Goal: Task Accomplishment & Management: Manage account settings

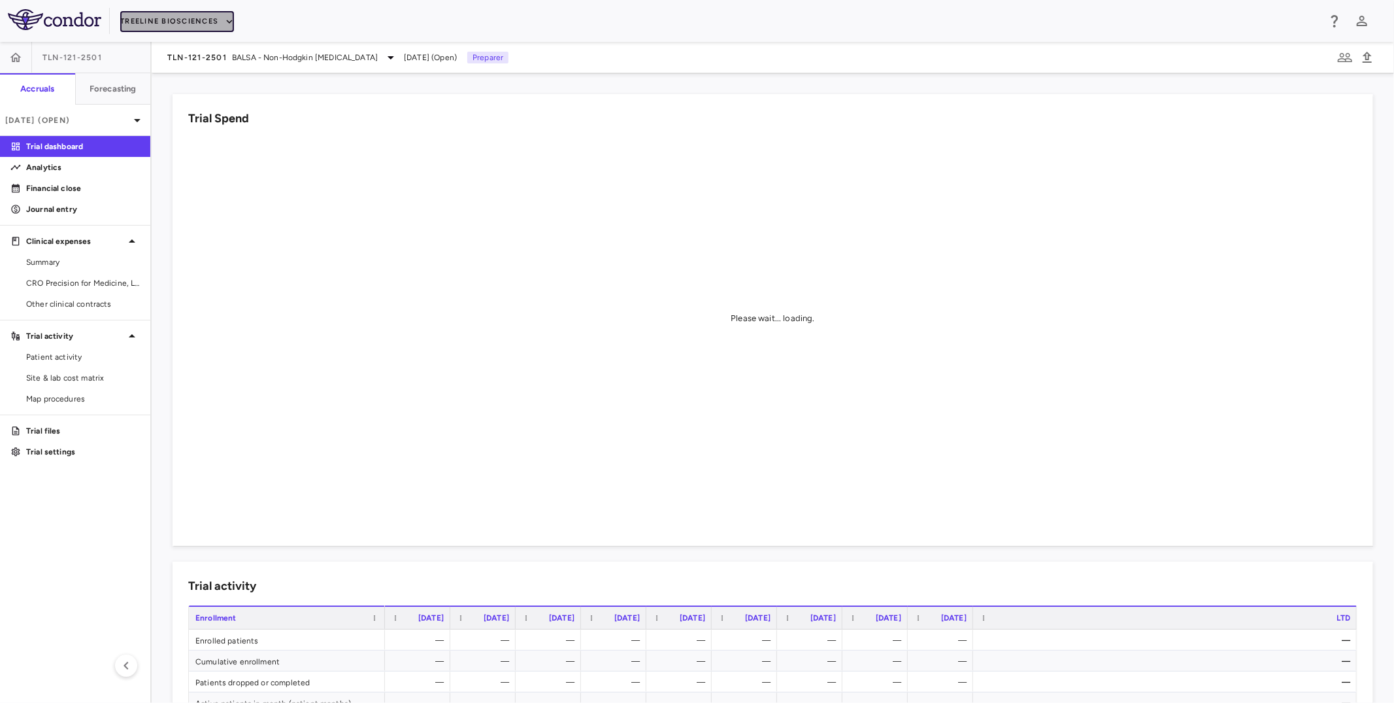
click at [195, 21] on button "Treeline Biosciences" at bounding box center [177, 21] width 114 height 21
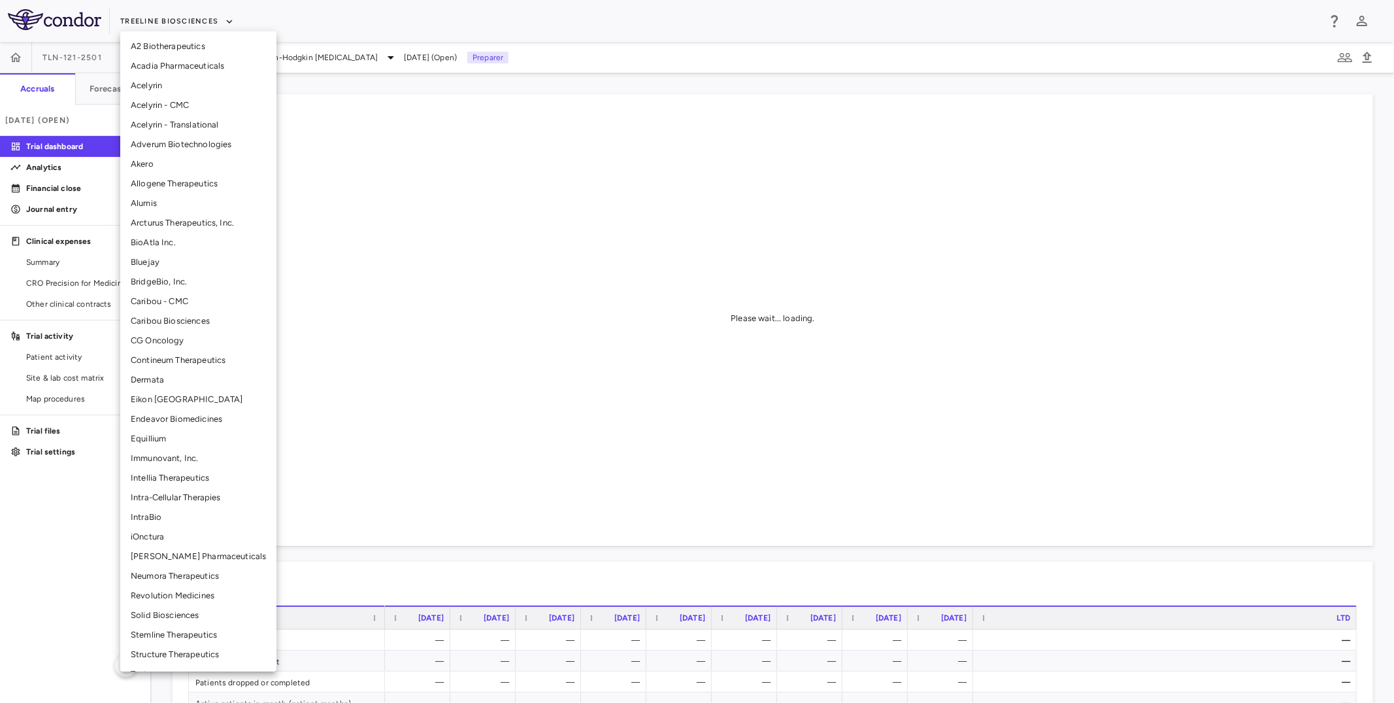
click at [154, 337] on li "CG Oncology" at bounding box center [198, 341] width 156 height 20
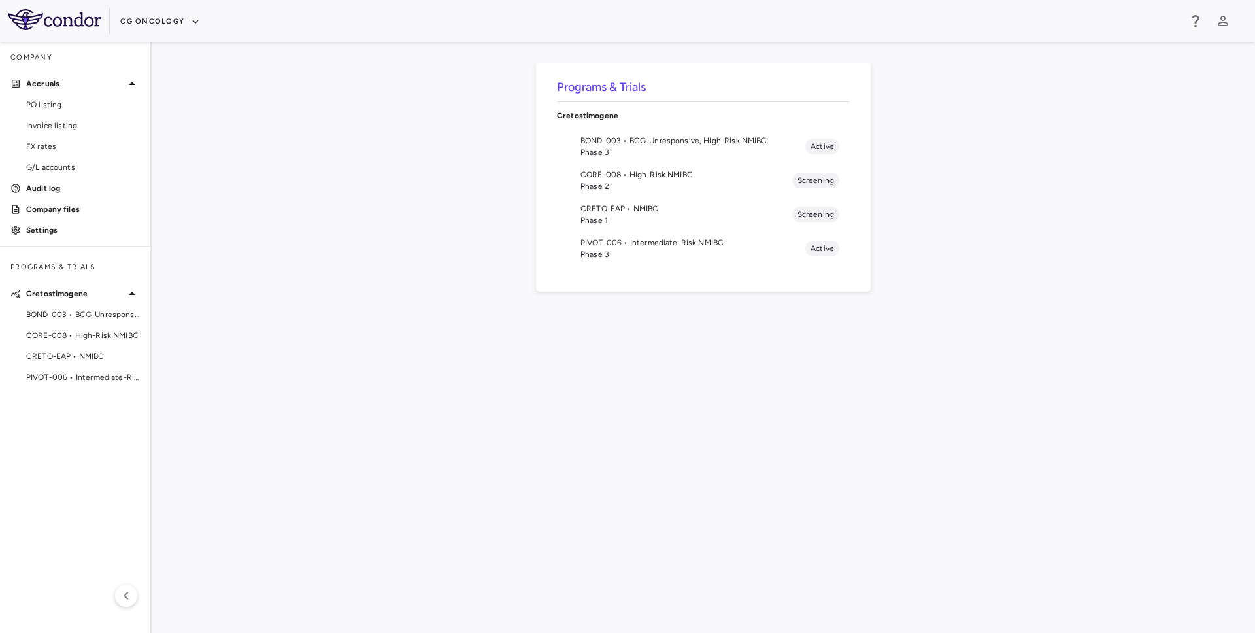
click at [340, 167] on div "Programs & Trials Cretostimogene BOND-003 • BCG-Unresponsive, High-Risk NMIBC P…" at bounding box center [703, 337] width 1061 height 549
click at [648, 142] on span "BOND-003 • BCG-Unresponsive, High-Risk NMIBC" at bounding box center [692, 141] width 225 height 12
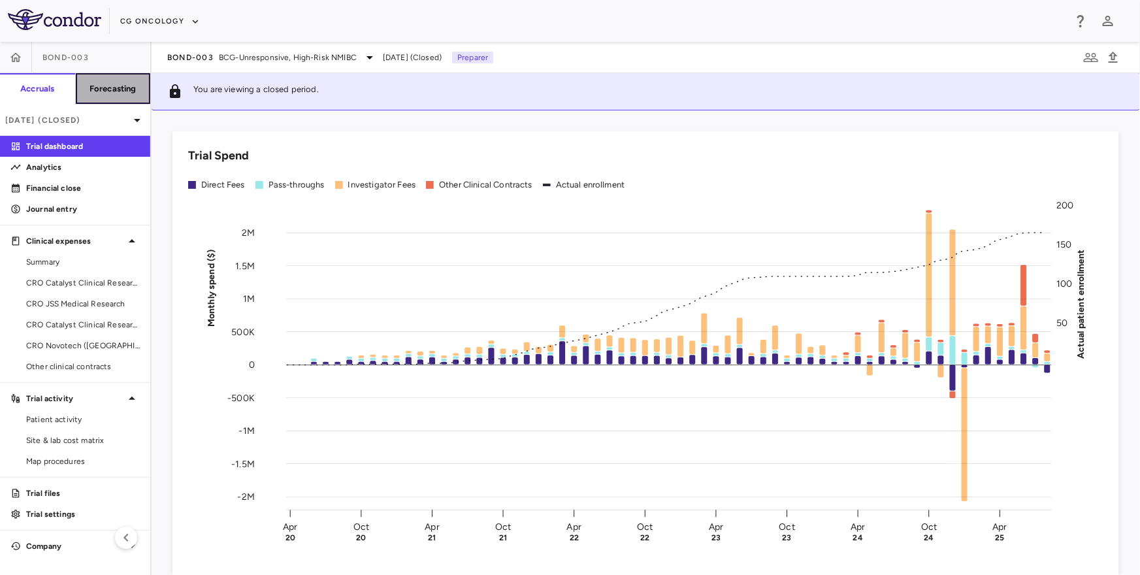
click at [100, 93] on h6 "Forecasting" at bounding box center [113, 89] width 47 height 12
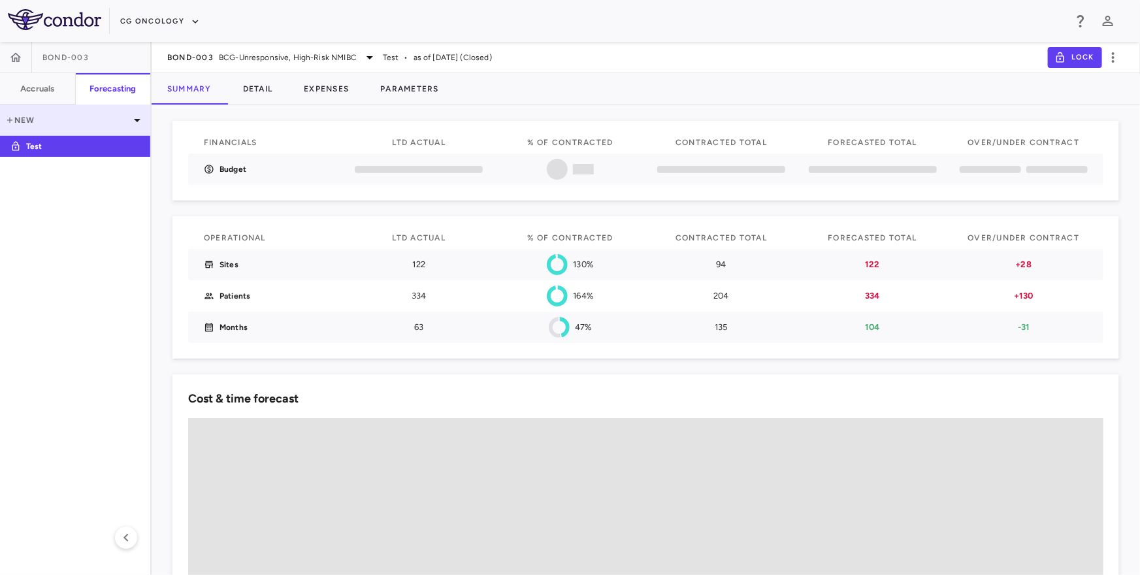
click at [76, 127] on div "New" at bounding box center [75, 120] width 150 height 31
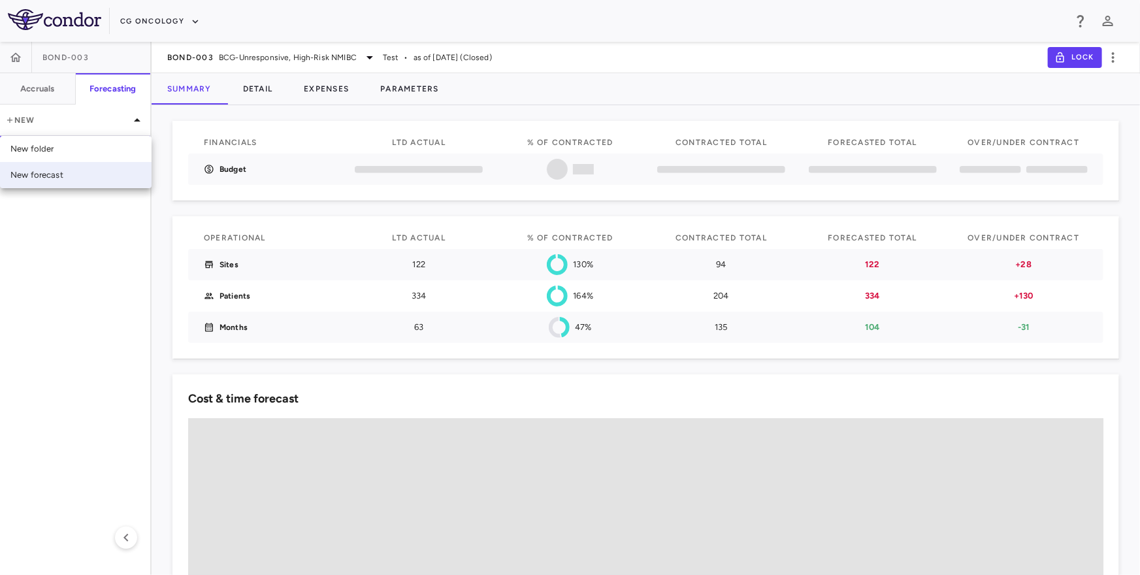
click at [70, 169] on div "New forecast" at bounding box center [76, 175] width 152 height 26
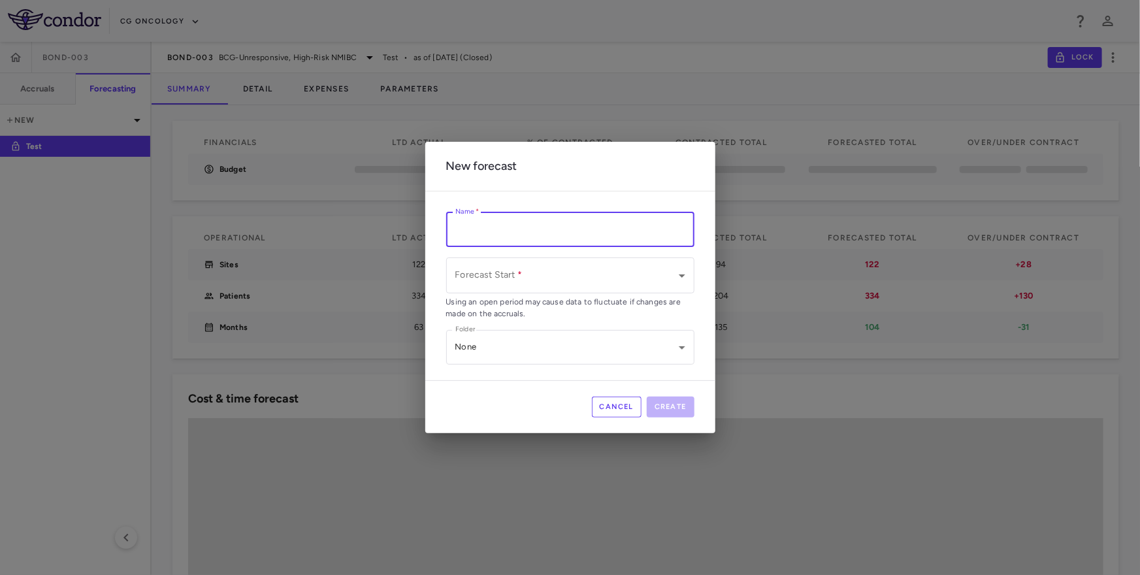
click at [485, 223] on input "Name   *" at bounding box center [570, 229] width 248 height 35
type input "*"
type input "**********"
click at [500, 285] on body "**********" at bounding box center [570, 287] width 1140 height 575
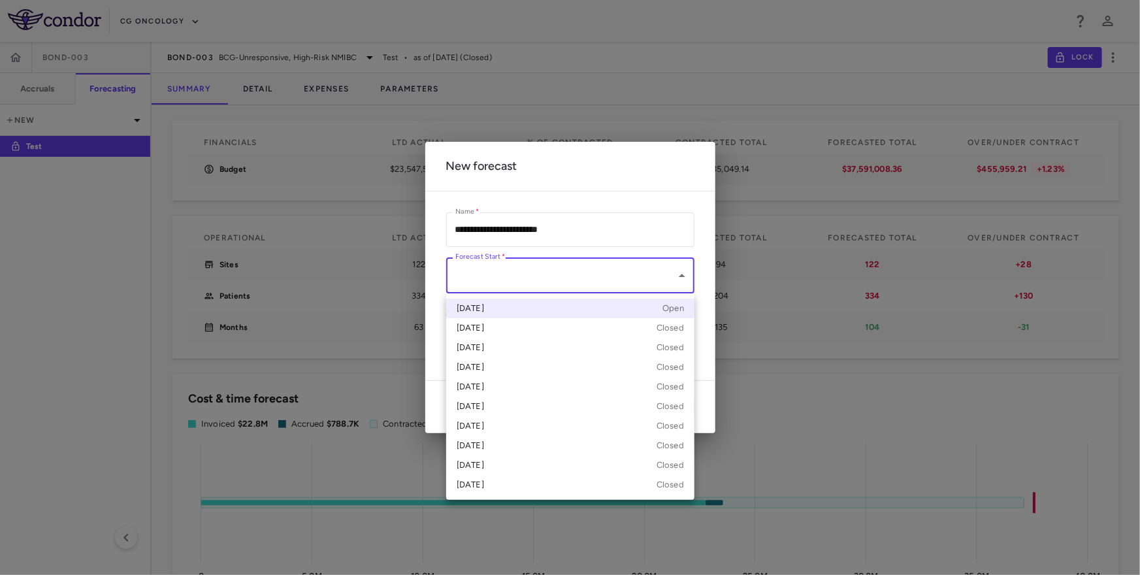
click at [500, 312] on div "Sep 2025 Open" at bounding box center [570, 309] width 227 height 12
type input "**********"
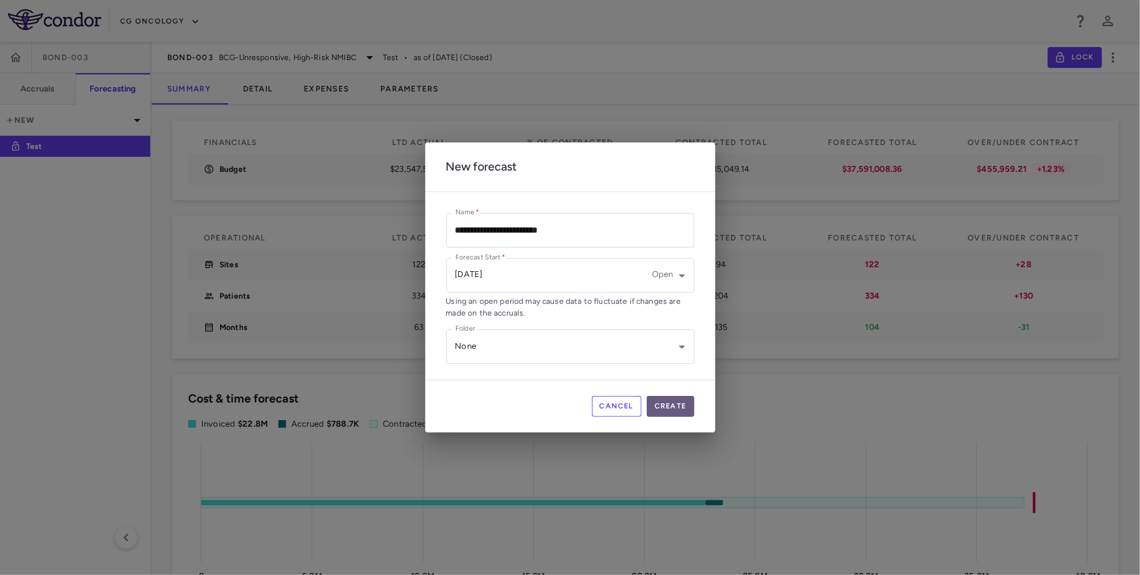
click at [681, 405] on button "Create" at bounding box center [671, 406] width 48 height 21
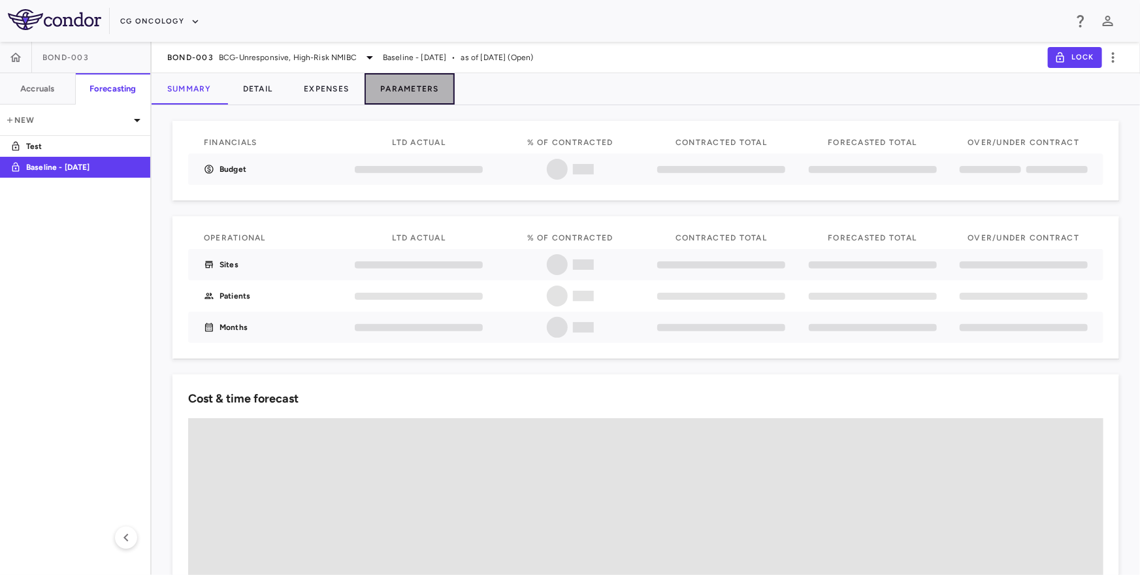
click at [407, 88] on button "Parameters" at bounding box center [410, 88] width 90 height 31
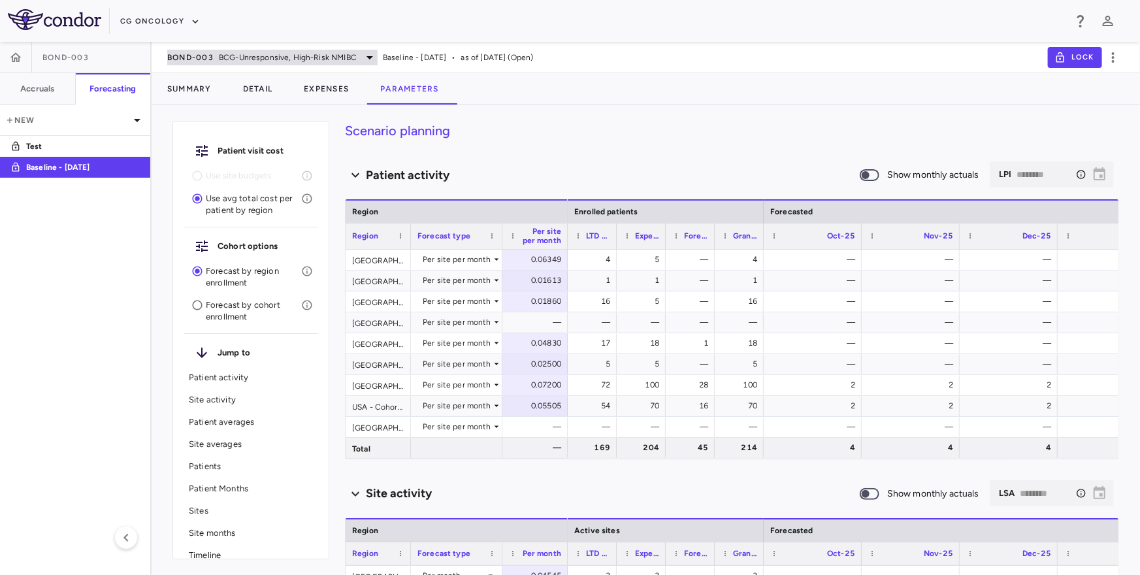
click at [239, 52] on span "BCG-Unresponsive, High-Risk NMIBC" at bounding box center [288, 58] width 138 height 12
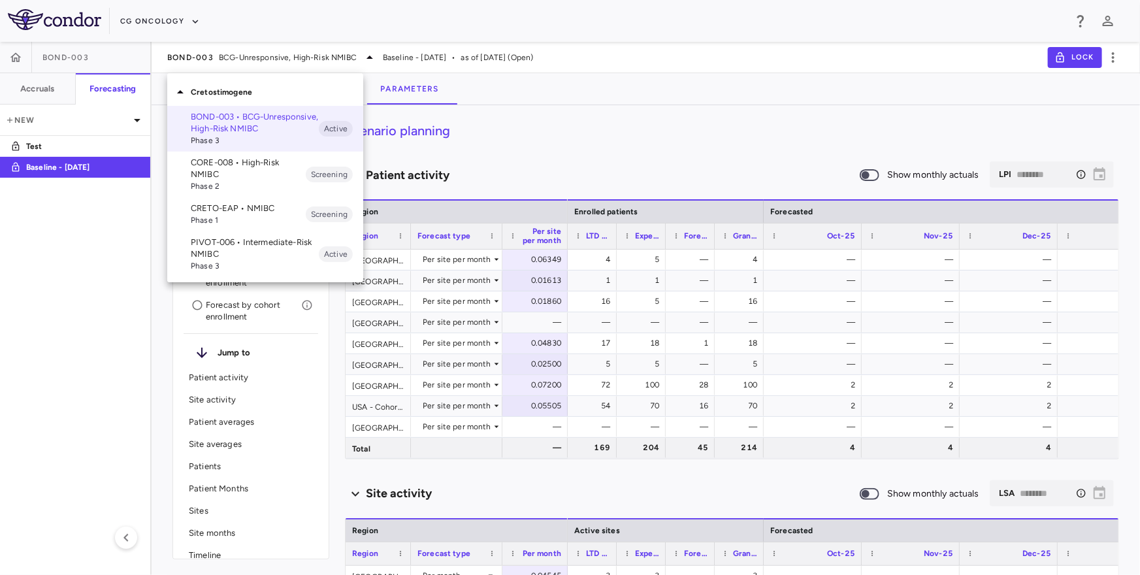
click at [44, 96] on div at bounding box center [570, 287] width 1140 height 575
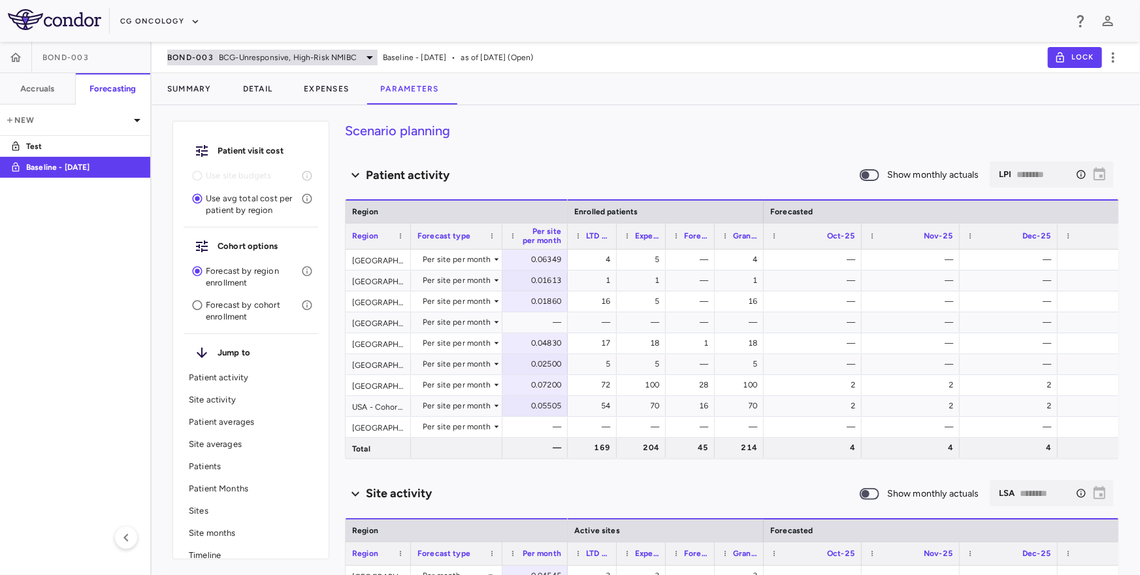
click at [217, 59] on div "BOND-003 BCG-Unresponsive, High-Risk NMIBC" at bounding box center [272, 58] width 210 height 16
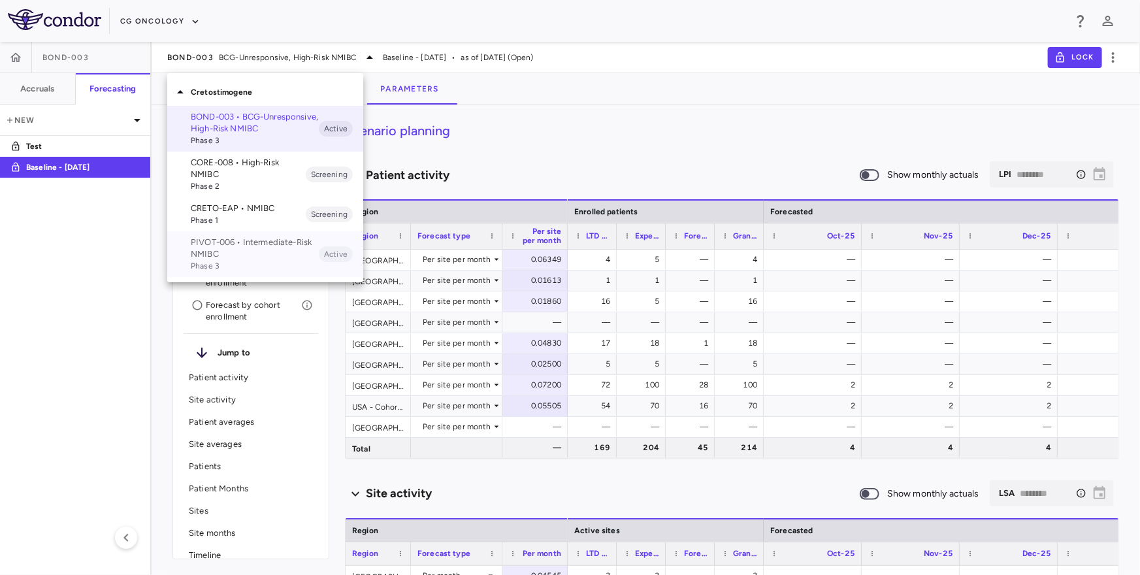
click at [218, 255] on p "PIVOT-006 • Intermediate-Risk NMIBC" at bounding box center [255, 249] width 128 height 24
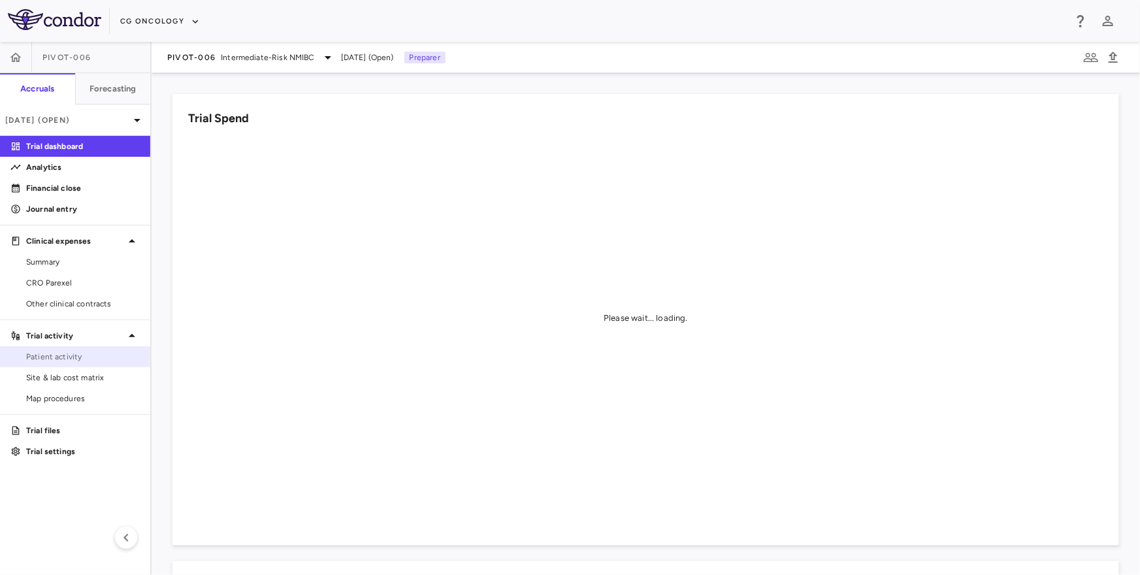
click at [74, 347] on link "Patient activity" at bounding box center [75, 357] width 150 height 20
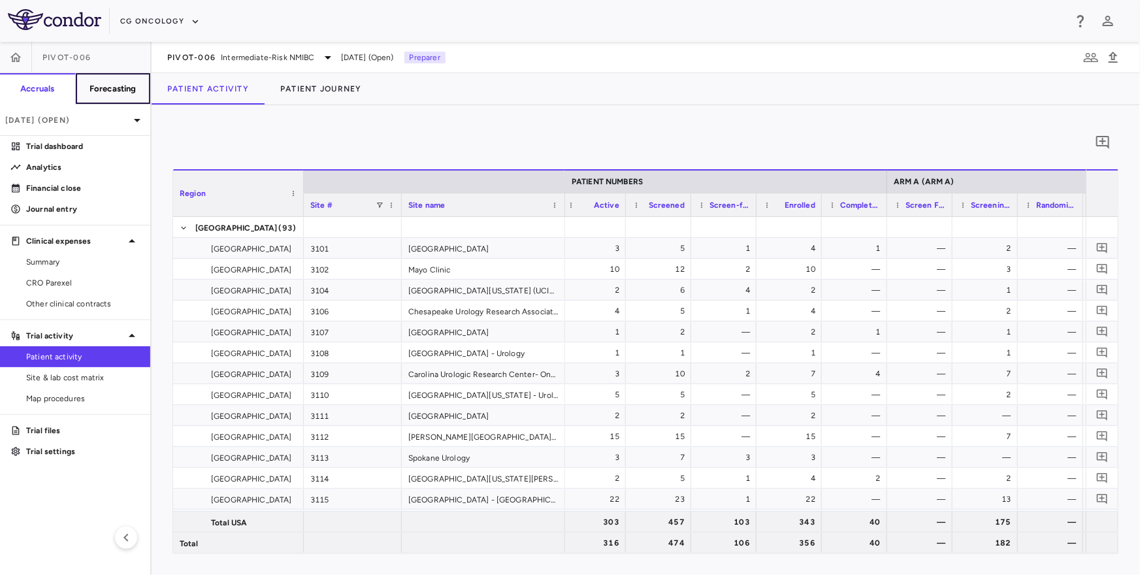
click at [103, 83] on h6 "Forecasting" at bounding box center [113, 89] width 47 height 12
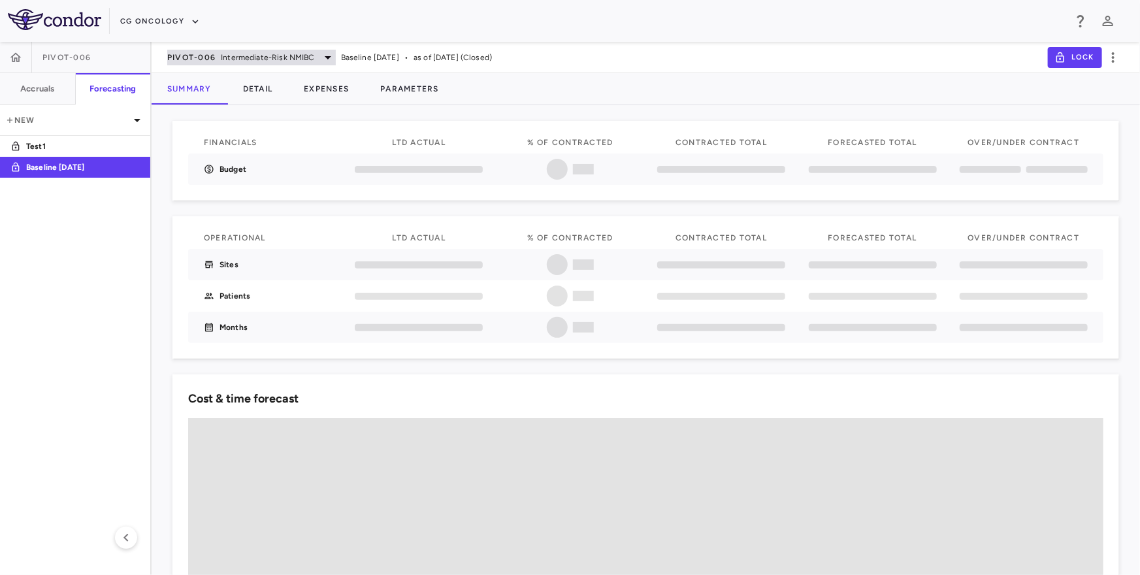
click at [218, 54] on div "PIVOT-006 Intermediate-Risk NMIBC" at bounding box center [251, 58] width 169 height 16
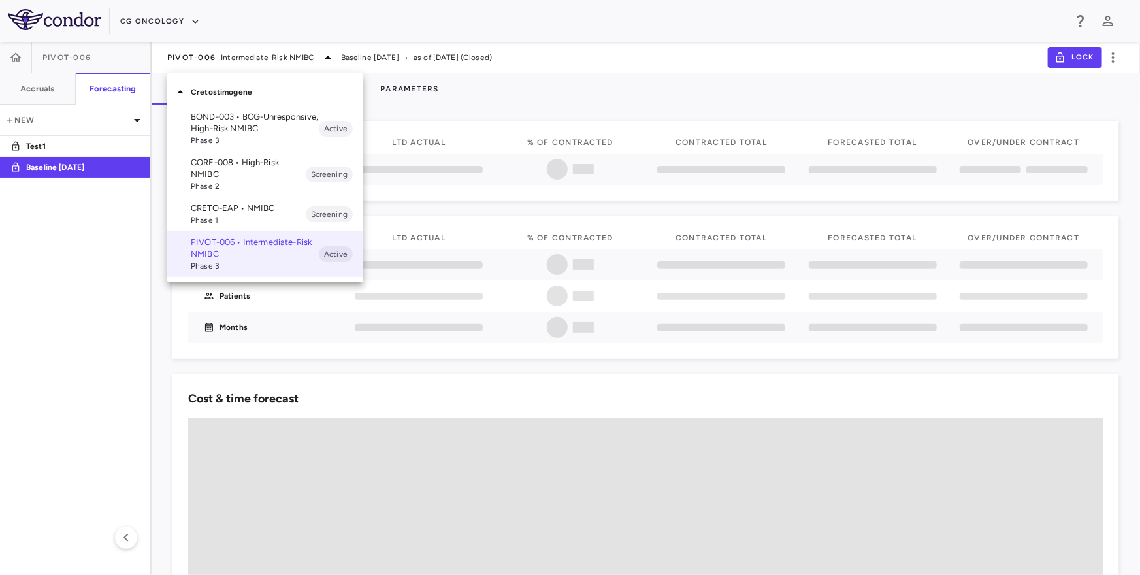
click at [96, 135] on div at bounding box center [570, 287] width 1140 height 575
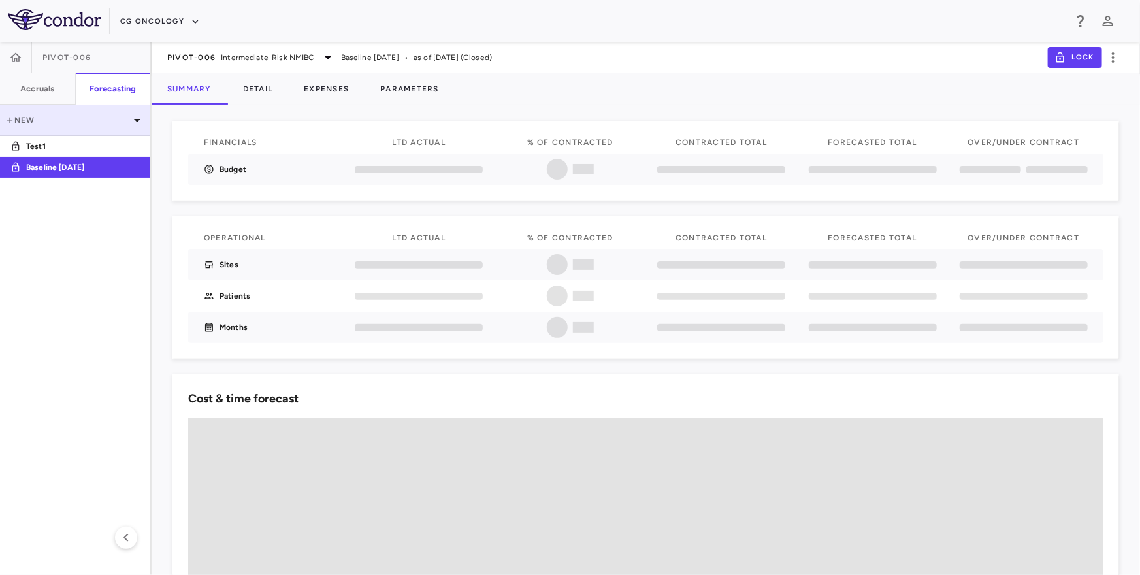
click at [106, 119] on p "New" at bounding box center [67, 120] width 124 height 12
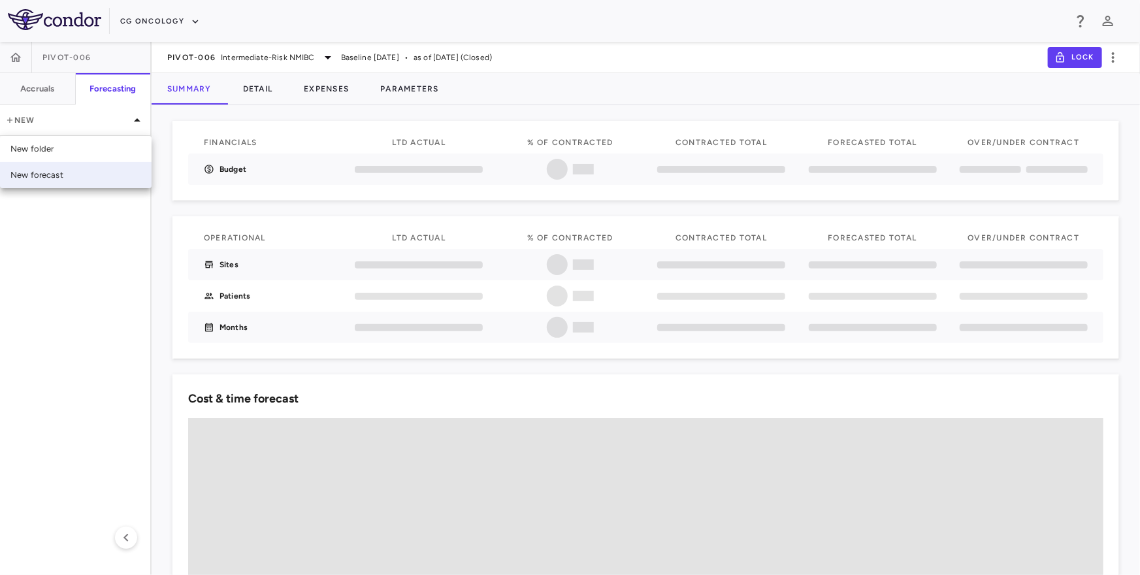
click at [85, 172] on div "New forecast" at bounding box center [76, 175] width 152 height 26
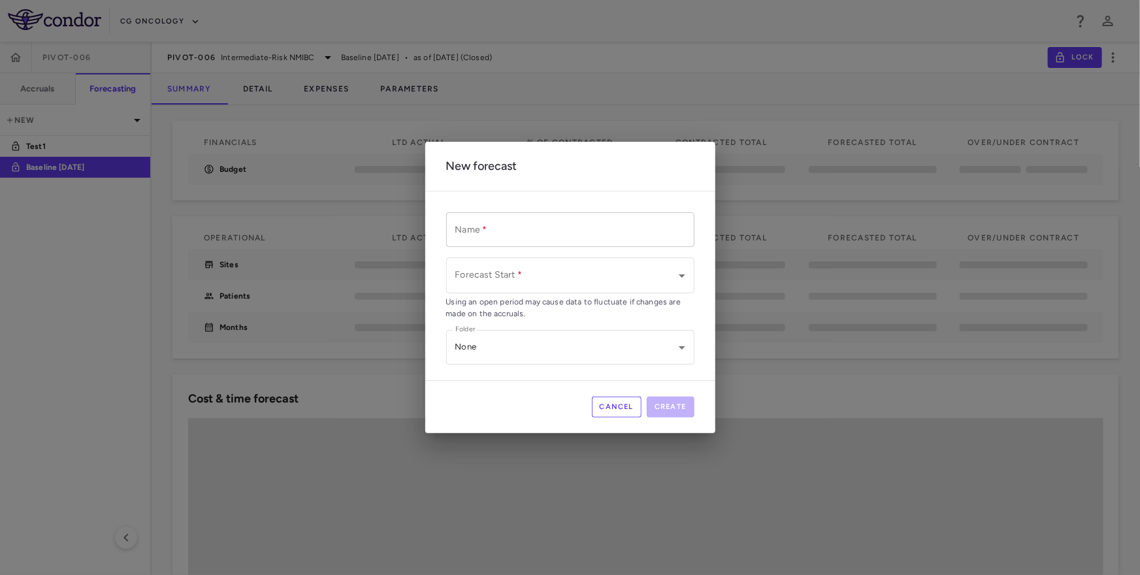
click at [504, 229] on input "Name   *" at bounding box center [570, 229] width 248 height 35
type input "*"
type input "*********"
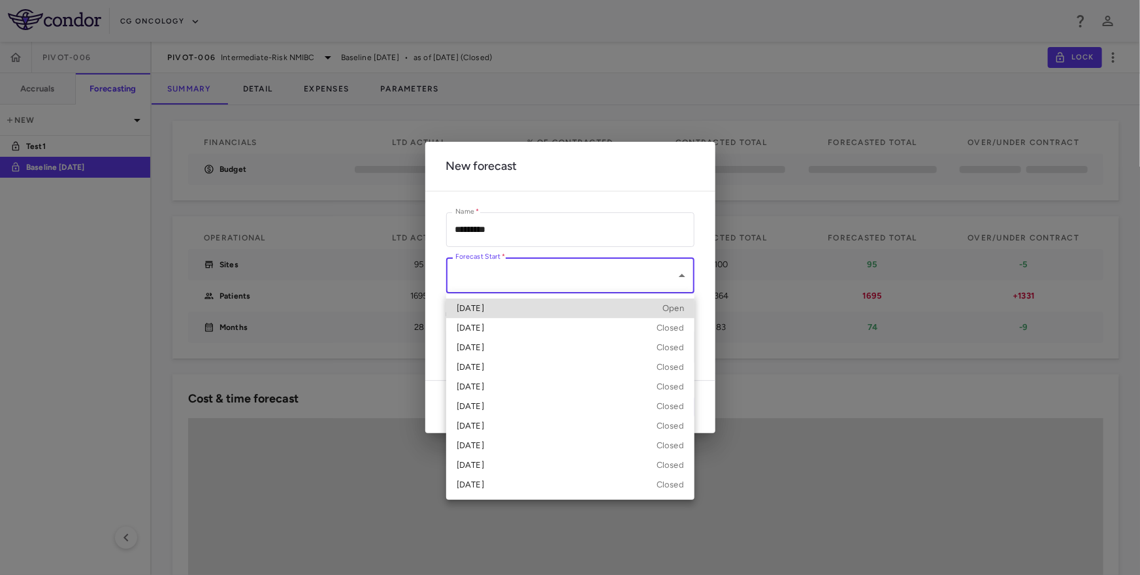
click at [531, 276] on body "Skip to sidebar Skip to main content CG Oncology PIVOT-006 Accruals Forecasting…" at bounding box center [570, 287] width 1140 height 575
click at [506, 312] on div "Sep 2025 Open" at bounding box center [570, 309] width 227 height 12
type input "**********"
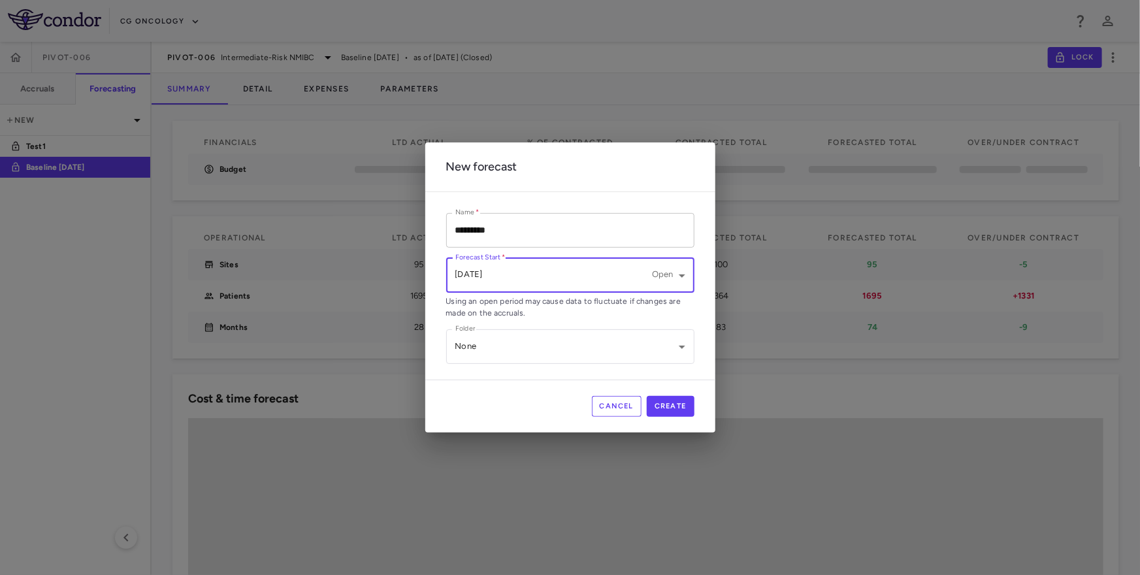
click at [450, 229] on input "*********" at bounding box center [570, 230] width 248 height 35
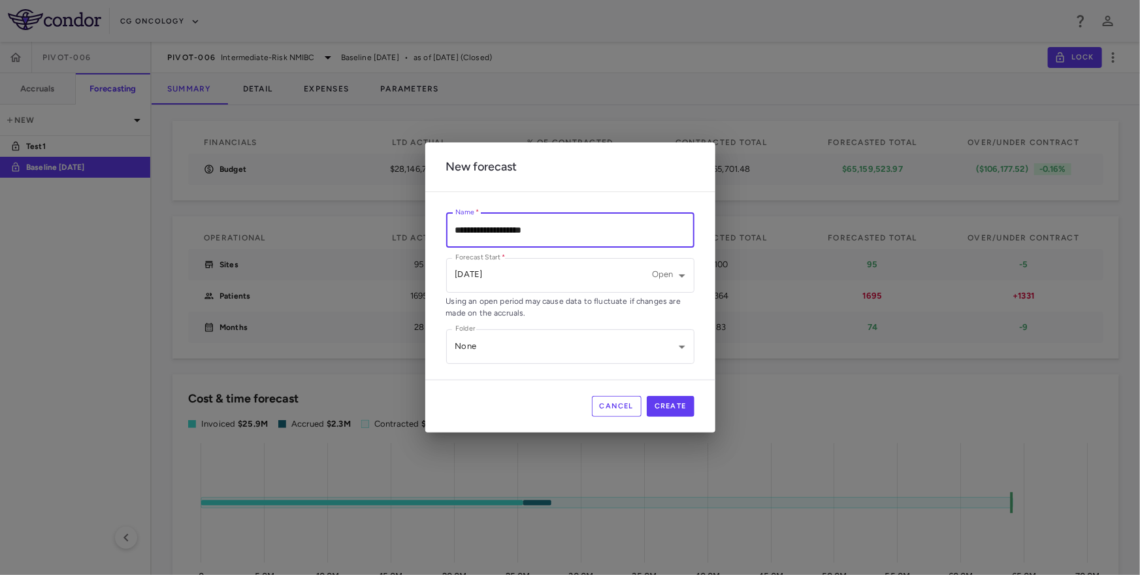
type input "**********"
click at [673, 399] on button "Create" at bounding box center [671, 406] width 48 height 21
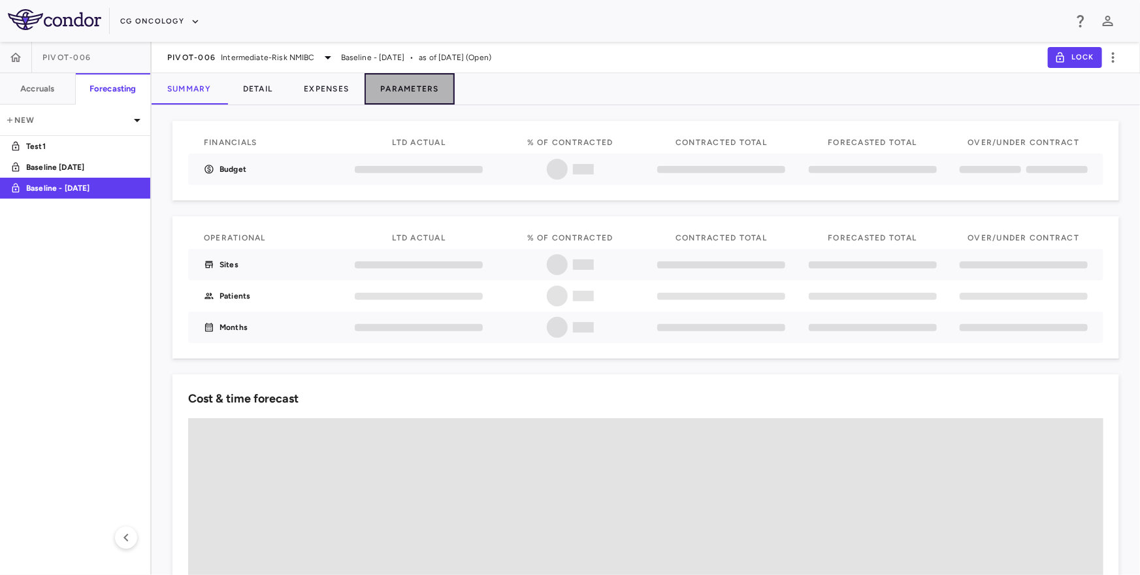
click at [410, 84] on button "Parameters" at bounding box center [410, 88] width 90 height 31
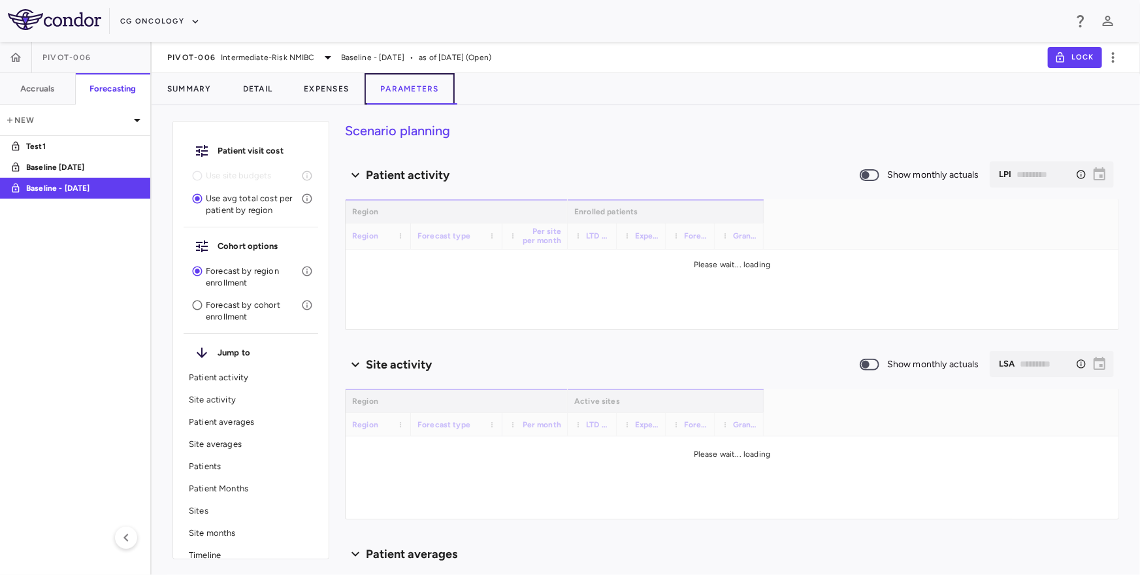
type input "********"
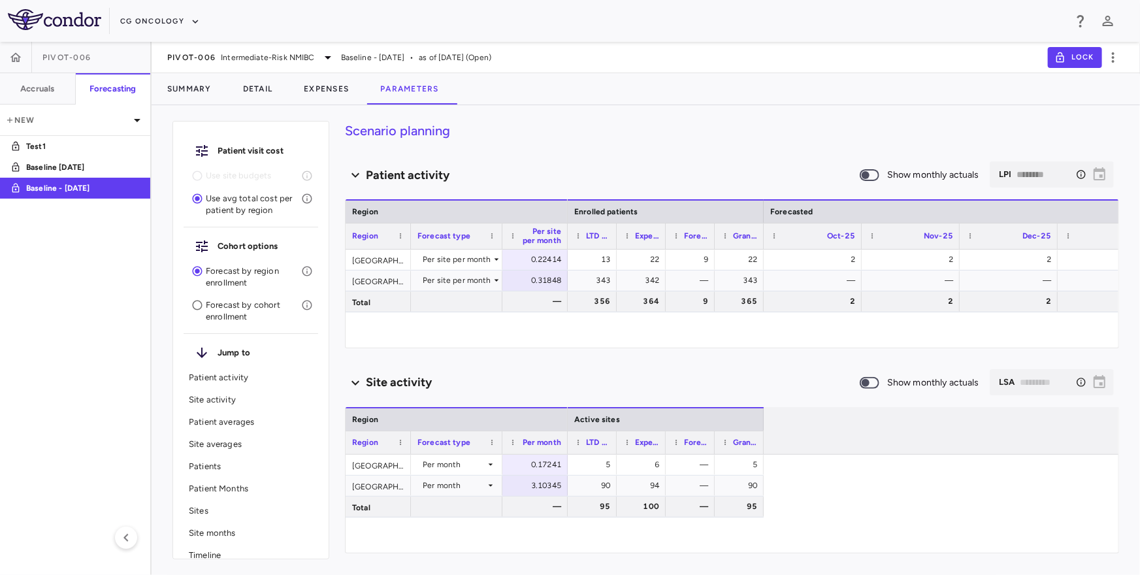
click at [250, 308] on p "Forecast by cohort enrollment" at bounding box center [253, 311] width 95 height 24
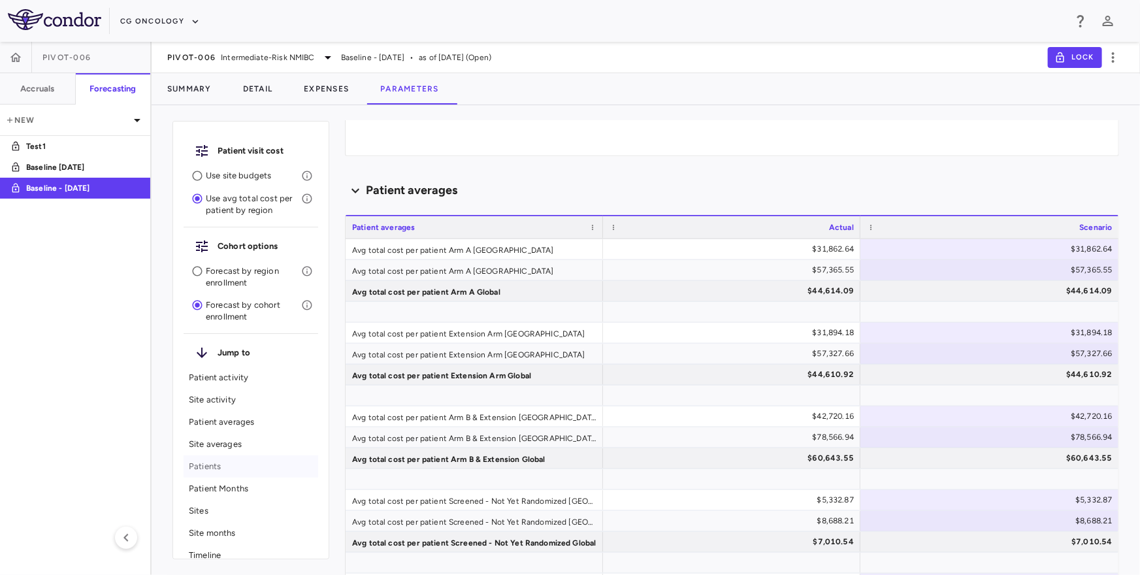
click at [222, 467] on p "Patients" at bounding box center [251, 467] width 124 height 12
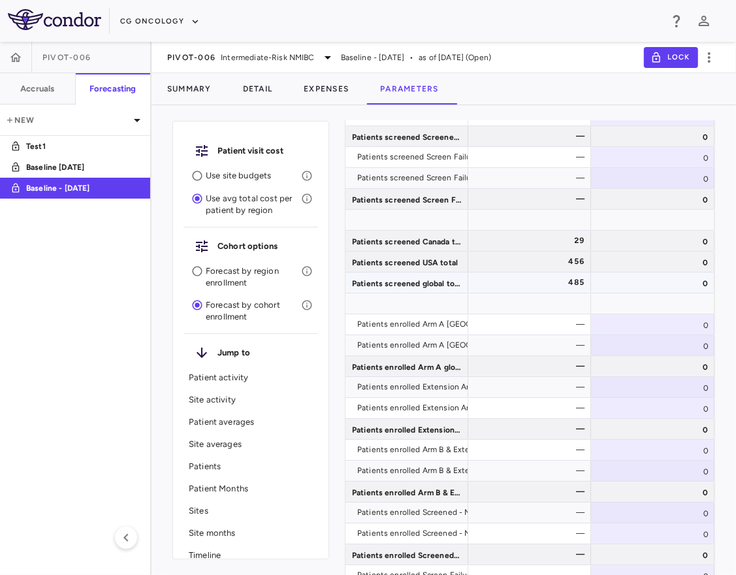
scroll to position [2341, 0]
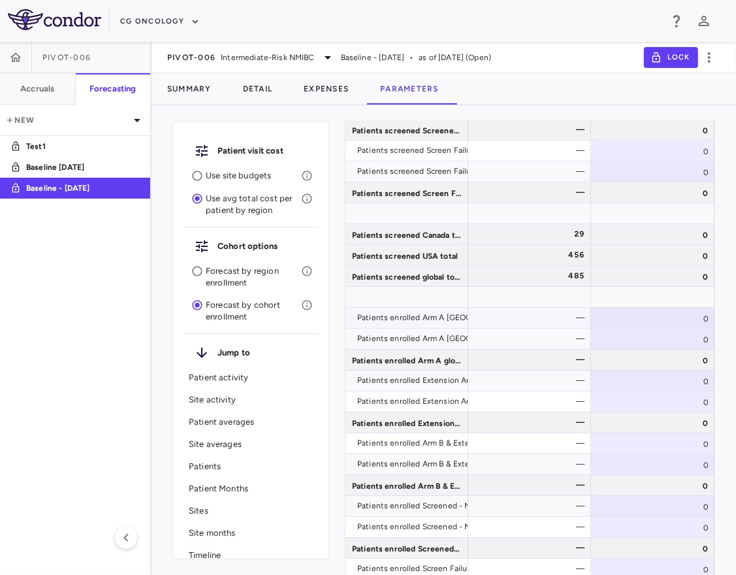
click at [678, 318] on div "0" at bounding box center [653, 318] width 124 height 20
type input "***"
click at [685, 341] on div "0" at bounding box center [653, 339] width 124 height 20
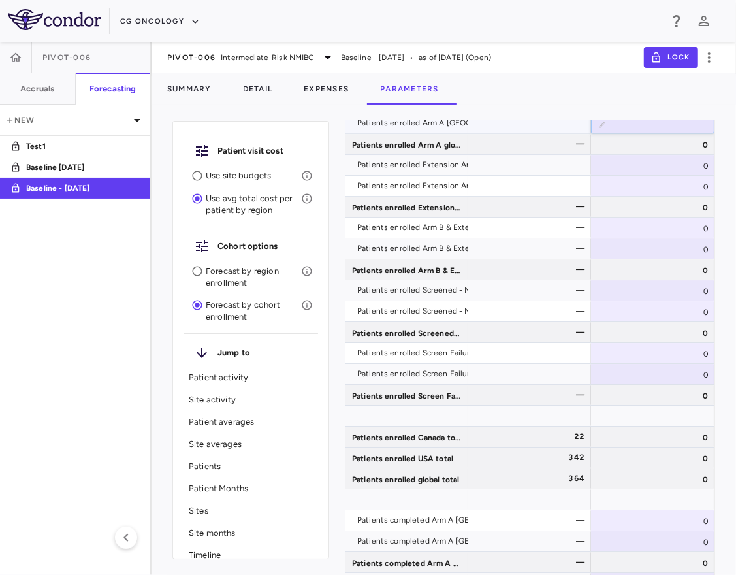
scroll to position [2126, 0]
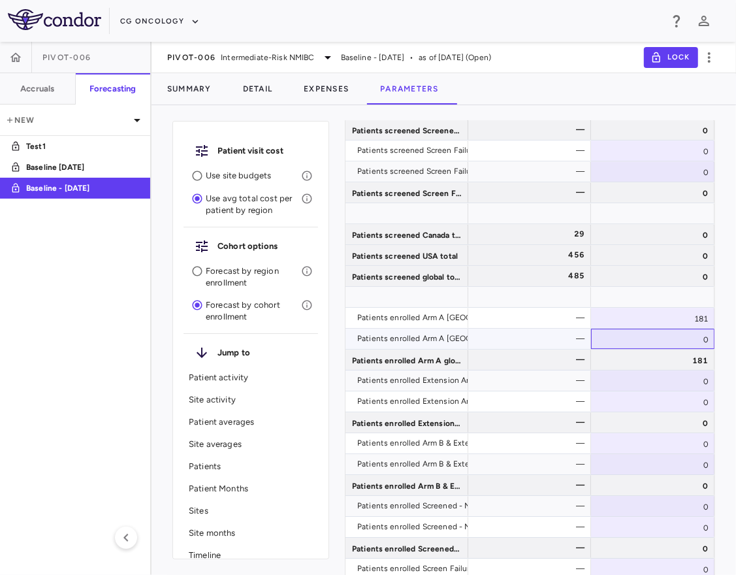
click at [675, 341] on div "0" at bounding box center [653, 339] width 124 height 20
type input "********"
click at [687, 321] on div "181" at bounding box center [653, 318] width 124 height 20
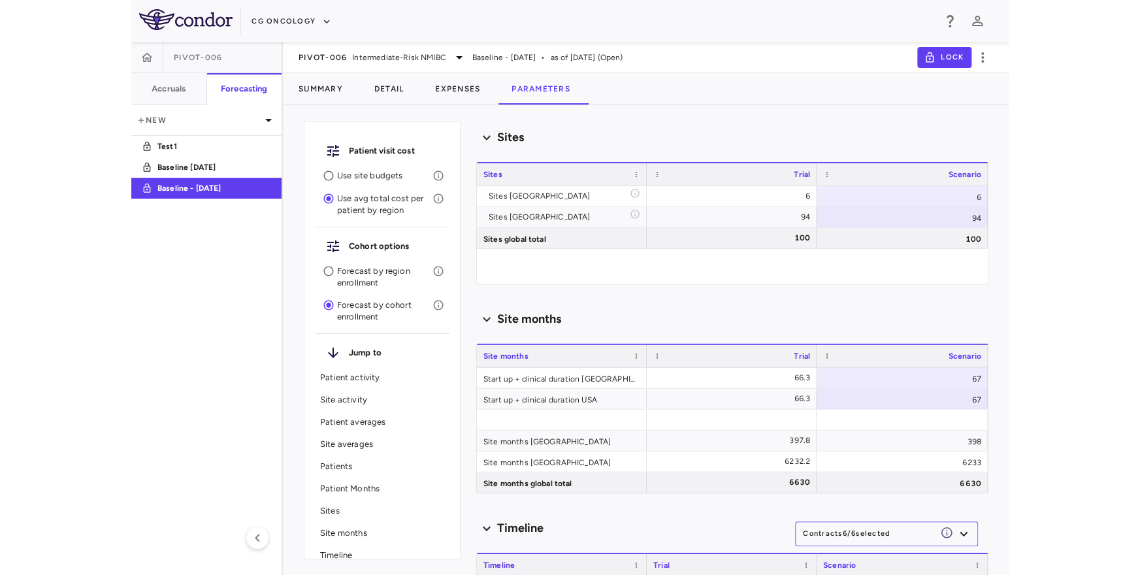
scroll to position [3992, 0]
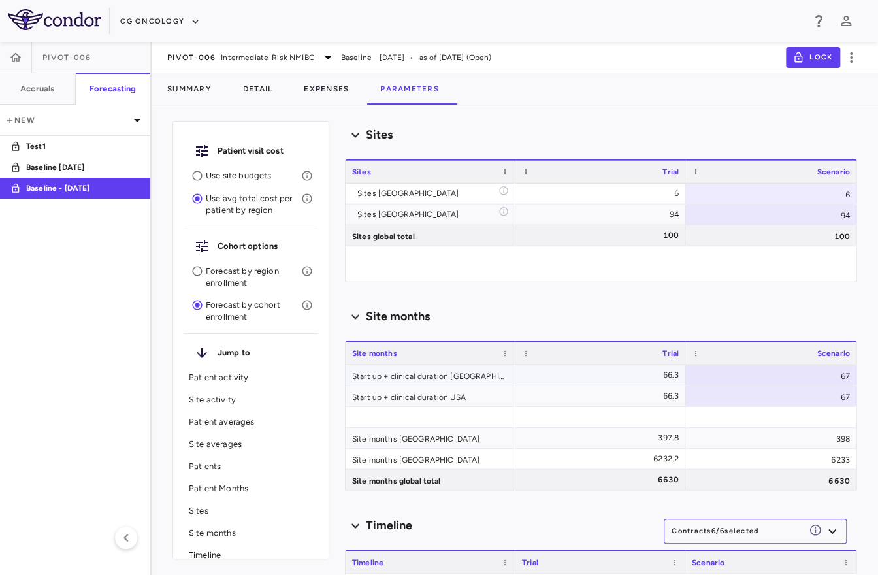
click at [811, 382] on div "67" at bounding box center [771, 375] width 171 height 20
drag, startPoint x: 807, startPoint y: 379, endPoint x: 859, endPoint y: 378, distance: 51.6
click at [859, 378] on div "Patient visit cost Use site budgets Use avg total cost per patient by region Co…" at bounding box center [515, 345] width 727 height 459
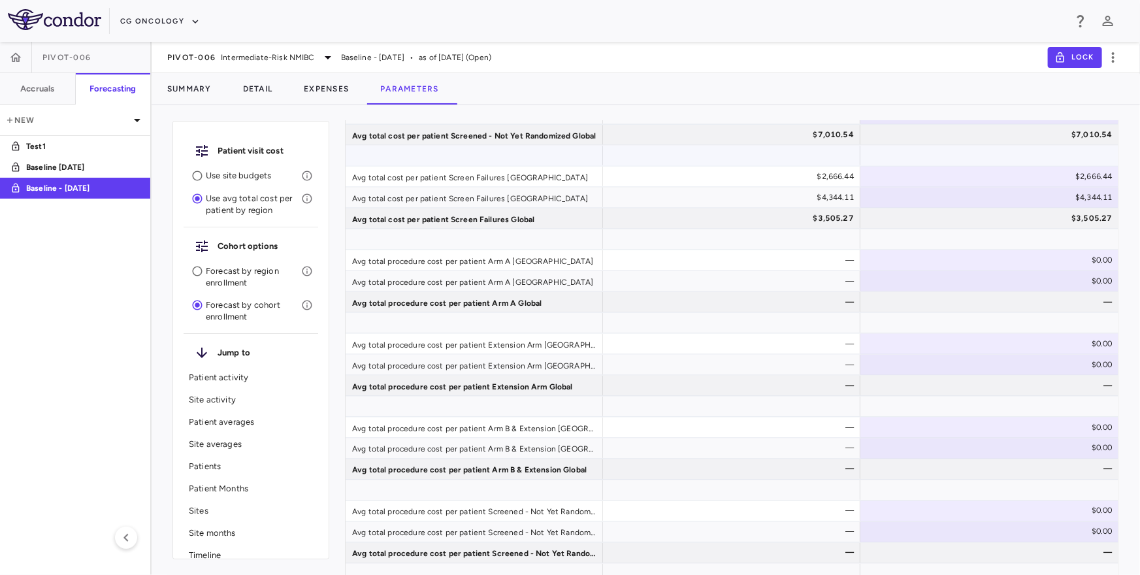
scroll to position [938, 0]
click at [33, 89] on h6 "Accruals" at bounding box center [37, 89] width 34 height 12
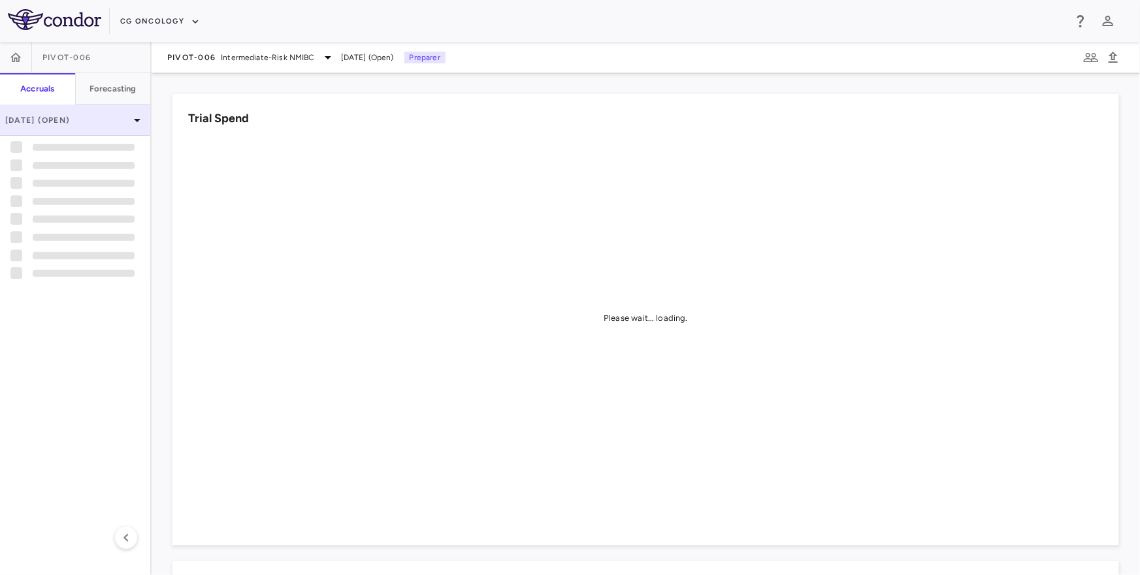
click at [87, 124] on p "Sep 2025 (Open)" at bounding box center [67, 120] width 124 height 12
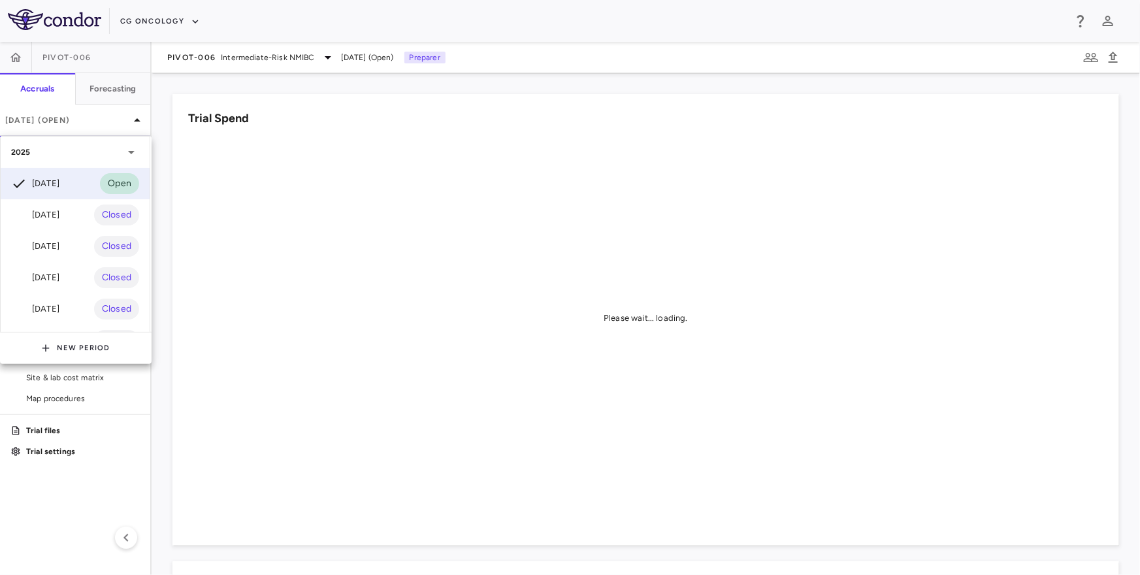
click at [209, 56] on div at bounding box center [570, 287] width 1140 height 575
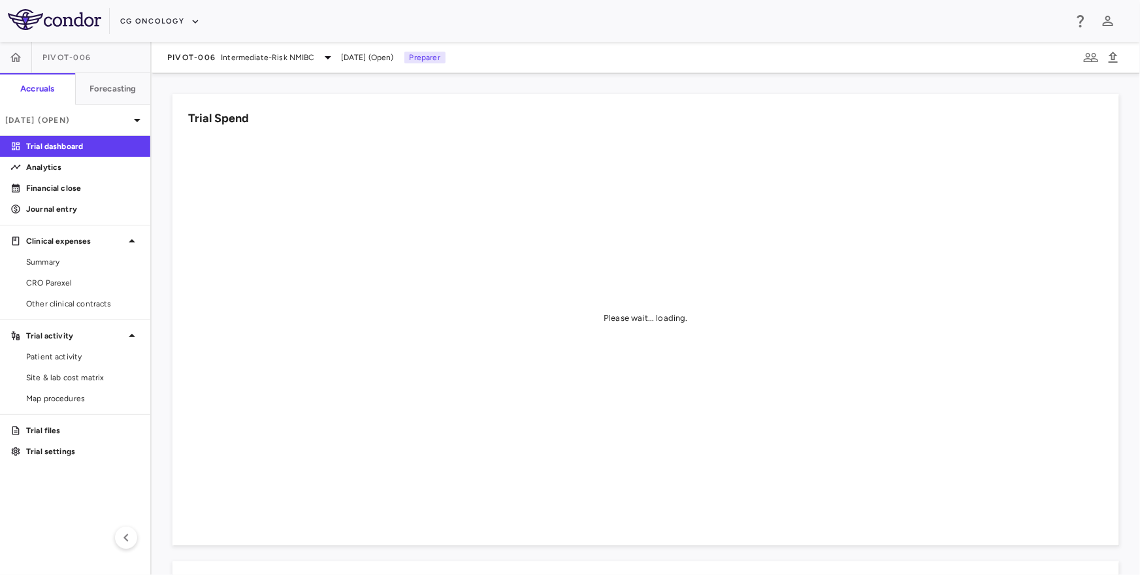
click at [180, 58] on span "PIVOT-006" at bounding box center [191, 57] width 48 height 10
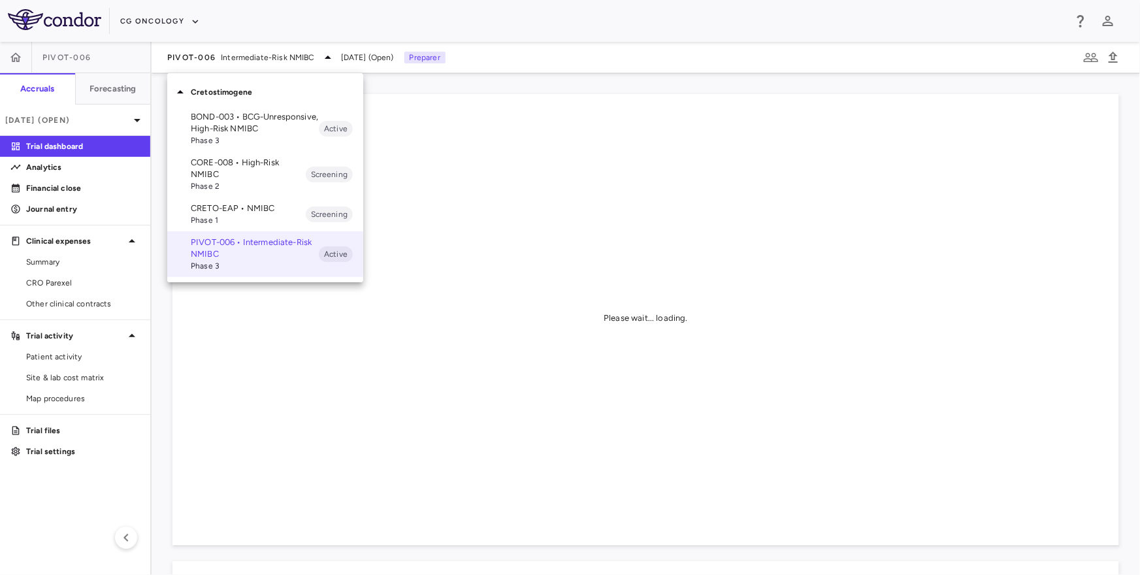
click at [218, 219] on span "Phase 1" at bounding box center [248, 220] width 115 height 12
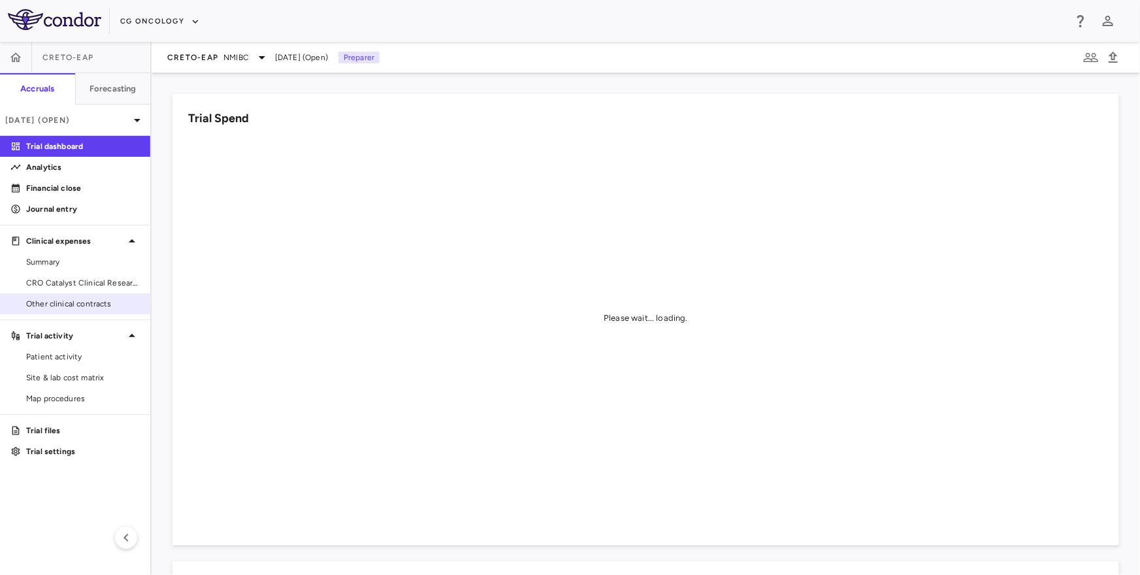
click at [88, 299] on span "Other clinical contracts" at bounding box center [83, 304] width 114 height 12
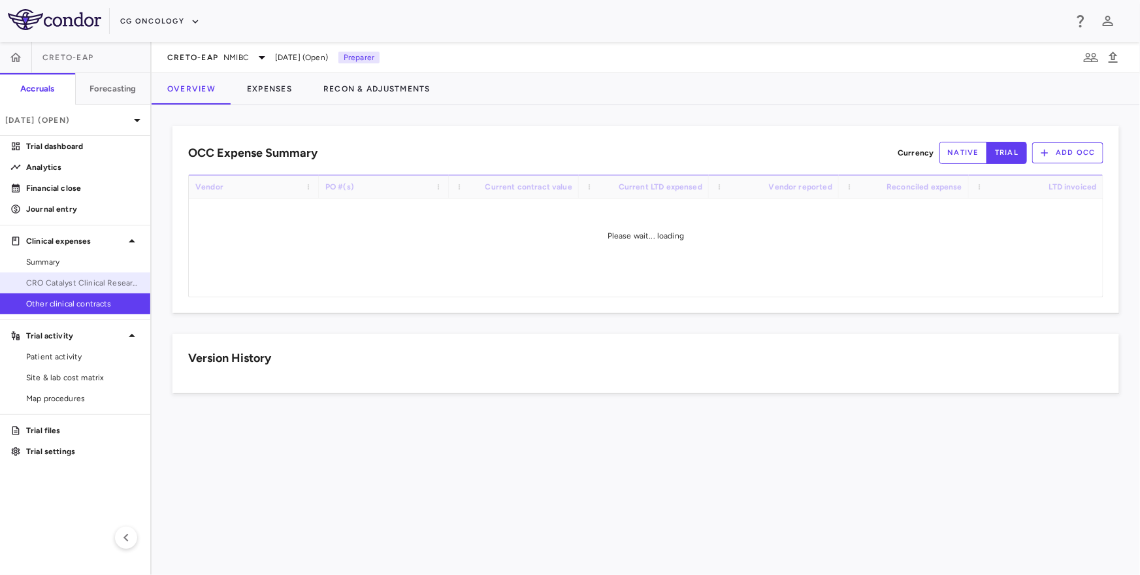
click at [90, 284] on span "CRO Catalyst Clinical Research" at bounding box center [83, 283] width 114 height 12
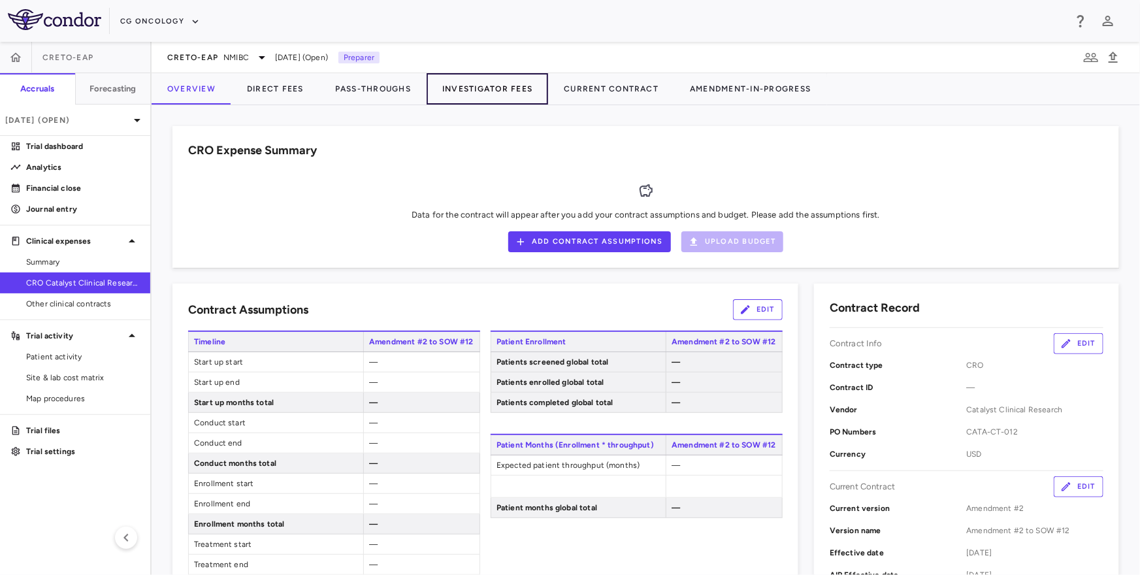
click at [496, 77] on button "Investigator Fees" at bounding box center [488, 88] width 122 height 31
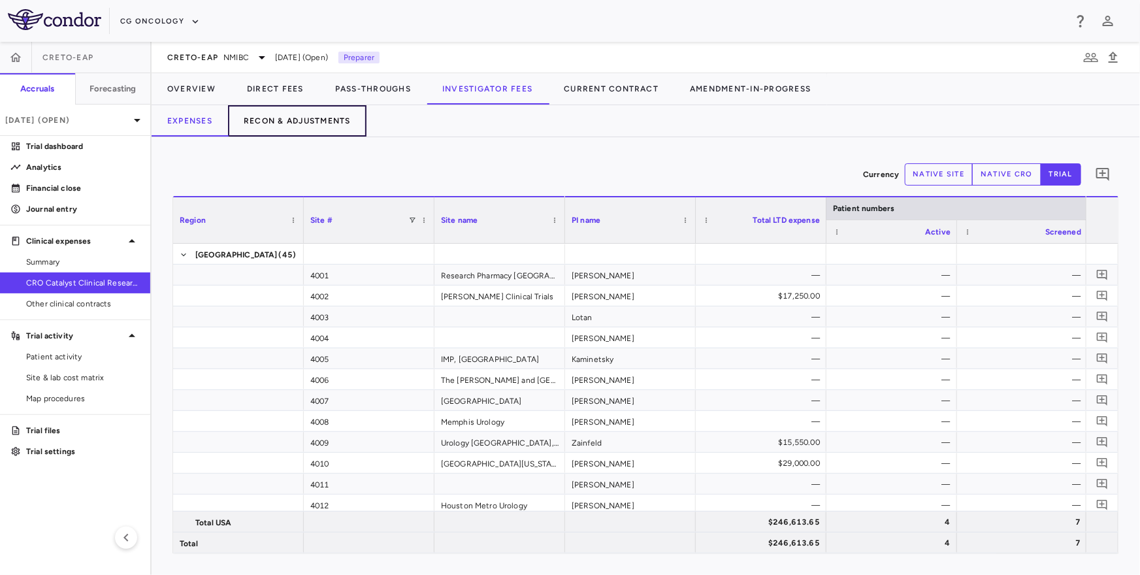
click at [366, 124] on button "Recon & Adjustments" at bounding box center [297, 120] width 139 height 31
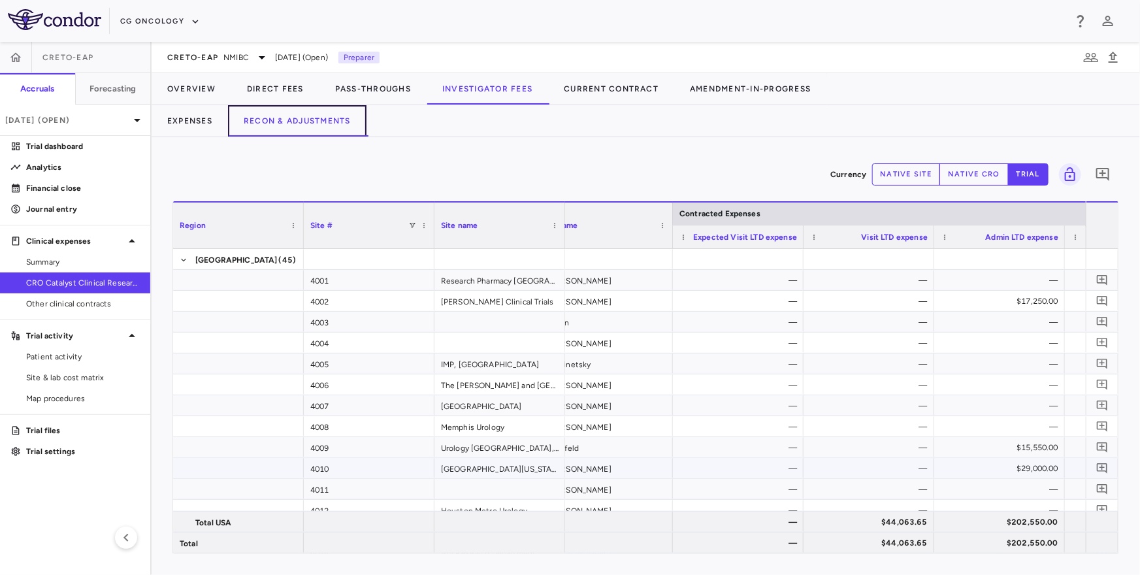
scroll to position [0, 32]
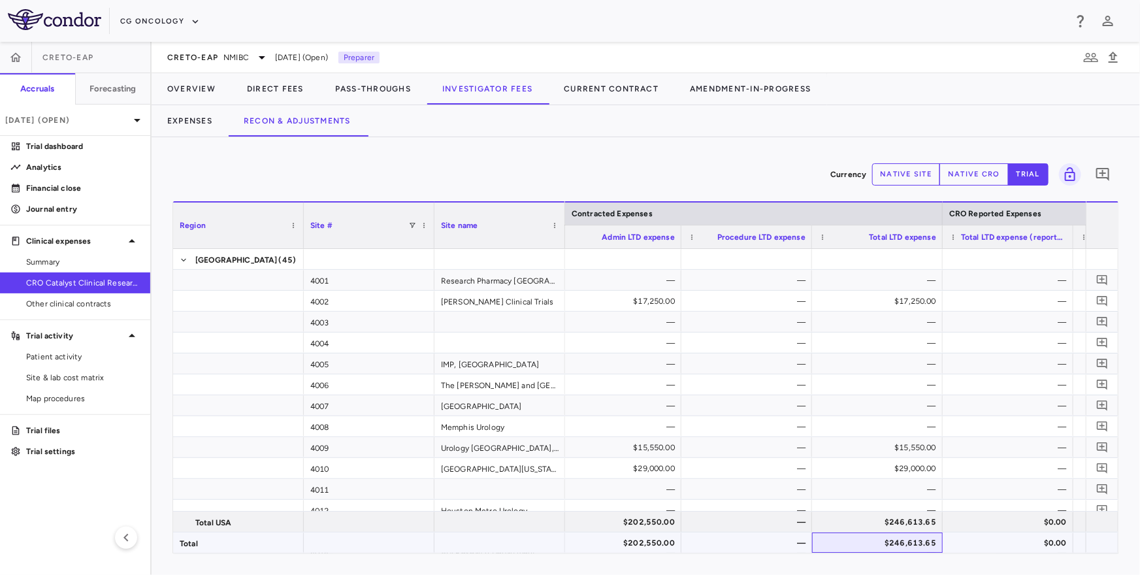
click at [901, 542] on div "$246,613.65" at bounding box center [880, 543] width 112 height 21
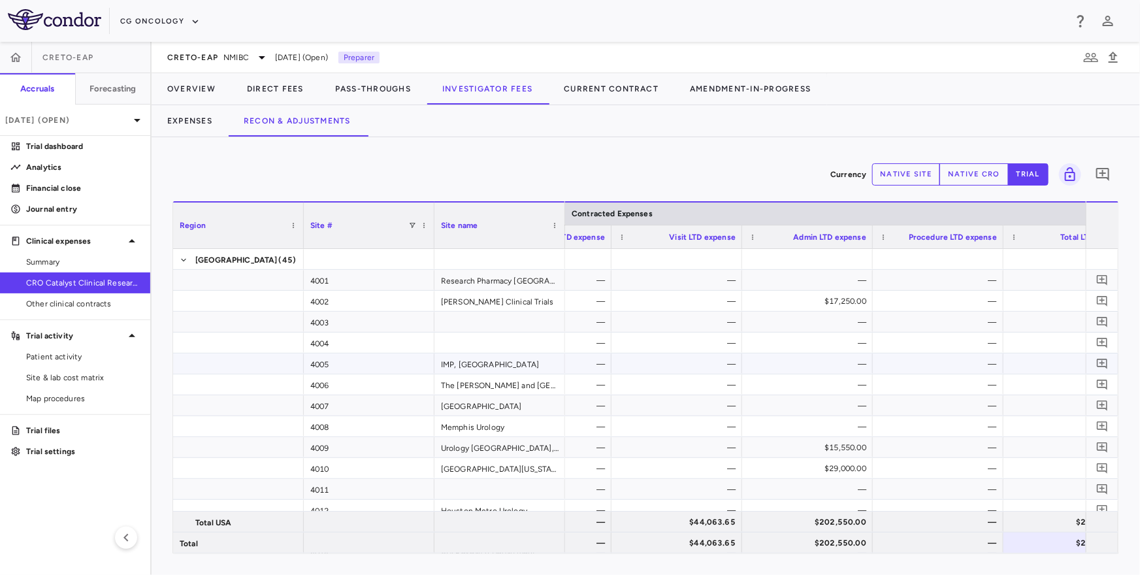
click at [801, 359] on div "—" at bounding box center [810, 364] width 112 height 21
click at [237, 59] on span "NMIBC" at bounding box center [235, 58] width 25 height 12
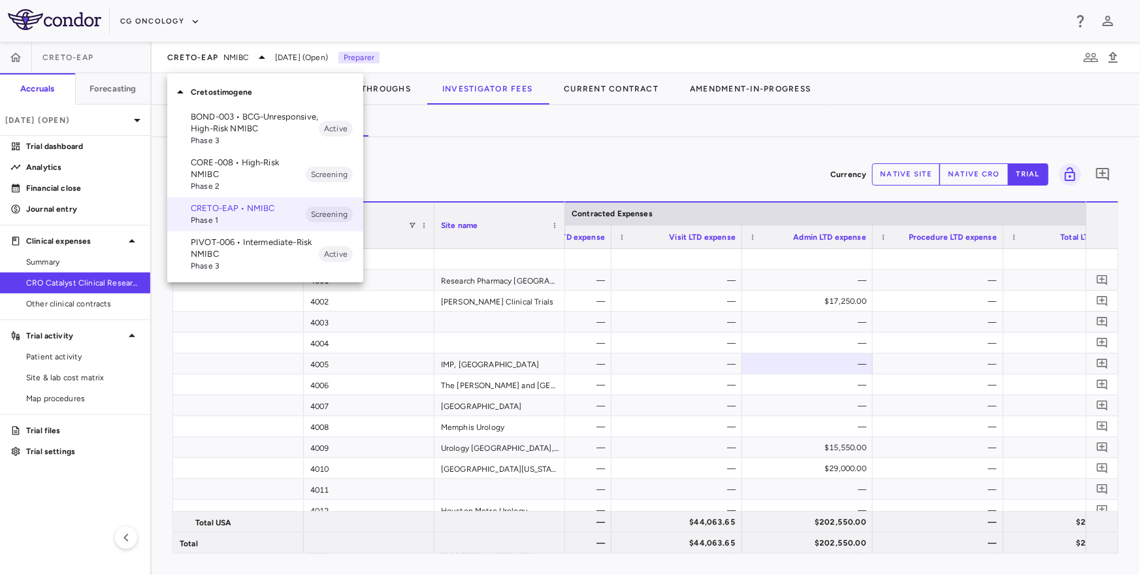
click at [219, 251] on p "PIVOT-006 • Intermediate-Risk NMIBC" at bounding box center [255, 249] width 128 height 24
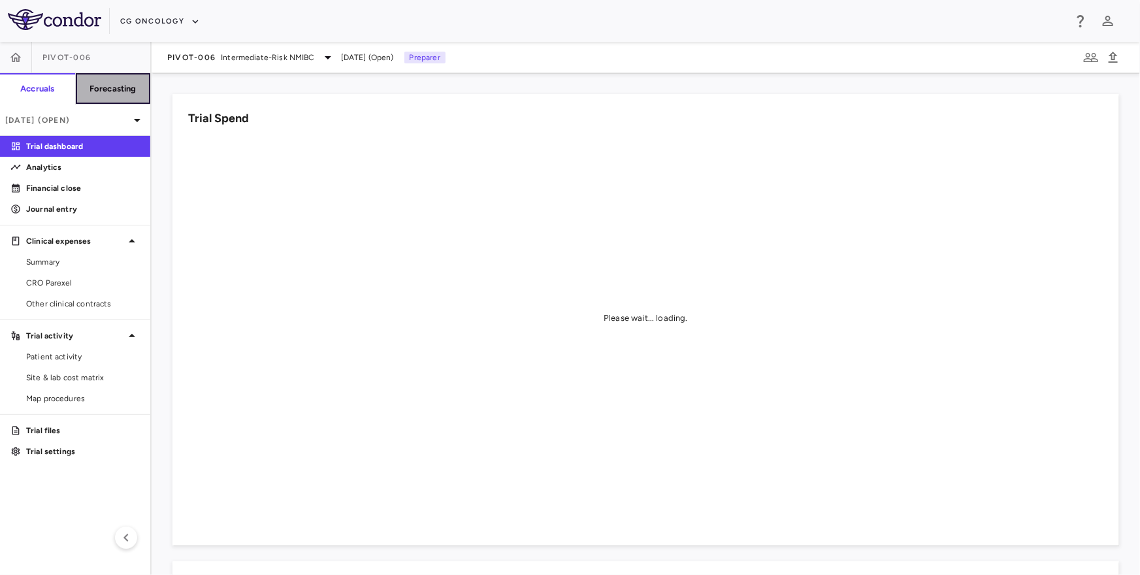
click at [124, 88] on h6 "Forecasting" at bounding box center [113, 89] width 47 height 12
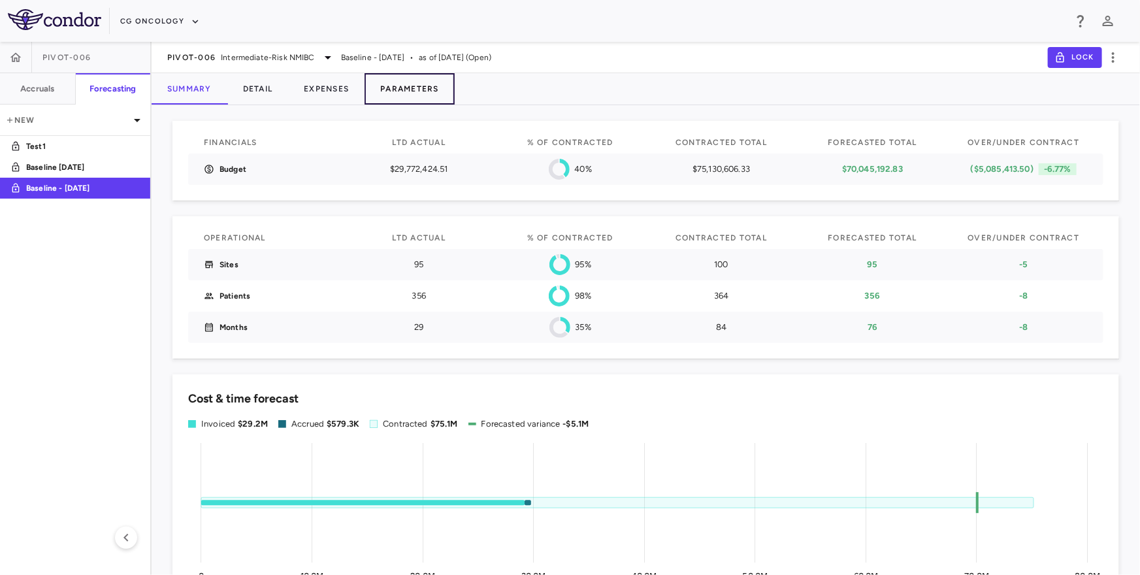
click at [412, 84] on button "Parameters" at bounding box center [410, 88] width 90 height 31
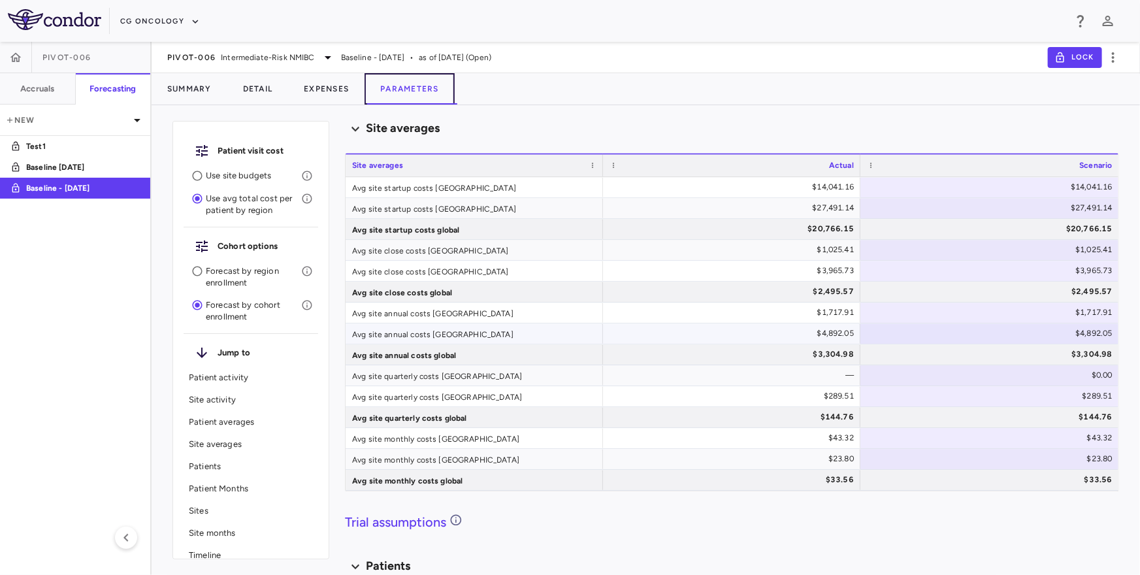
scroll to position [1635, 0]
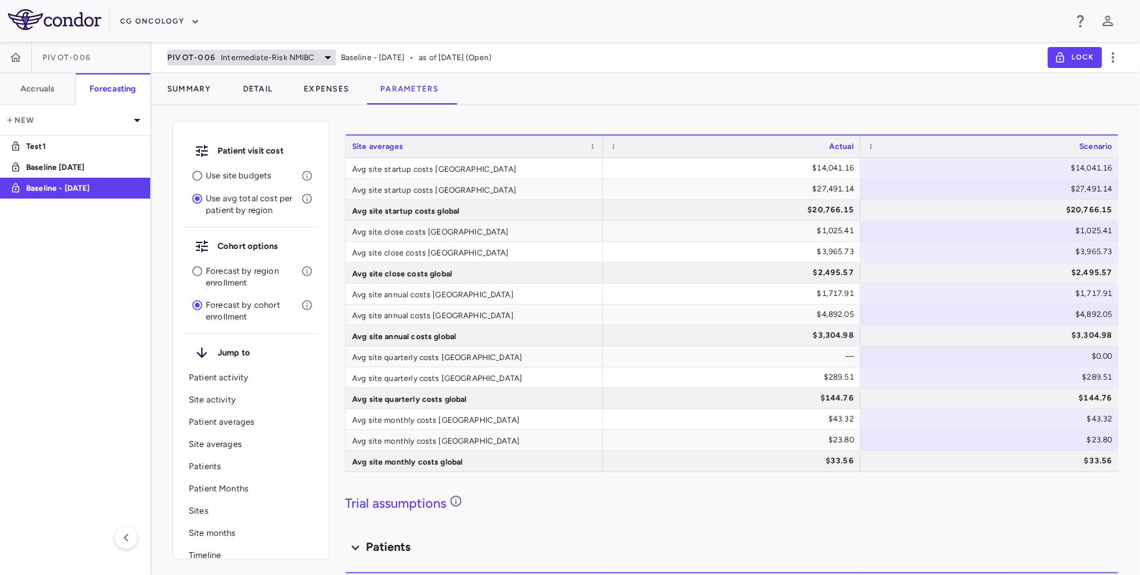
click at [269, 58] on span "Intermediate-Risk NMIBC" at bounding box center [267, 58] width 93 height 12
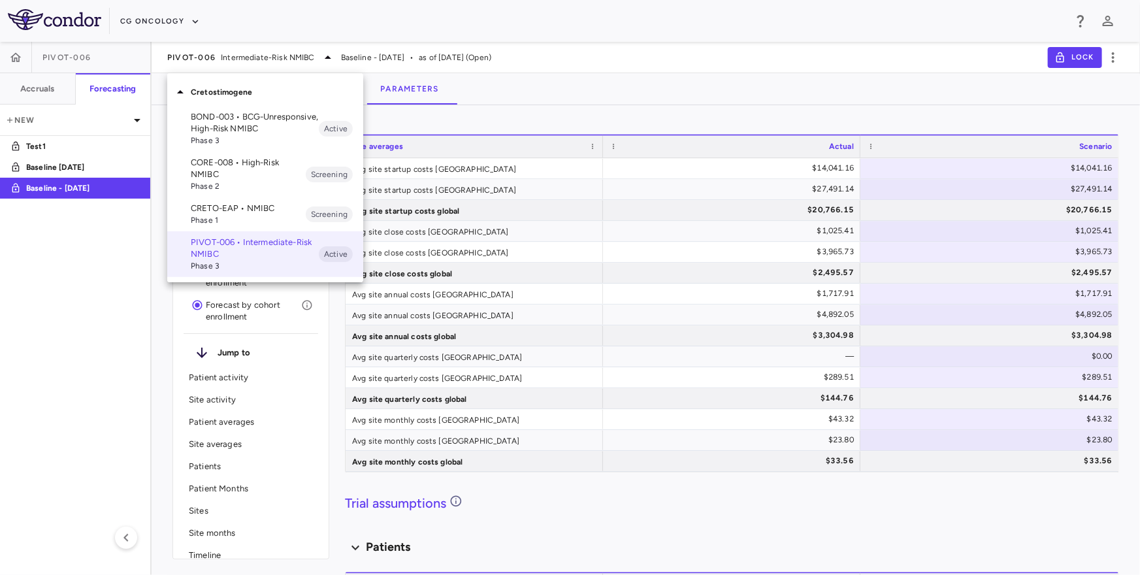
click at [264, 171] on p "CORE-008 • High-Risk NMIBC" at bounding box center [248, 169] width 115 height 24
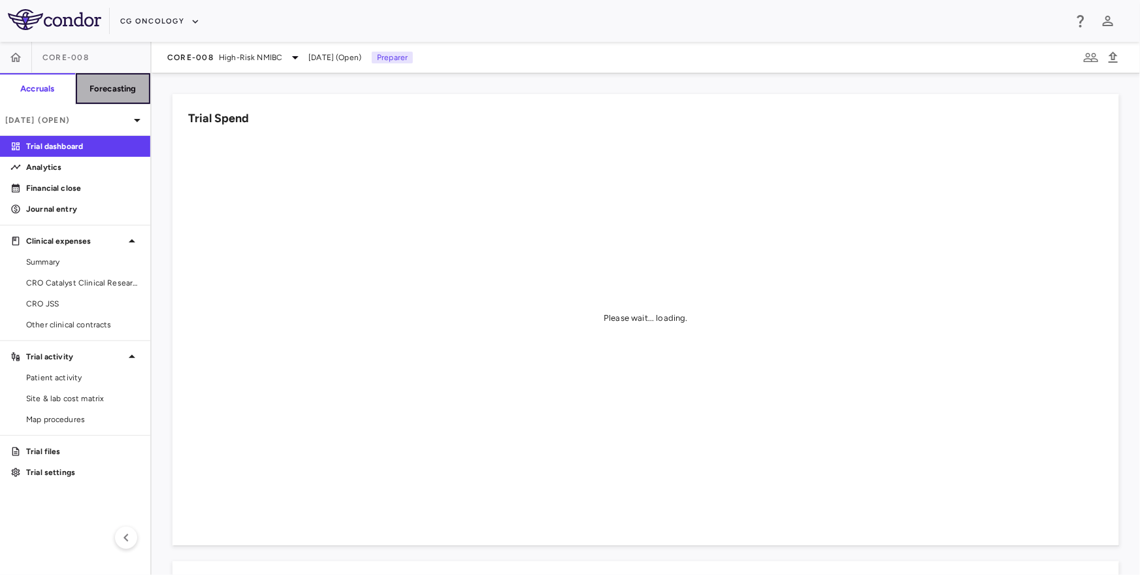
click at [118, 75] on button "Forecasting" at bounding box center [113, 88] width 76 height 31
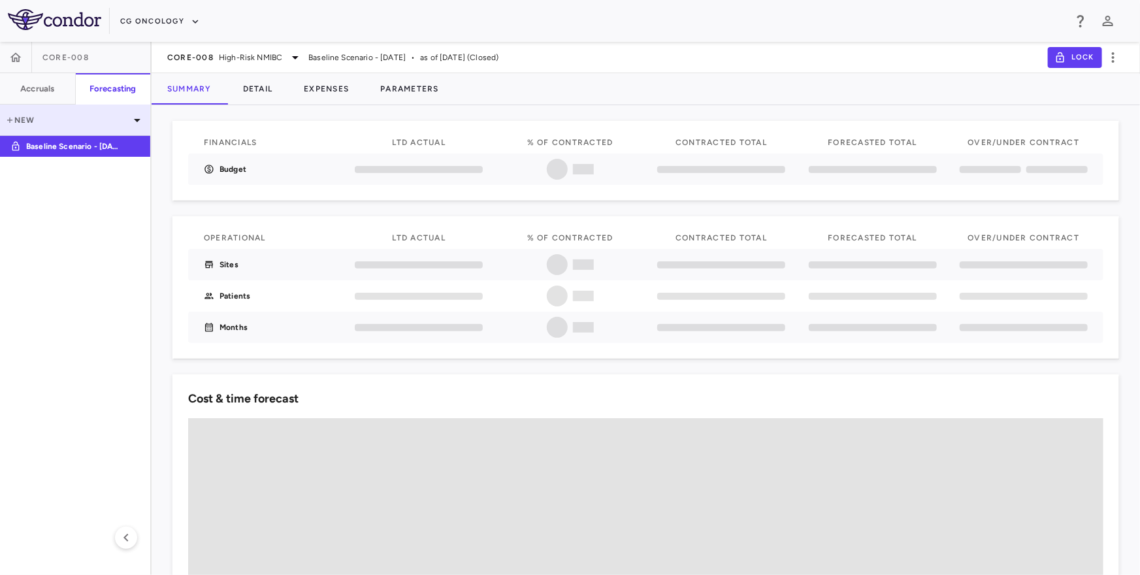
click at [137, 116] on icon at bounding box center [137, 120] width 16 height 16
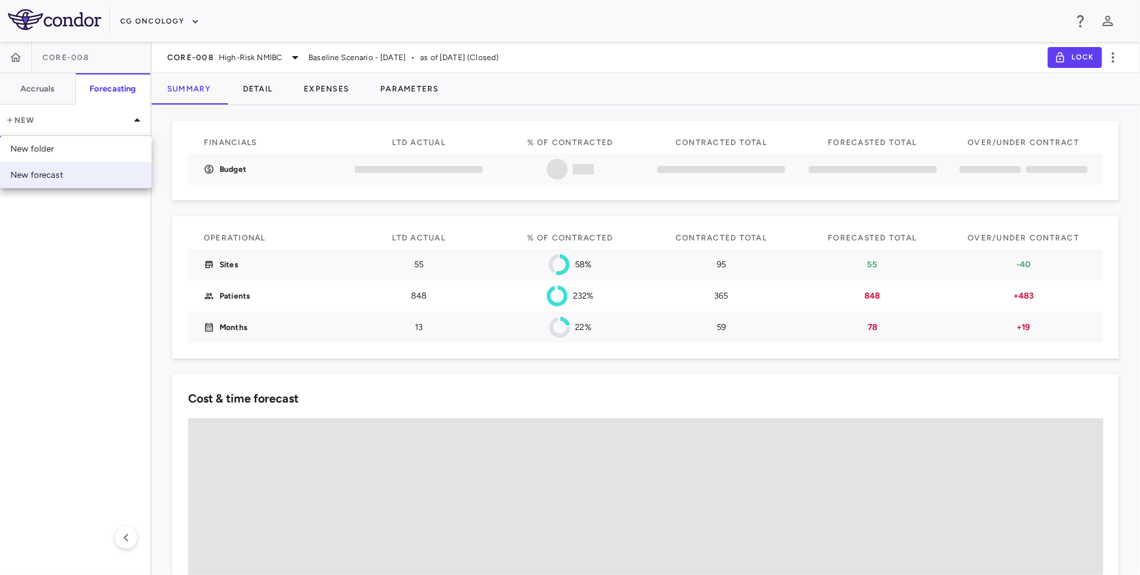
click at [93, 167] on div "New forecast" at bounding box center [76, 175] width 152 height 26
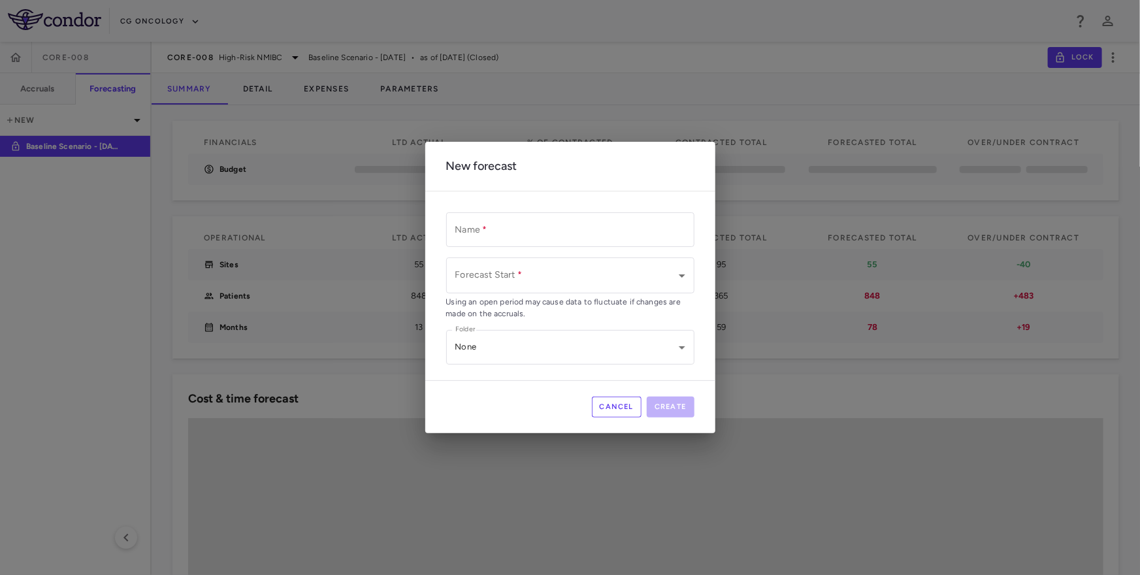
click at [485, 235] on input "Name   *" at bounding box center [570, 229] width 248 height 35
type input "**********"
click at [493, 252] on div "**********" at bounding box center [570, 288] width 248 height 152
click at [491, 276] on body "**********" at bounding box center [570, 287] width 1140 height 575
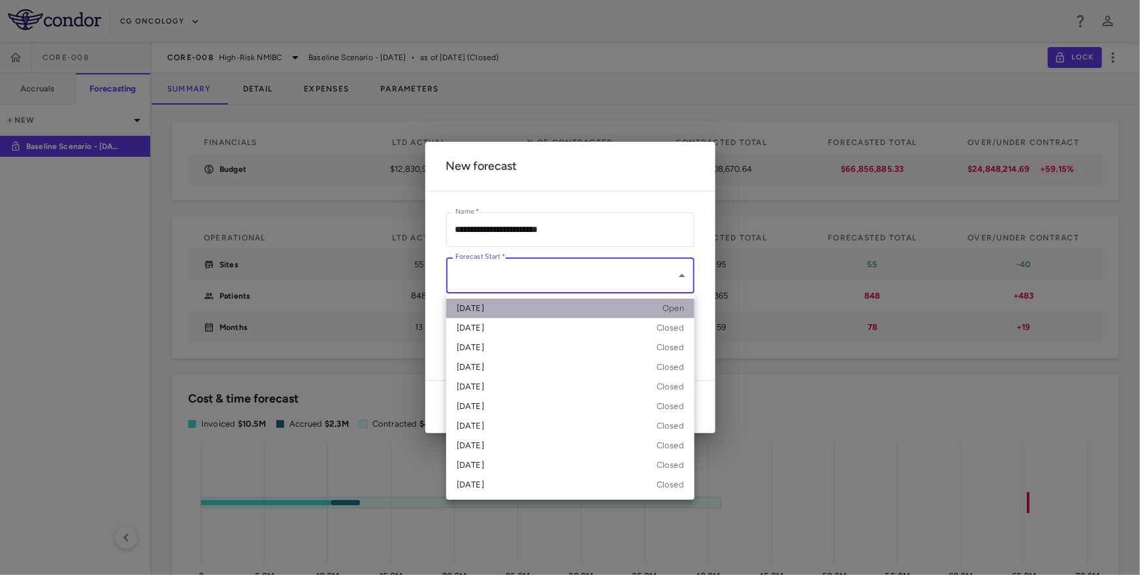
click at [505, 314] on li "Sep 2025 Open" at bounding box center [570, 309] width 248 height 20
type input "**********"
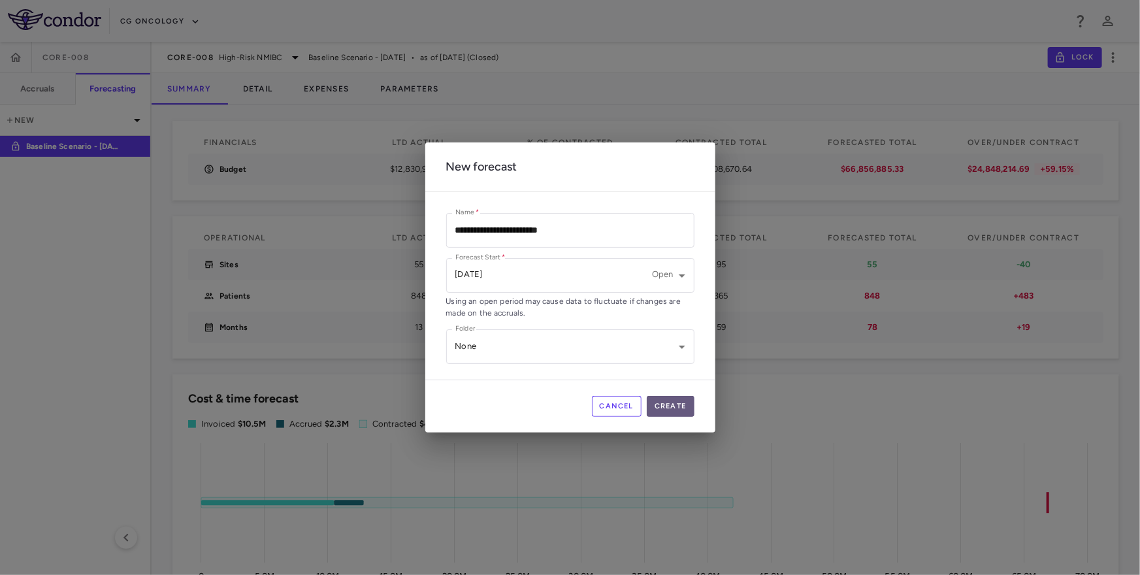
click at [673, 405] on button "Create" at bounding box center [671, 406] width 48 height 21
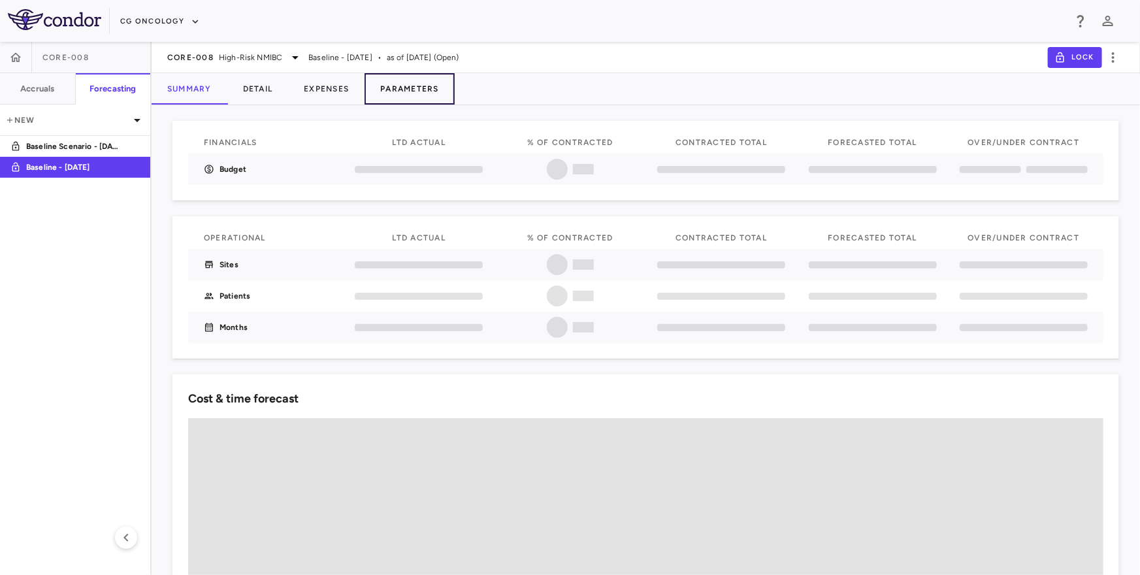
click at [416, 89] on button "Parameters" at bounding box center [410, 88] width 90 height 31
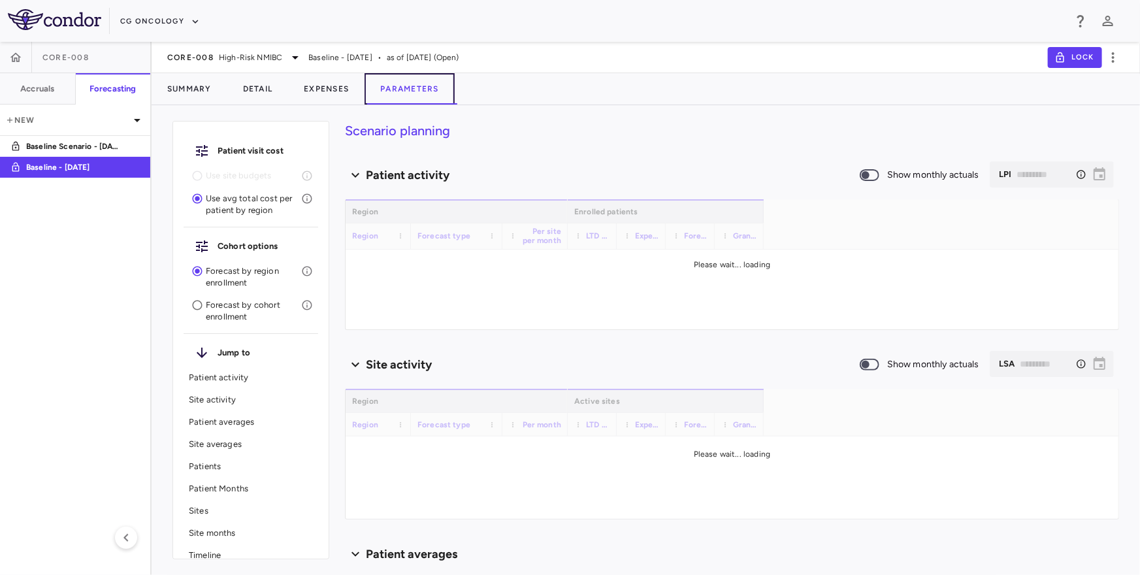
type input "********"
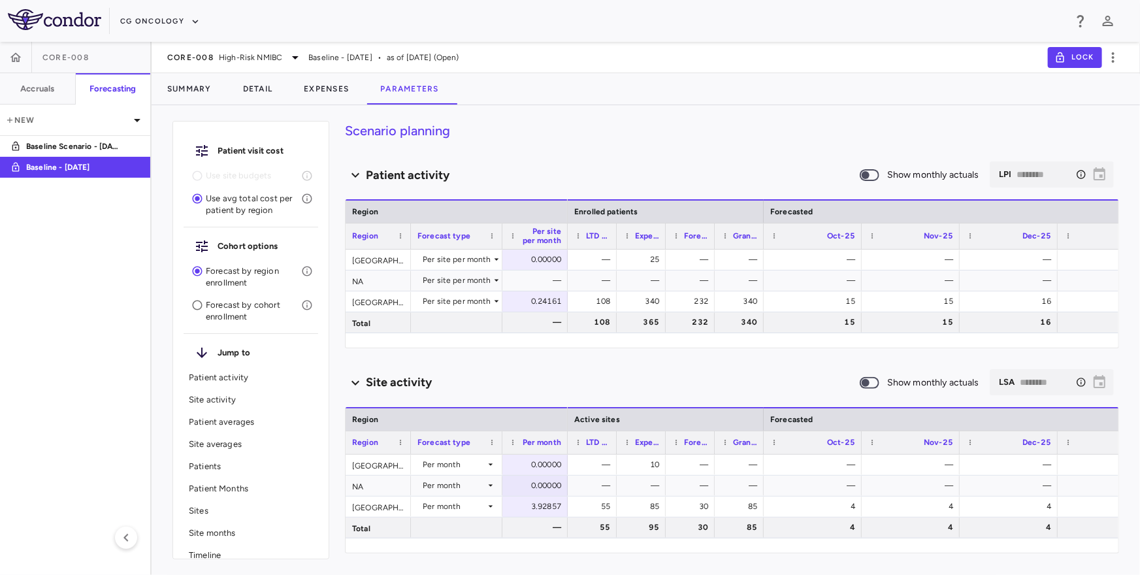
click at [240, 312] on p "Forecast by cohort enrollment" at bounding box center [253, 311] width 95 height 24
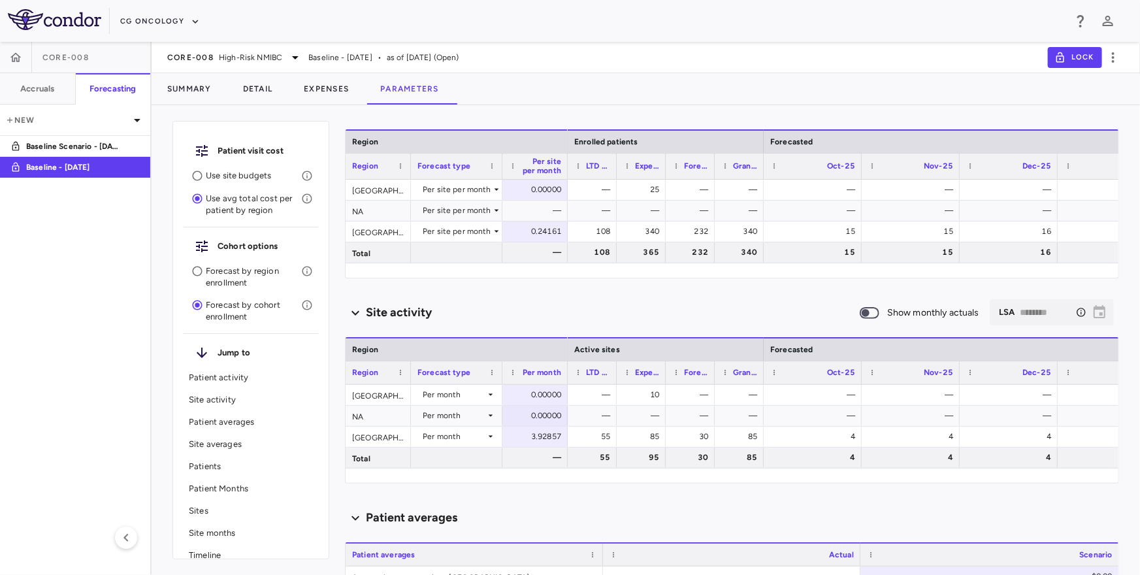
scroll to position [73, 0]
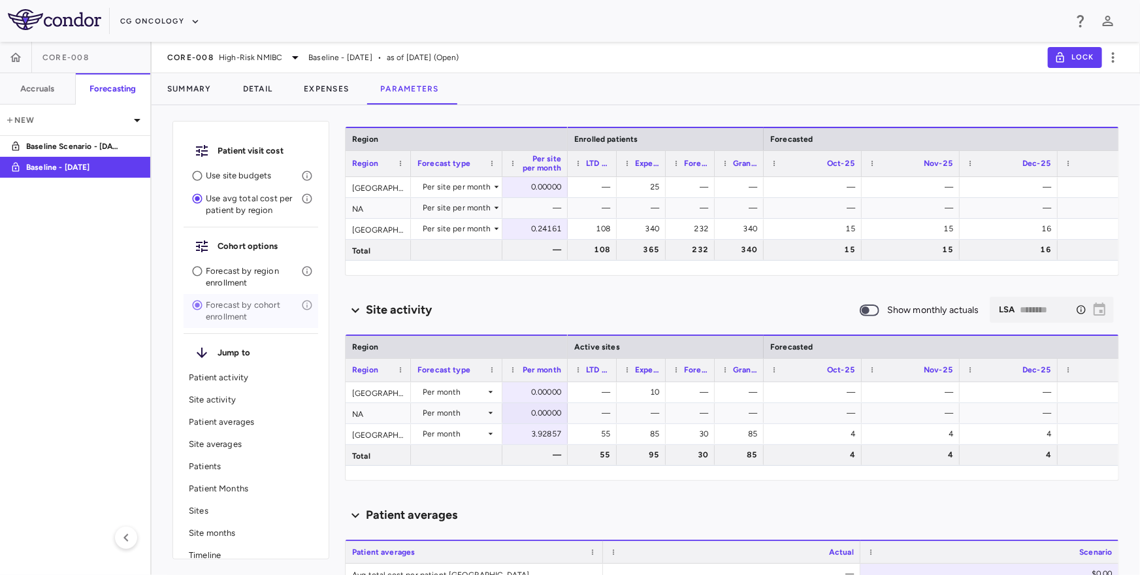
click at [223, 308] on p "Forecast by cohort enrollment" at bounding box center [253, 311] width 95 height 24
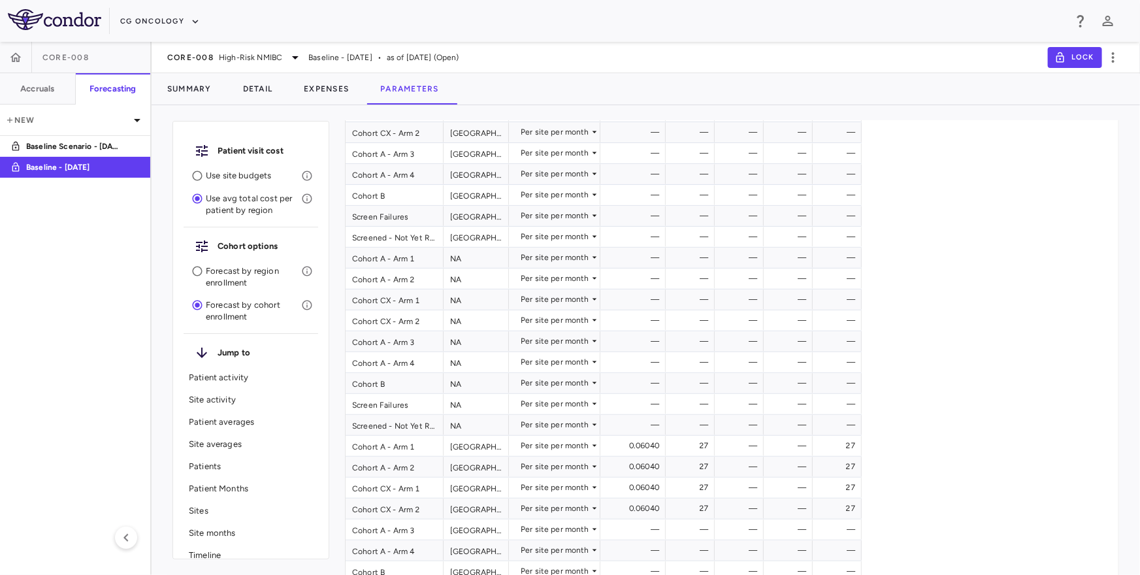
scroll to position [205, 0]
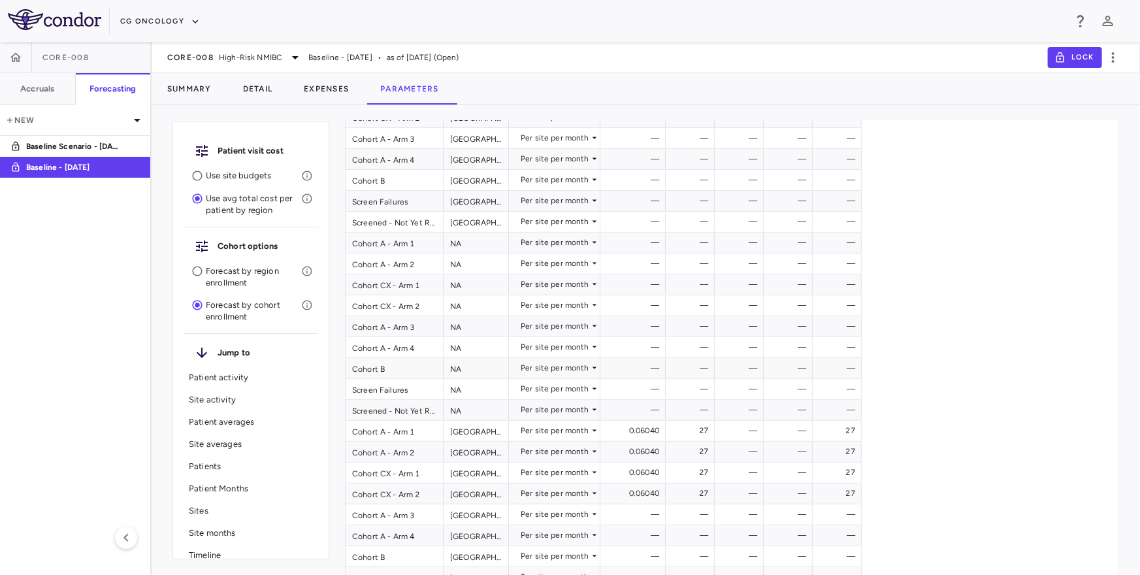
click at [208, 400] on p "Site activity" at bounding box center [251, 400] width 124 height 12
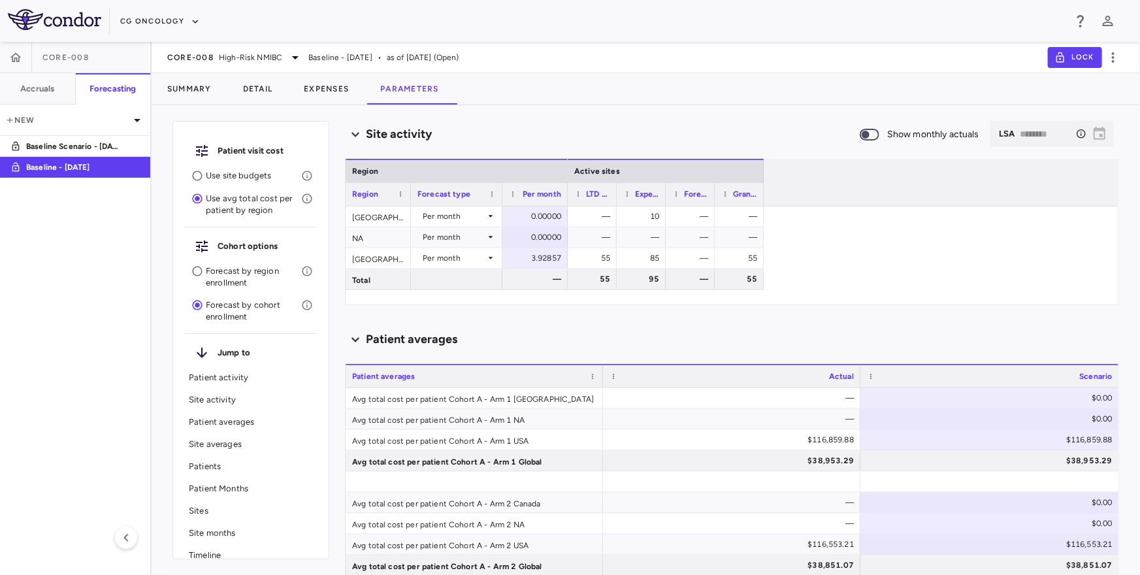
scroll to position [740, 0]
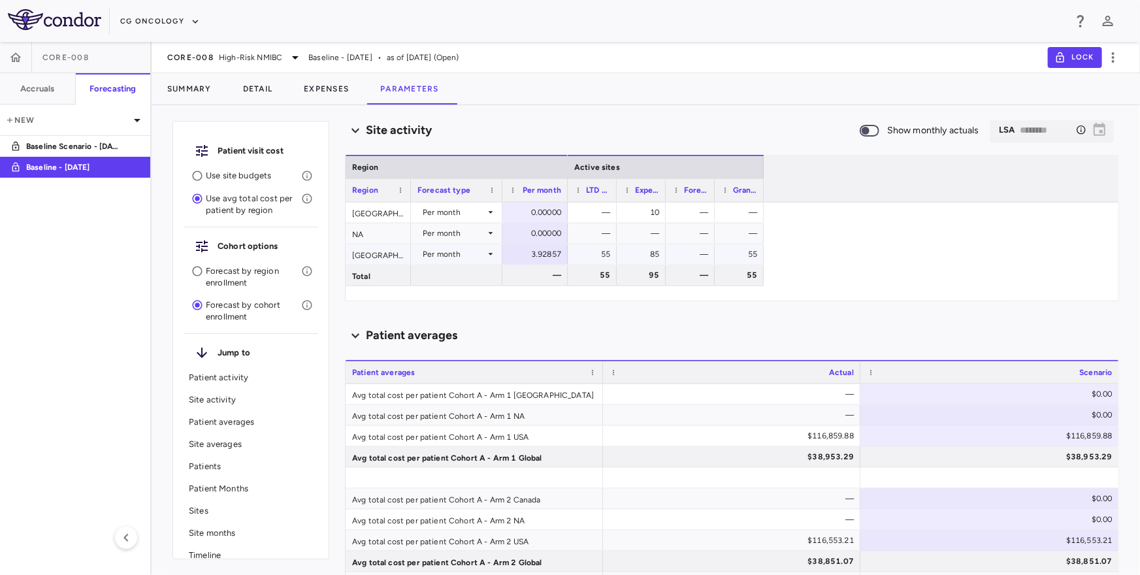
click at [653, 253] on div "85" at bounding box center [644, 254] width 31 height 21
click at [648, 208] on div "10" at bounding box center [644, 212] width 31 height 21
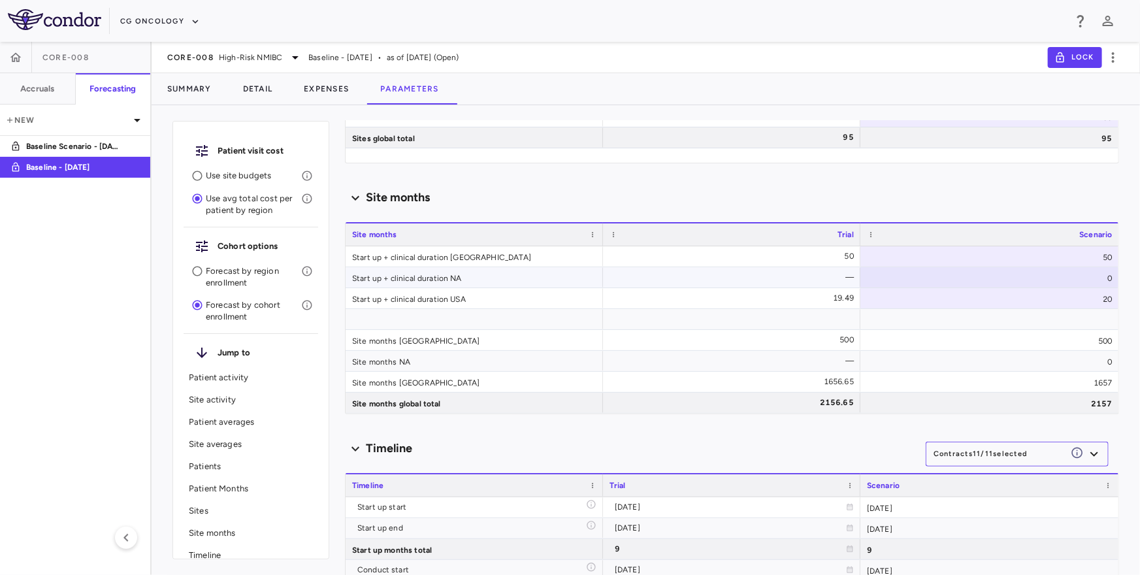
scroll to position [7625, 0]
click at [988, 291] on div "20" at bounding box center [990, 298] width 259 height 20
drag, startPoint x: 1056, startPoint y: 301, endPoint x: 1120, endPoint y: 300, distance: 64.1
click at [1120, 300] on div "Patient visit cost Use site budgets Use avg total cost per patient by region Co…" at bounding box center [646, 345] width 989 height 459
click at [1085, 319] on div at bounding box center [990, 318] width 259 height 20
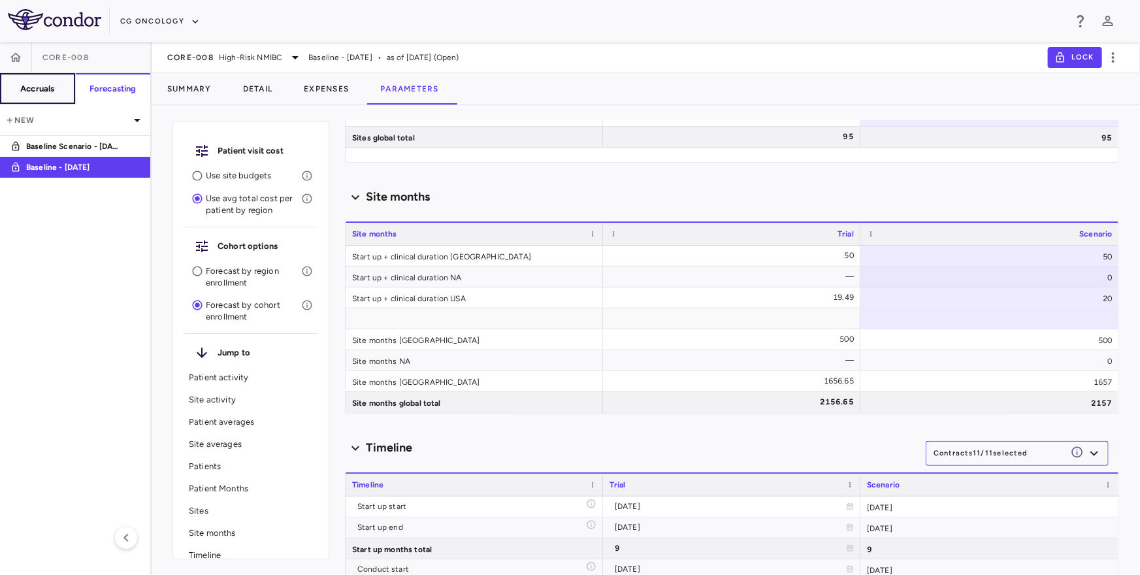
click at [44, 95] on button "Accruals" at bounding box center [38, 88] width 76 height 31
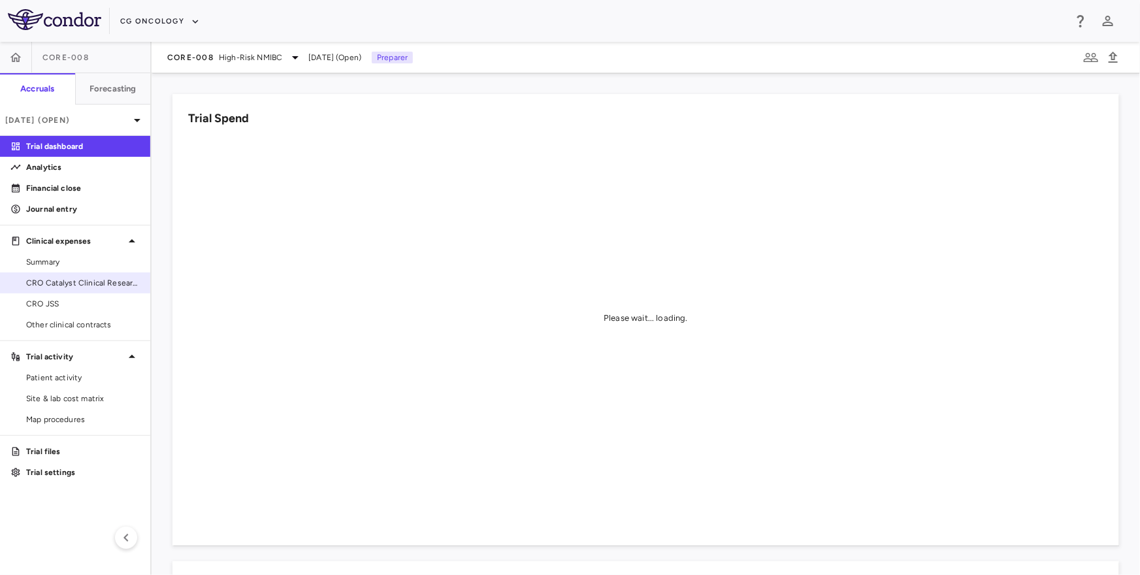
click at [99, 283] on span "CRO Catalyst Clinical Research" at bounding box center [83, 283] width 114 height 12
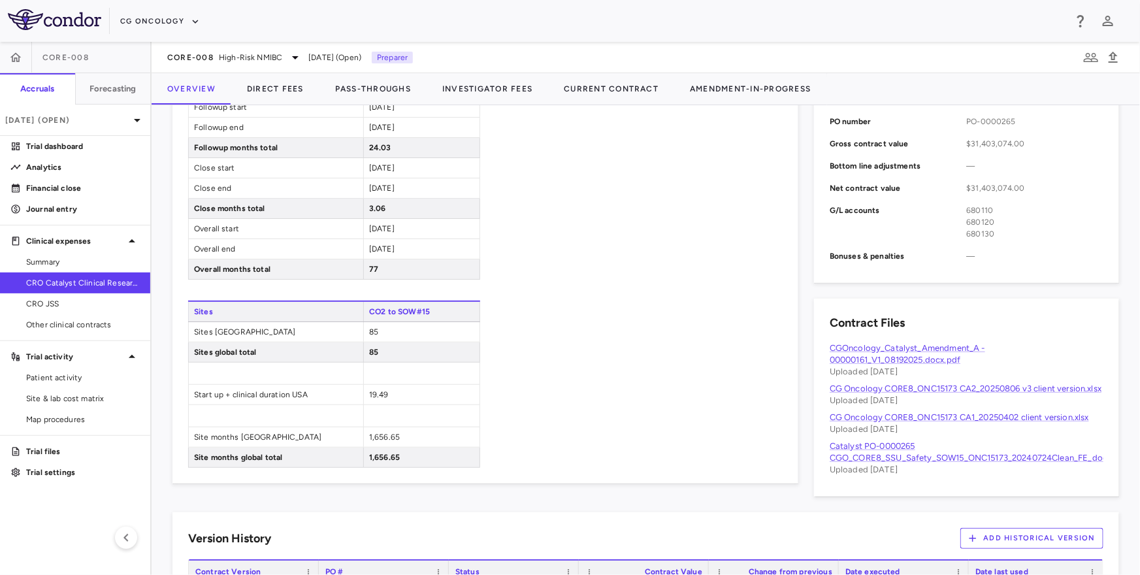
scroll to position [544, 0]
click at [867, 389] on link "CG Oncology CORE8_ONC15173 CA2_20250806 v3 client version.xlsx" at bounding box center [966, 387] width 272 height 10
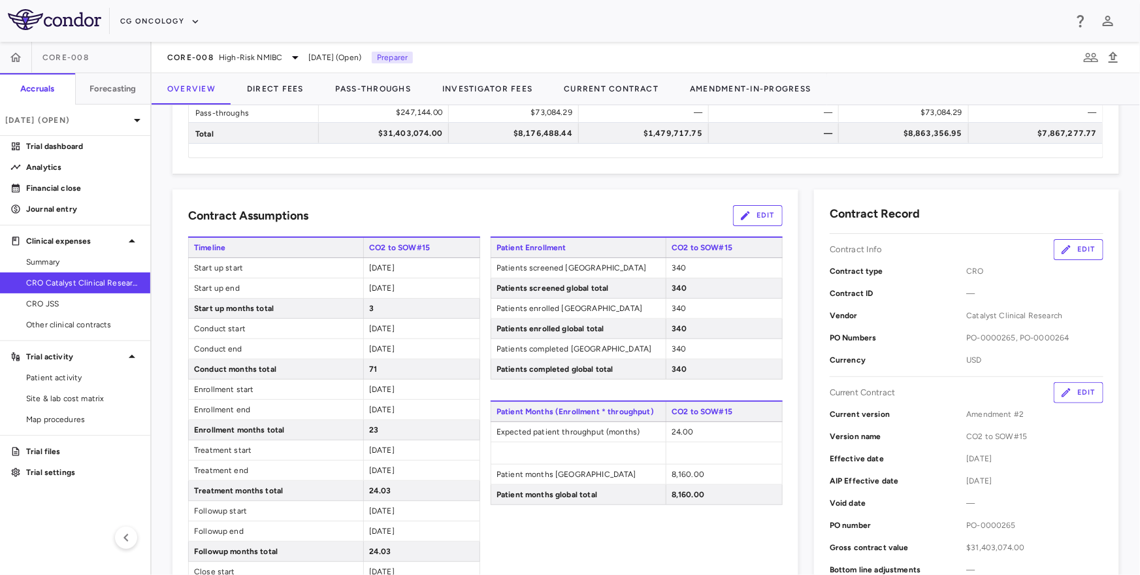
scroll to position [153, 0]
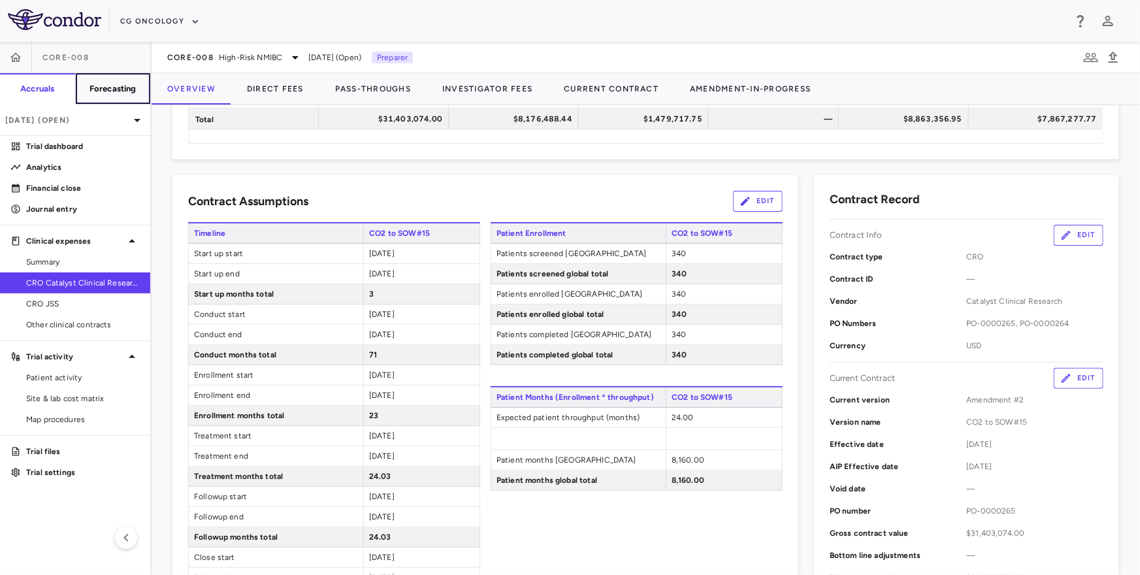
click at [109, 91] on h6 "Forecasting" at bounding box center [113, 89] width 47 height 12
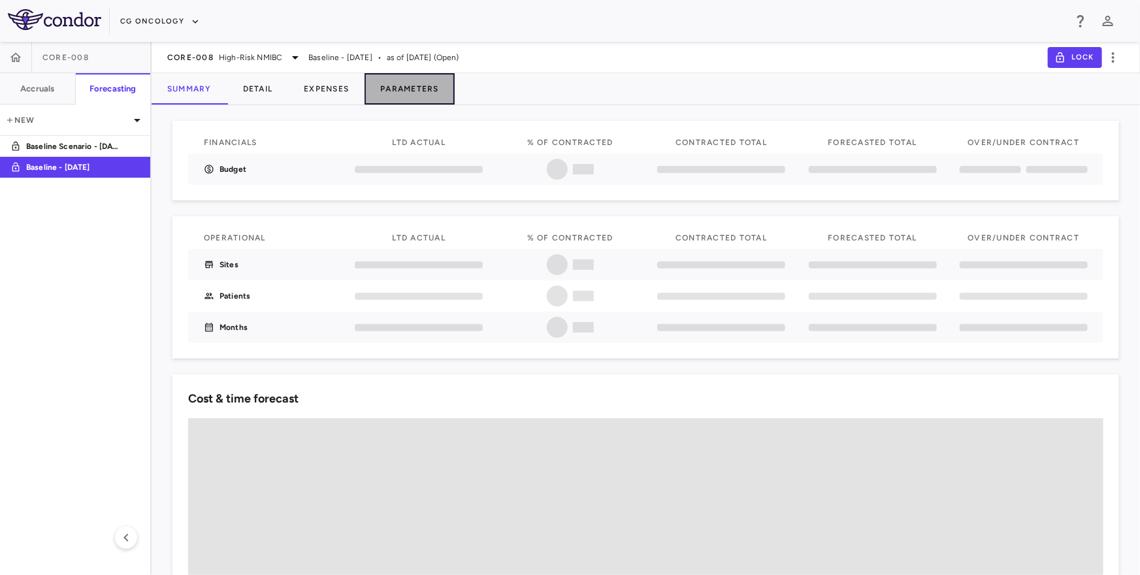
click at [427, 90] on button "Parameters" at bounding box center [410, 88] width 90 height 31
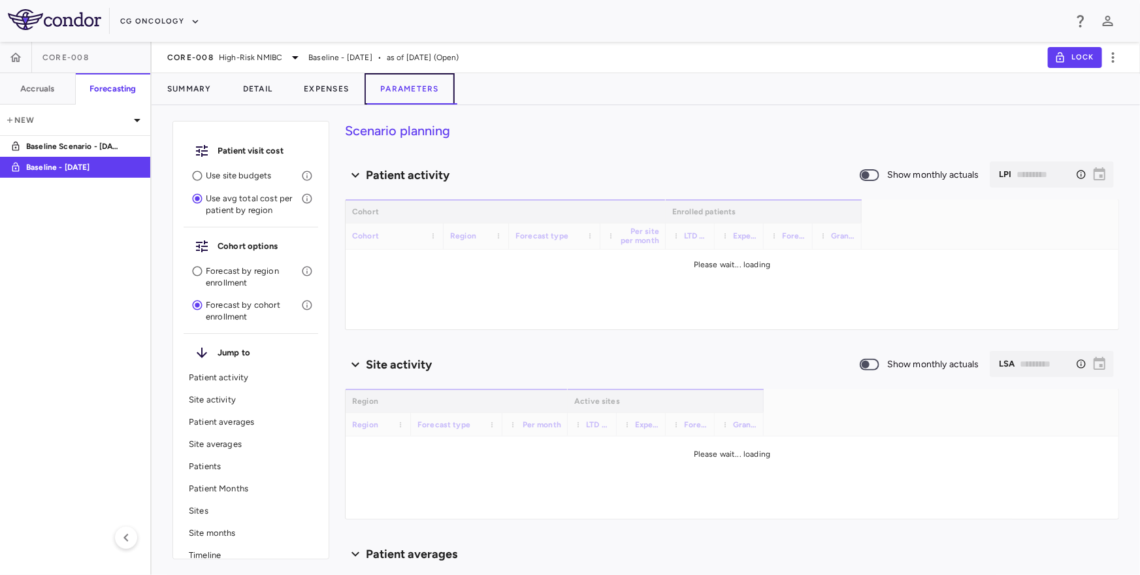
type input "********"
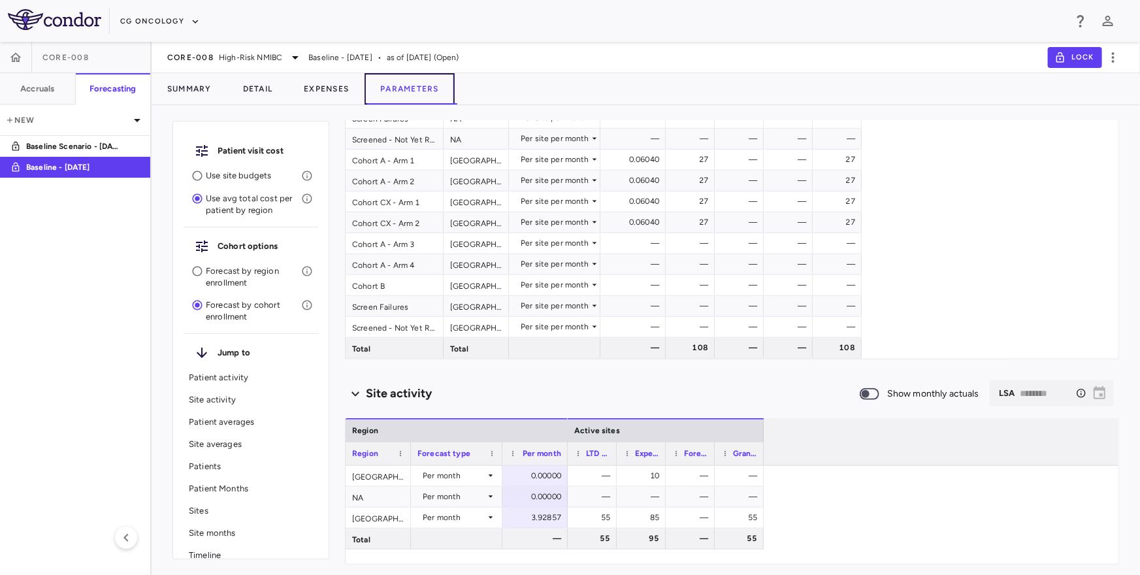
scroll to position [22, 0]
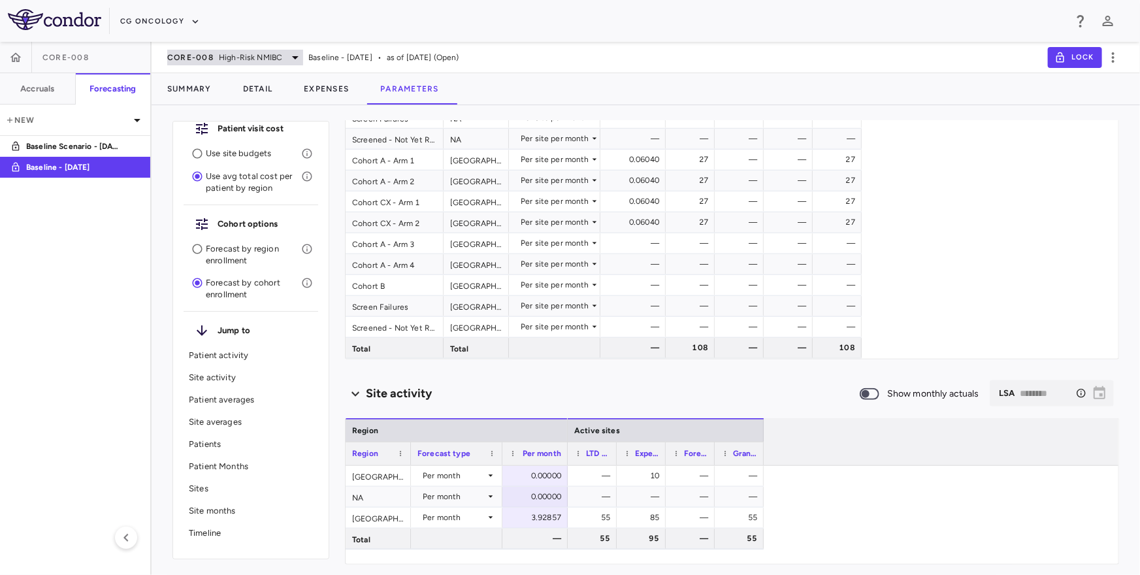
click at [222, 58] on span "High-Risk NMIBC" at bounding box center [250, 58] width 63 height 12
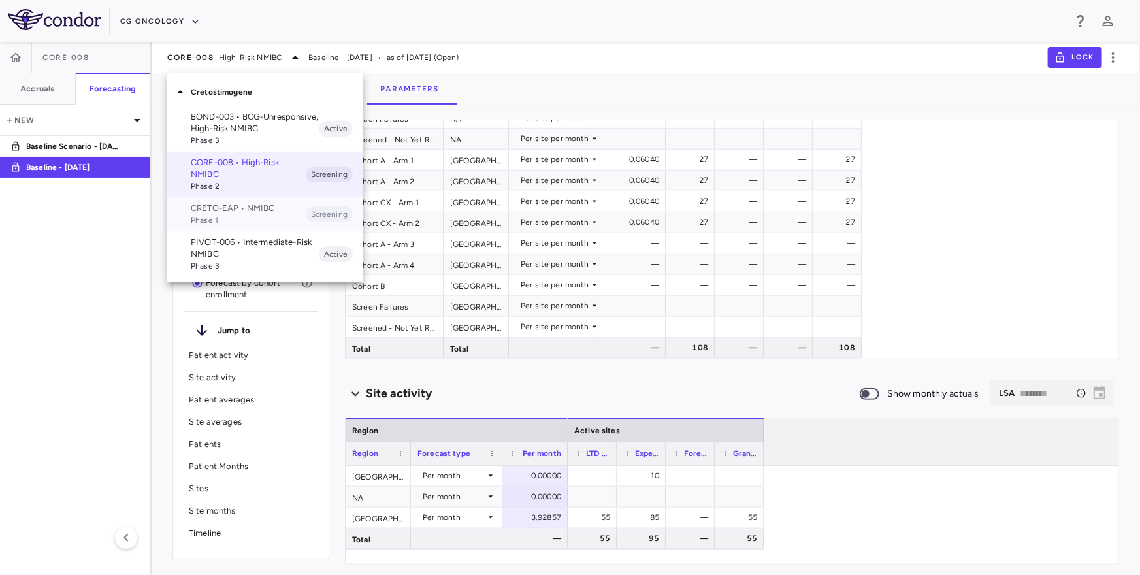
click at [239, 218] on span "Phase 1" at bounding box center [248, 220] width 115 height 12
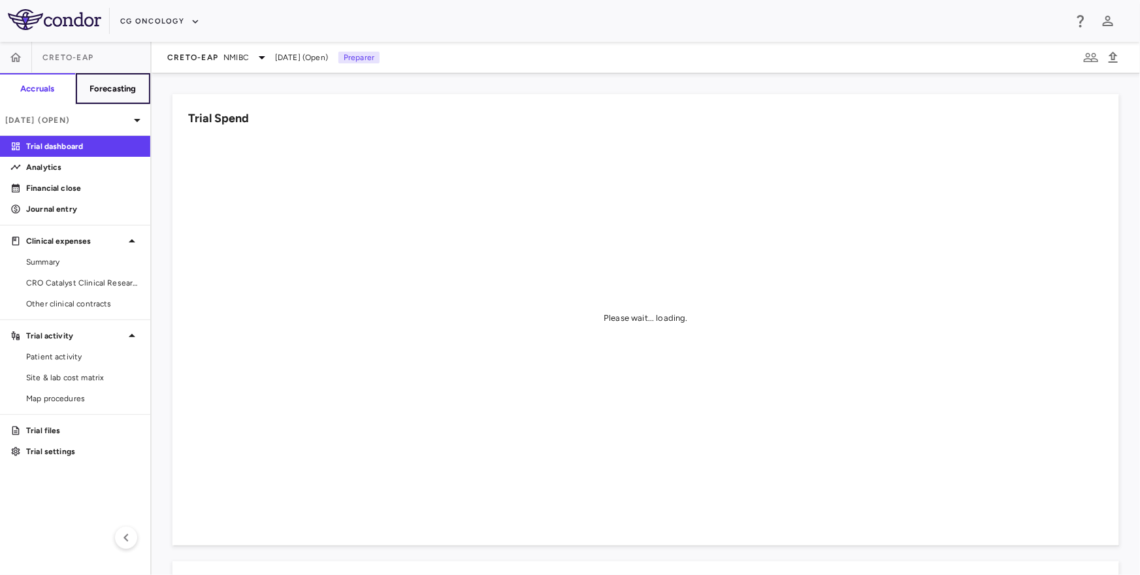
click at [112, 80] on button "Forecasting" at bounding box center [113, 88] width 76 height 31
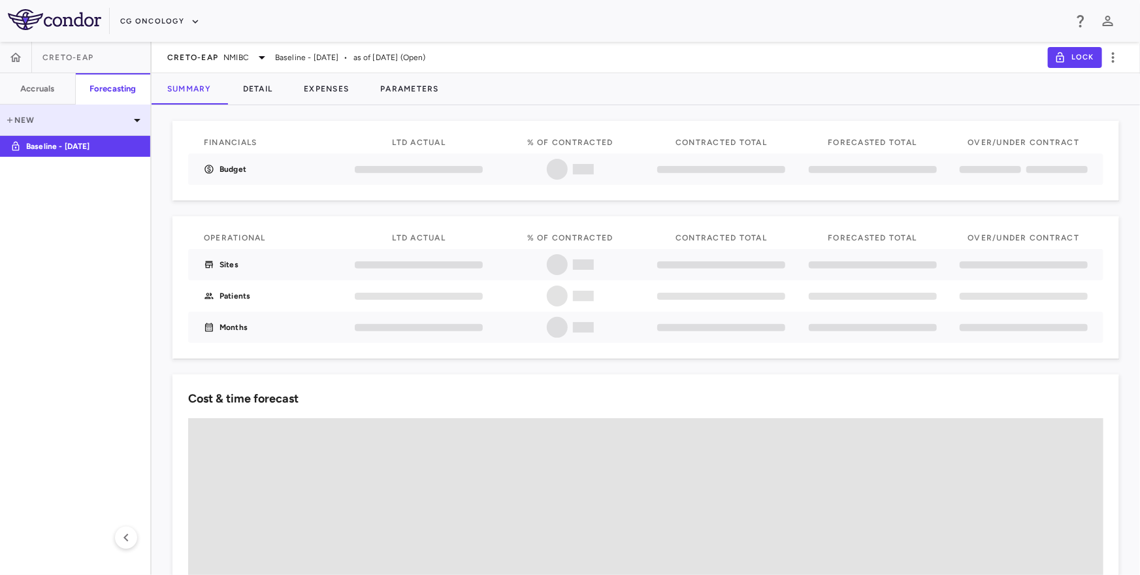
click at [139, 119] on icon at bounding box center [137, 120] width 7 height 3
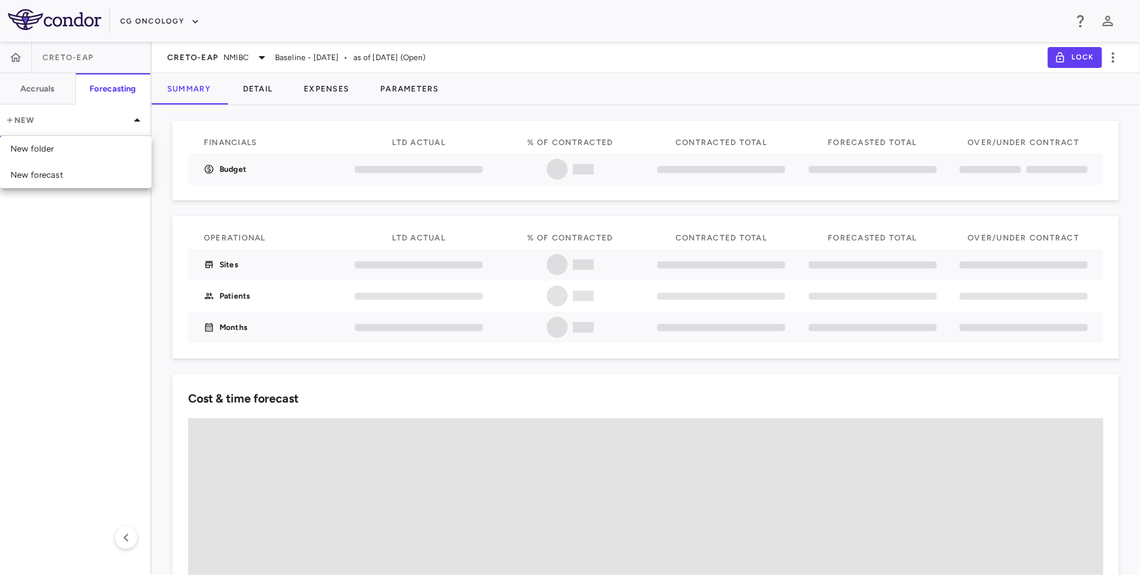
click at [135, 114] on div at bounding box center [570, 287] width 1140 height 575
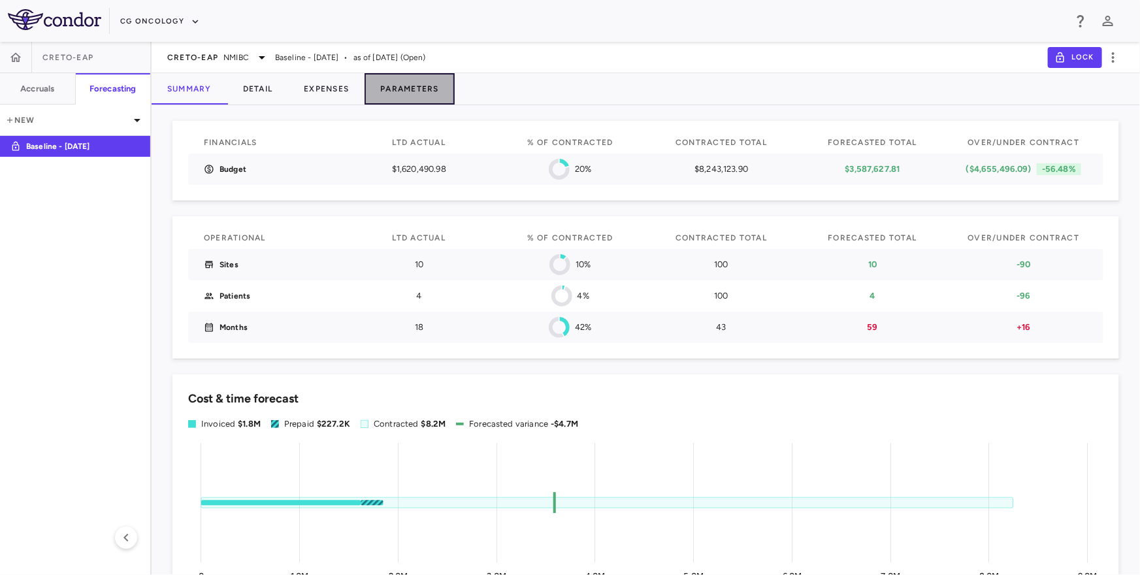
click at [418, 88] on button "Parameters" at bounding box center [410, 88] width 90 height 31
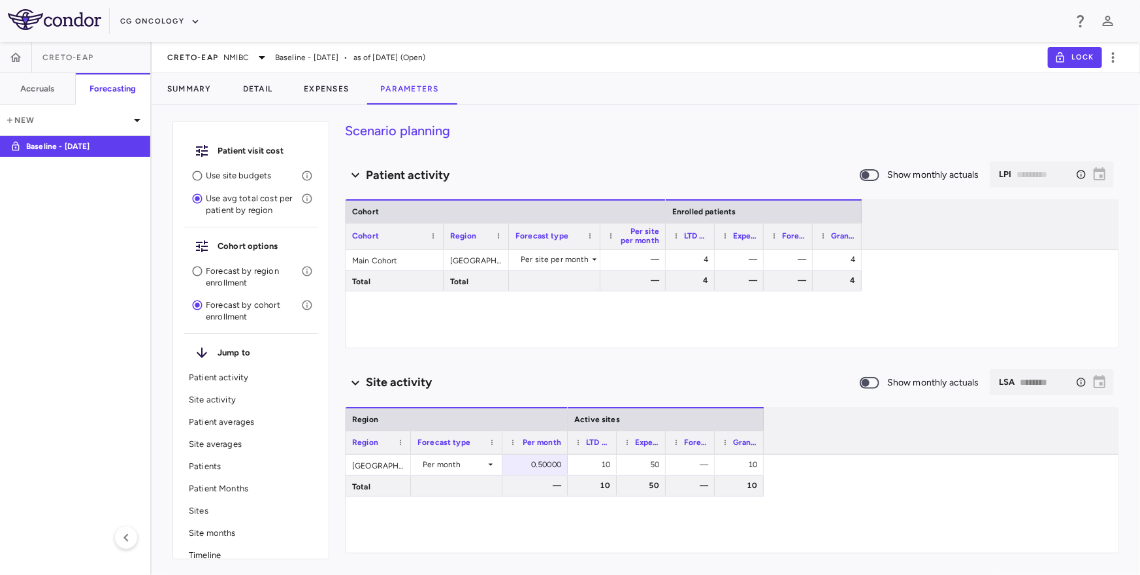
click at [233, 270] on p "Forecast by region enrollment" at bounding box center [253, 277] width 95 height 24
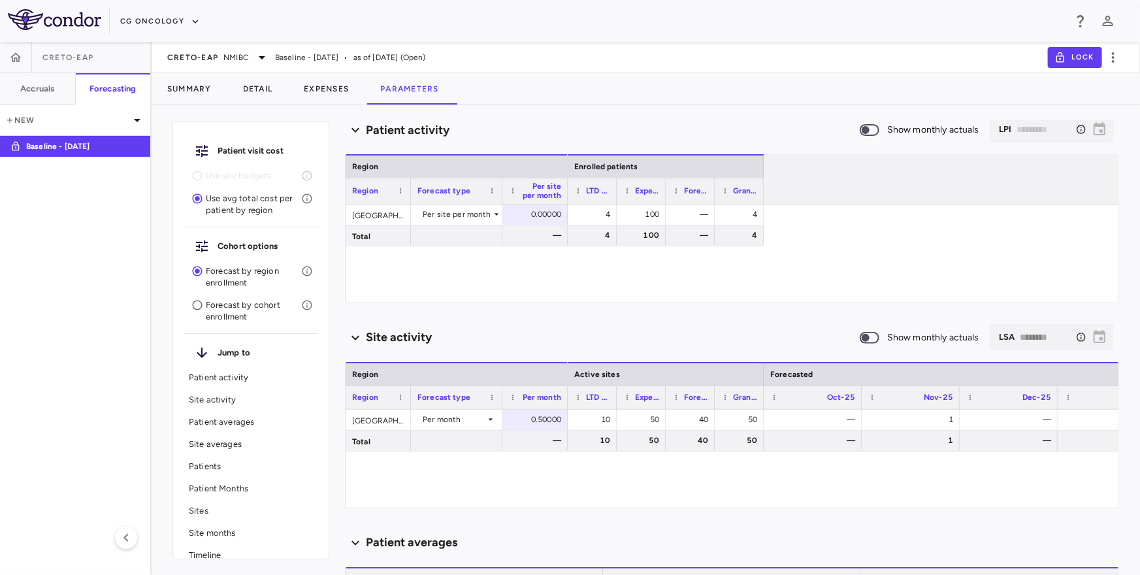
scroll to position [52, 0]
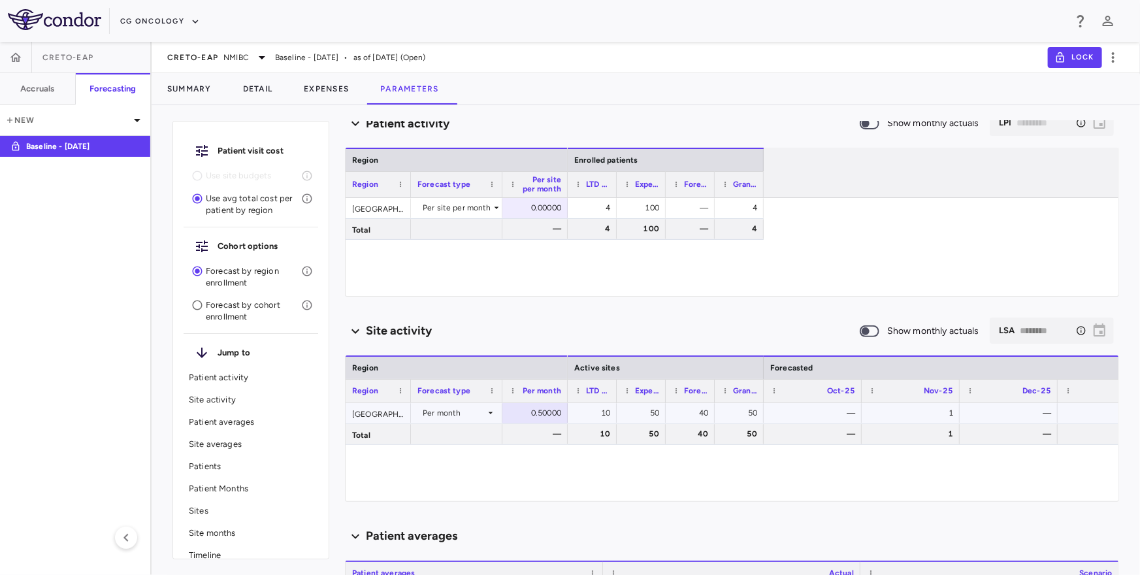
click at [653, 412] on div "50" at bounding box center [644, 413] width 31 height 21
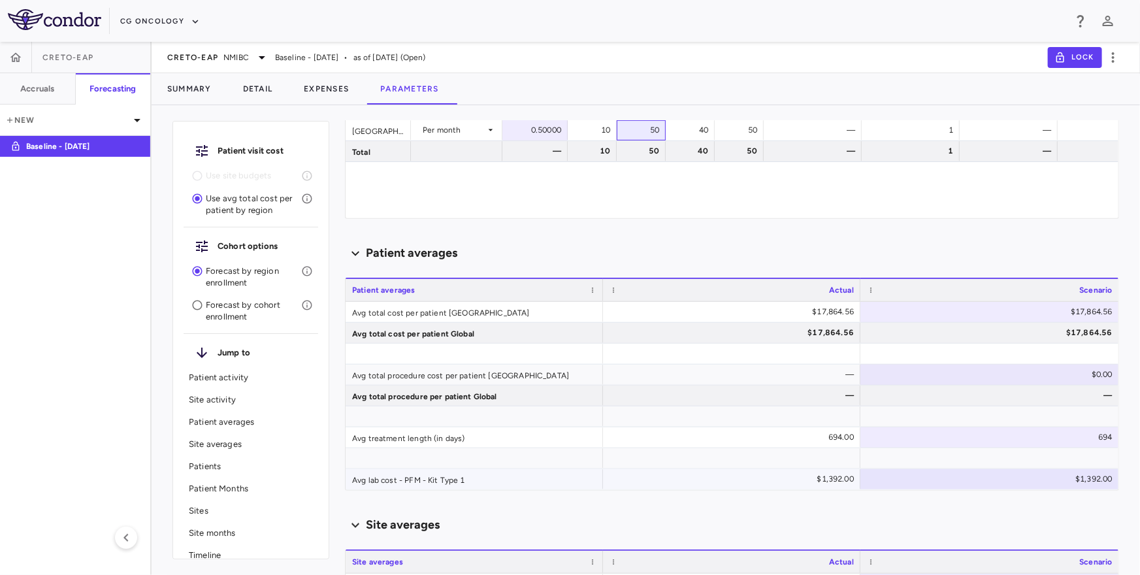
scroll to position [372, 0]
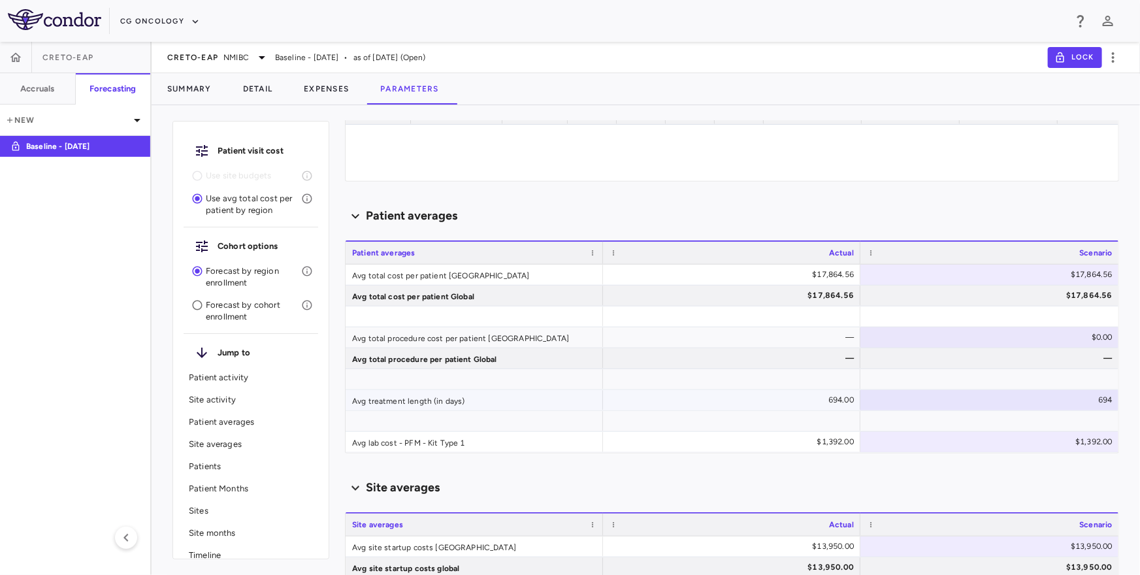
click at [1063, 400] on div "694" at bounding box center [992, 399] width 240 height 21
drag, startPoint x: 1063, startPoint y: 404, endPoint x: 1108, endPoint y: 404, distance: 45.7
click at [1108, 404] on input "***" at bounding box center [1000, 402] width 238 height 22
click at [979, 479] on div "Site averages" at bounding box center [732, 488] width 774 height 18
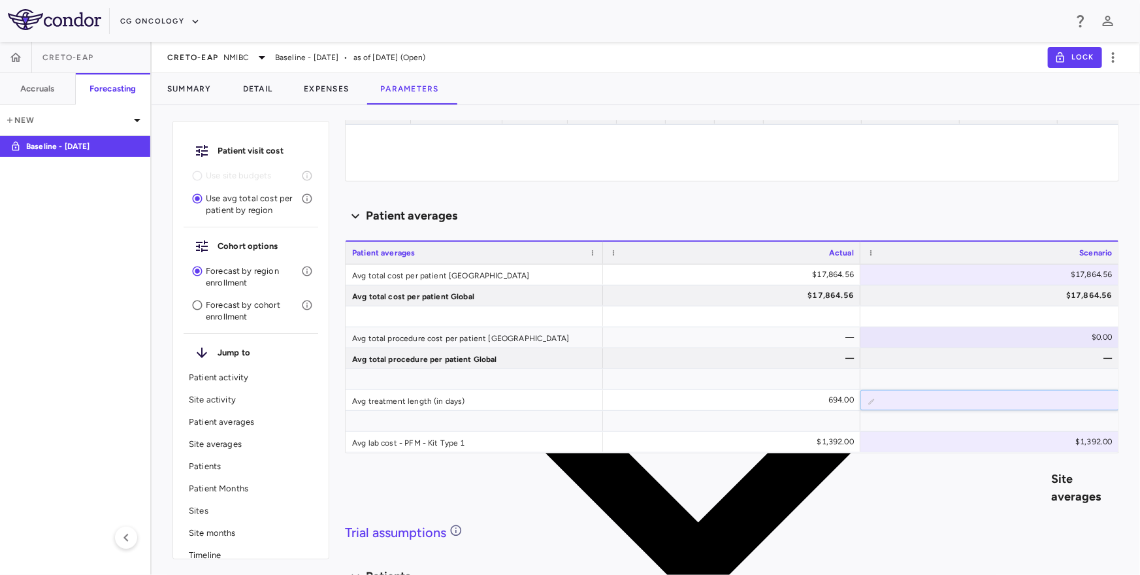
click at [979, 479] on div "Site averages" at bounding box center [732, 488] width 774 height 707
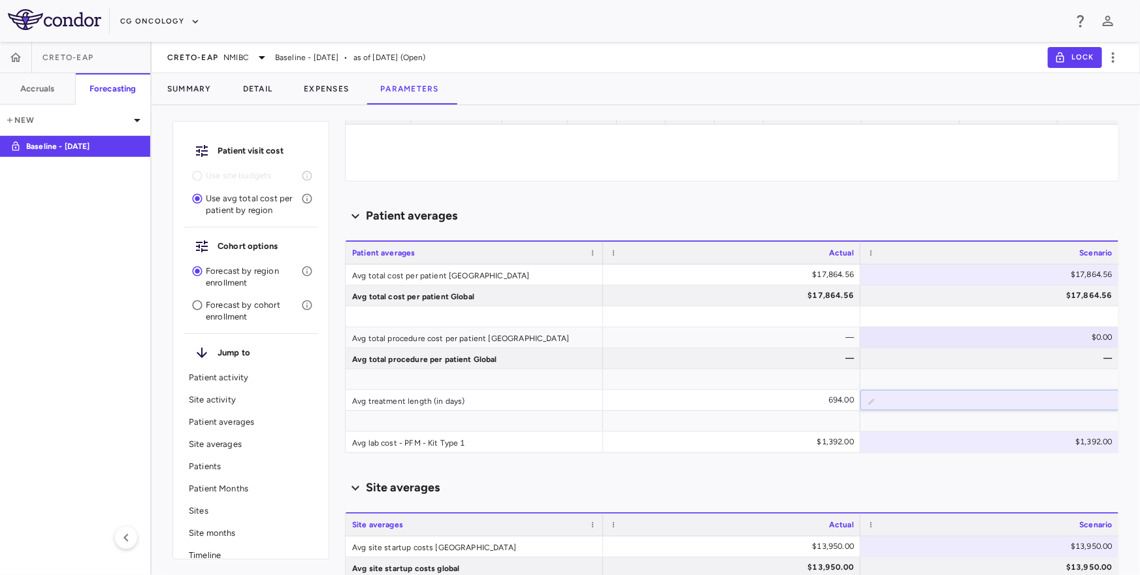
scroll to position [0, 0]
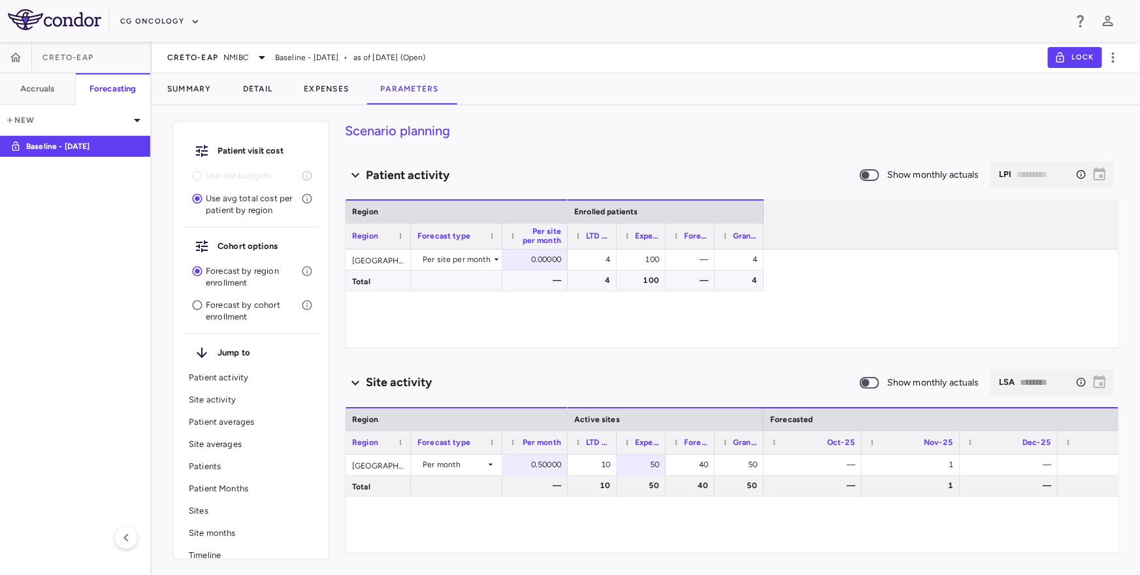
click at [453, 261] on div "Per site per month" at bounding box center [457, 259] width 69 height 21
click at [452, 314] on div "Manual" at bounding box center [450, 320] width 90 height 12
click at [471, 263] on div "Manual" at bounding box center [454, 259] width 63 height 21
click at [462, 286] on div "Per site per month" at bounding box center [450, 292] width 90 height 12
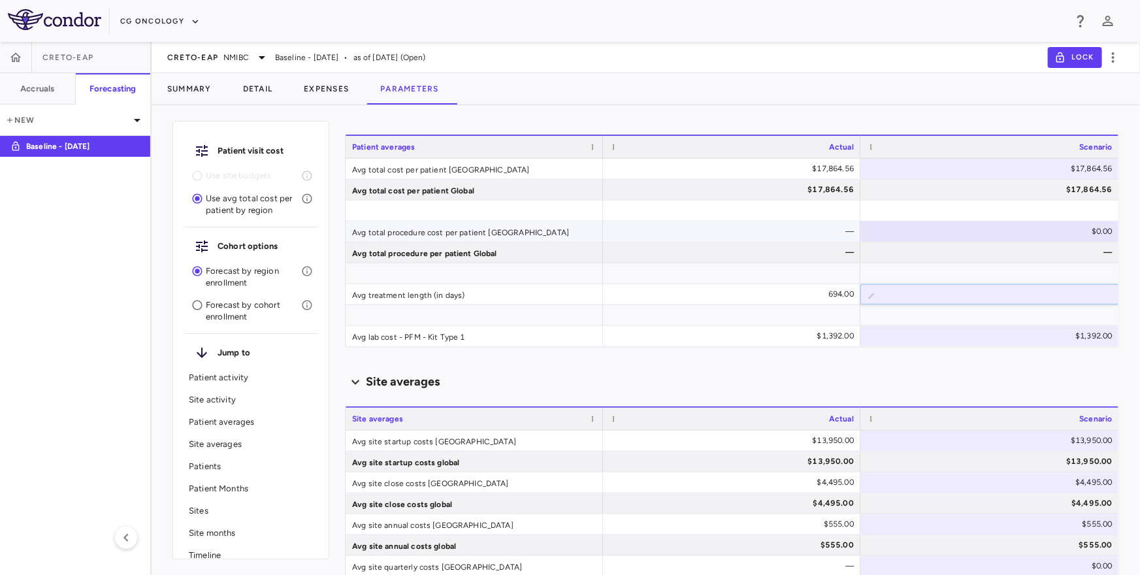
scroll to position [483, 0]
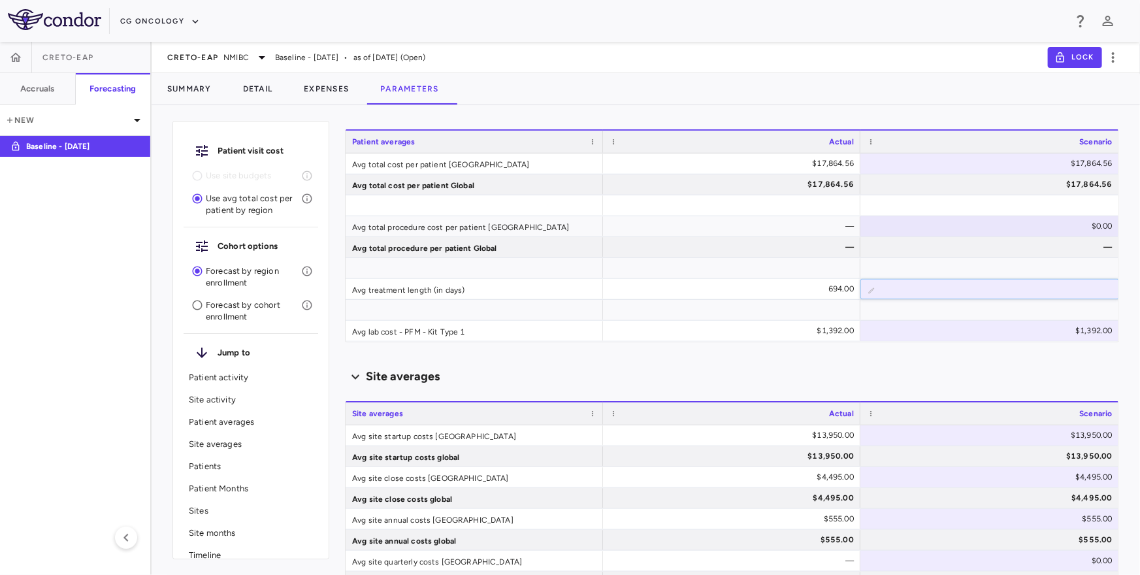
click at [726, 370] on div "Site averages" at bounding box center [732, 377] width 774 height 18
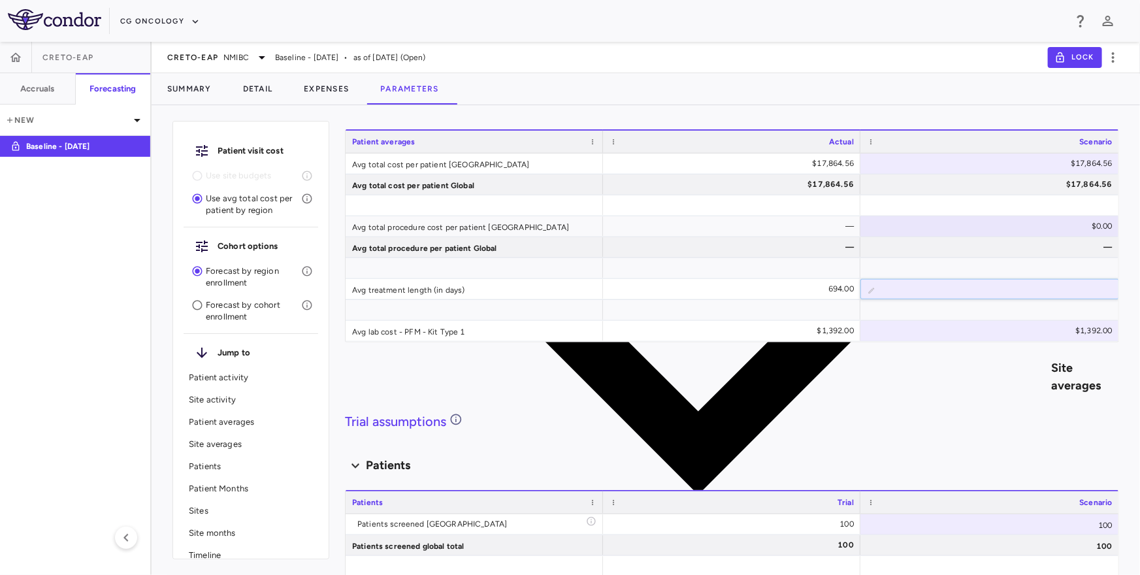
click at [726, 370] on div "Site averages" at bounding box center [732, 377] width 774 height 707
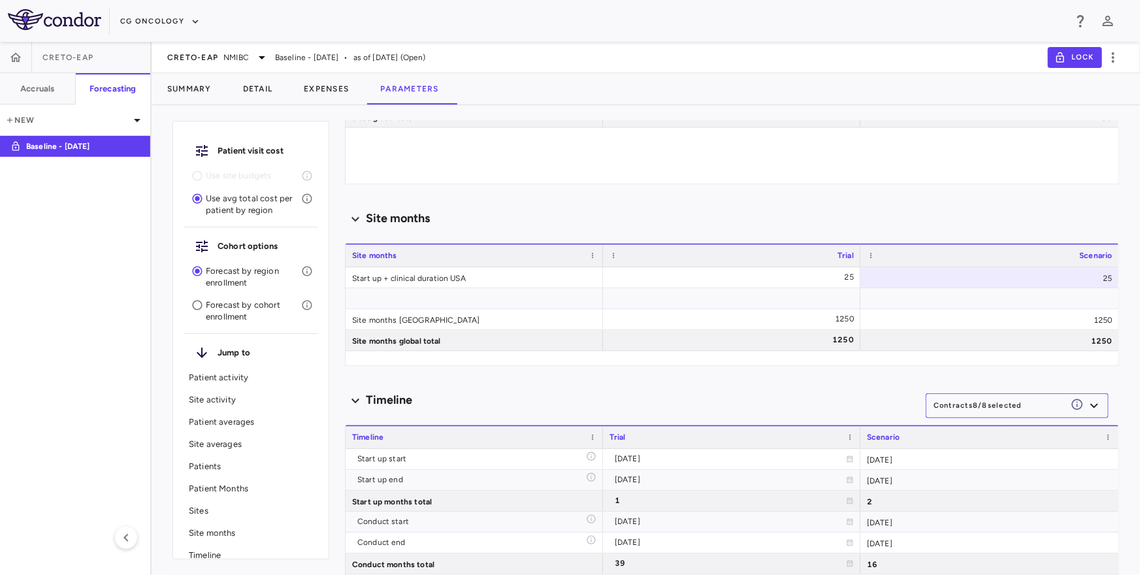
scroll to position [1612, 0]
click at [205, 55] on span "CRETO-EAP" at bounding box center [192, 57] width 51 height 10
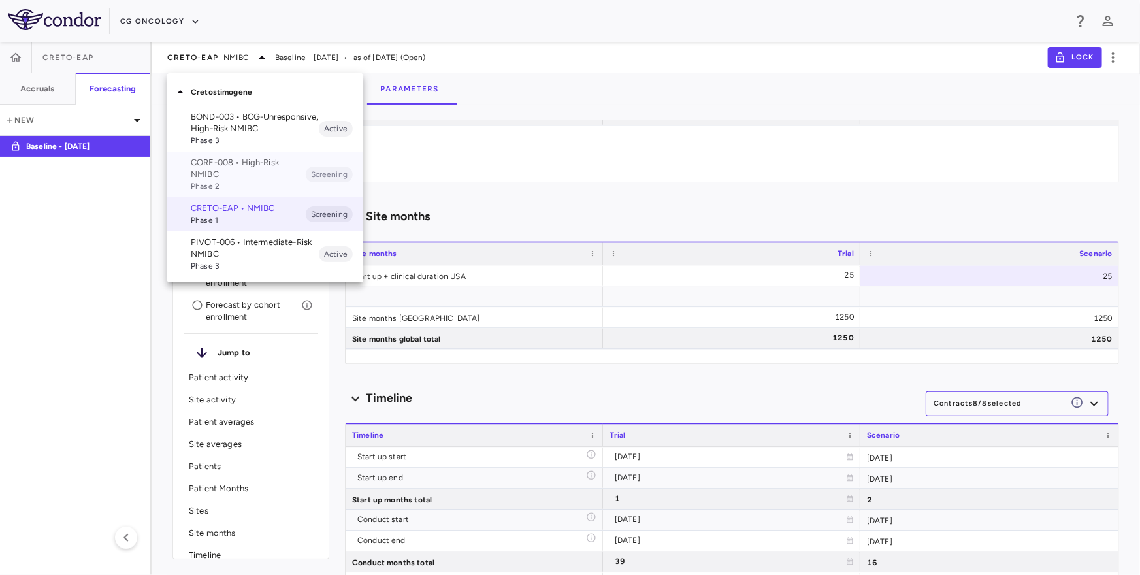
click at [225, 174] on p "CORE-008 • High-Risk NMIBC" at bounding box center [248, 169] width 115 height 24
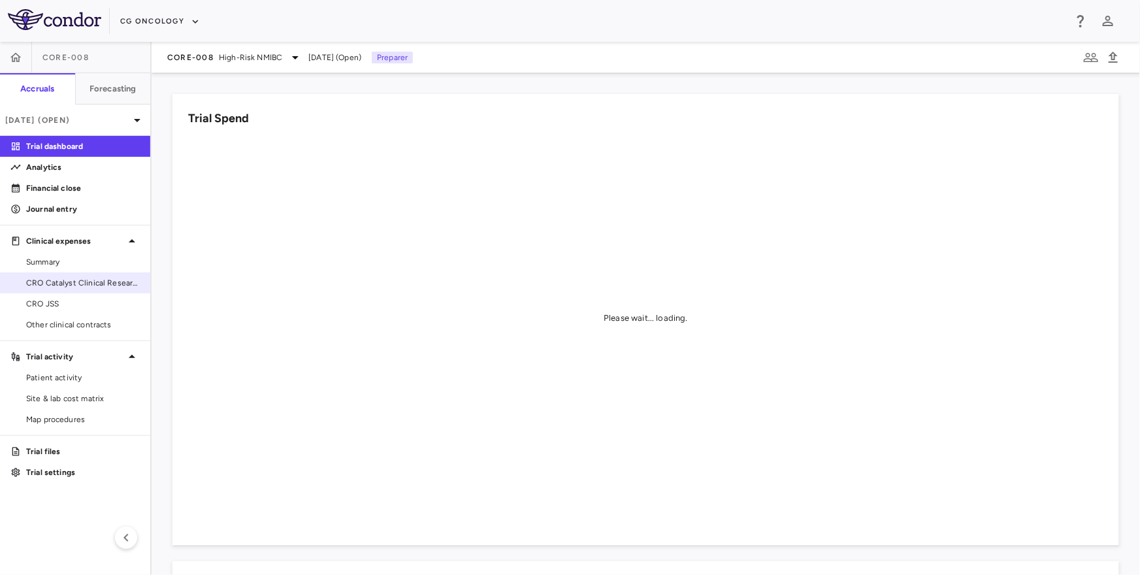
click at [81, 282] on span "CRO Catalyst Clinical Research" at bounding box center [83, 283] width 114 height 12
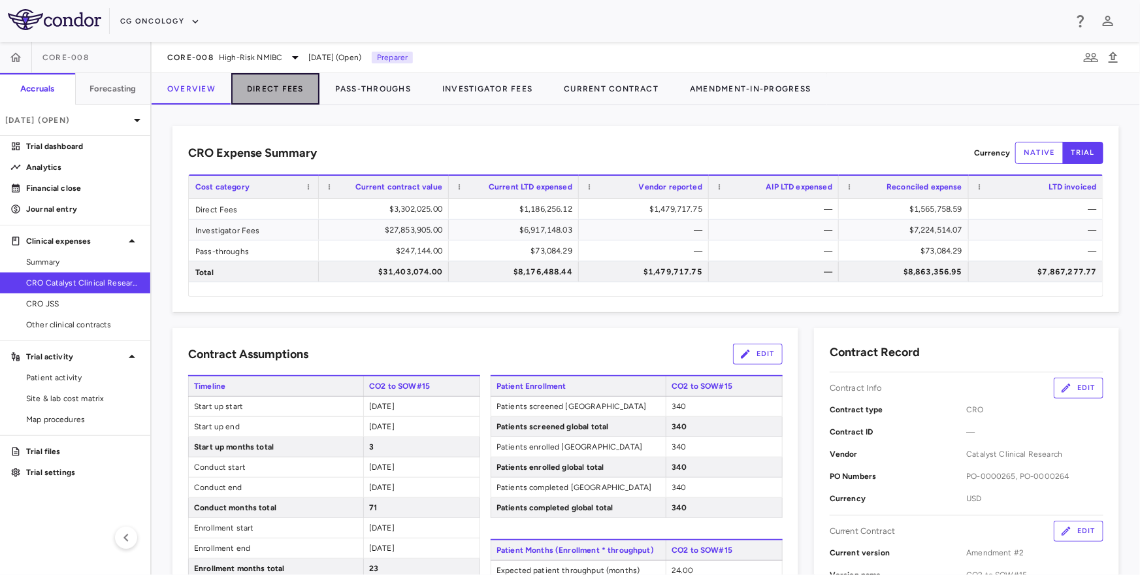
click at [276, 91] on button "Direct Fees" at bounding box center [275, 88] width 88 height 31
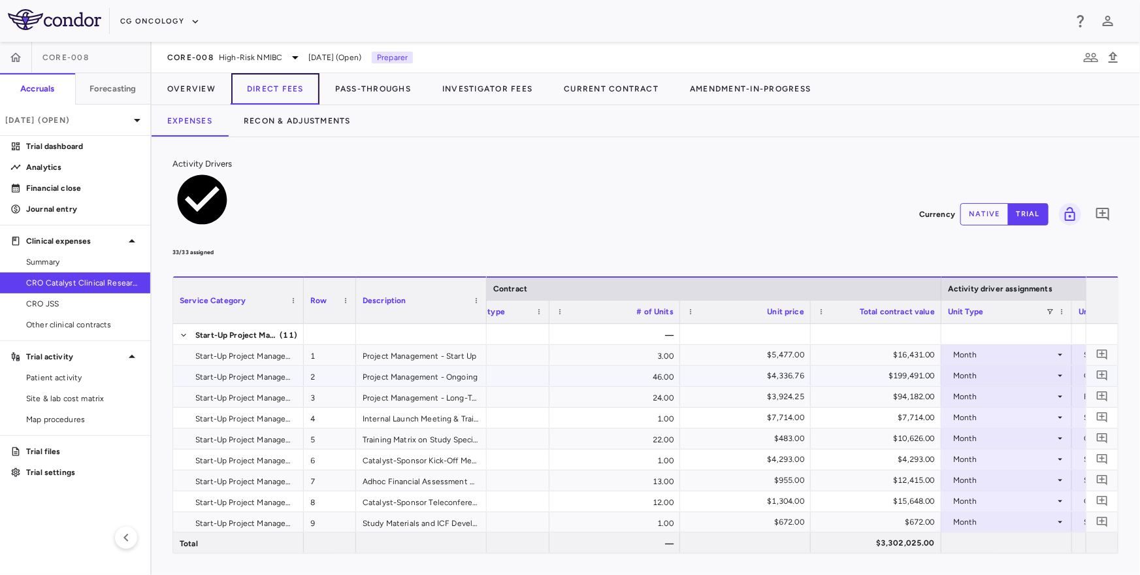
scroll to position [0, 516]
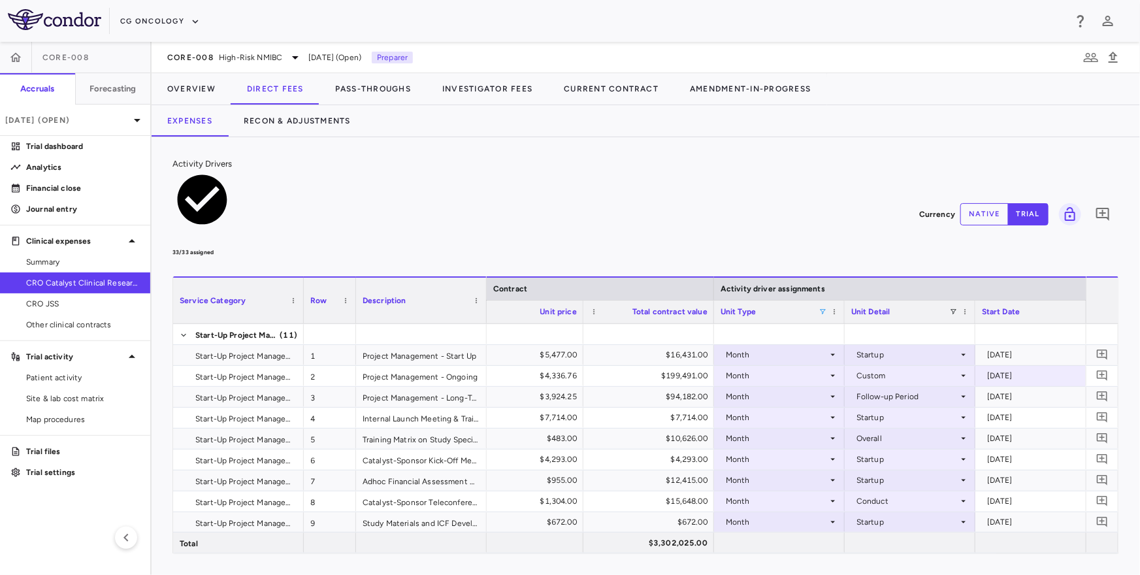
click at [819, 308] on span at bounding box center [823, 312] width 8 height 8
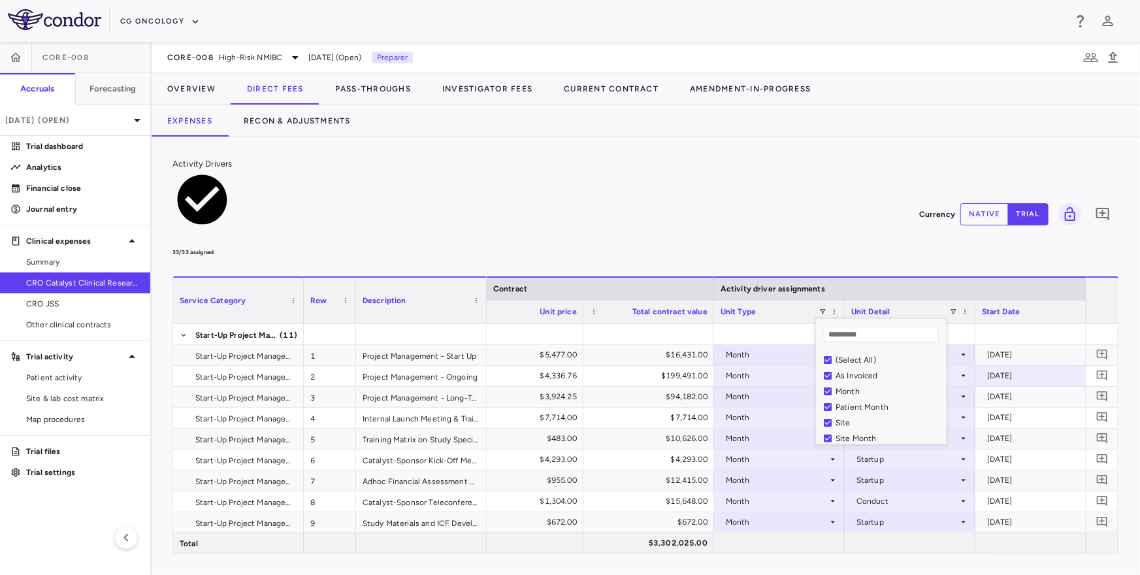
click at [852, 356] on div "(Select All)" at bounding box center [889, 360] width 107 height 9
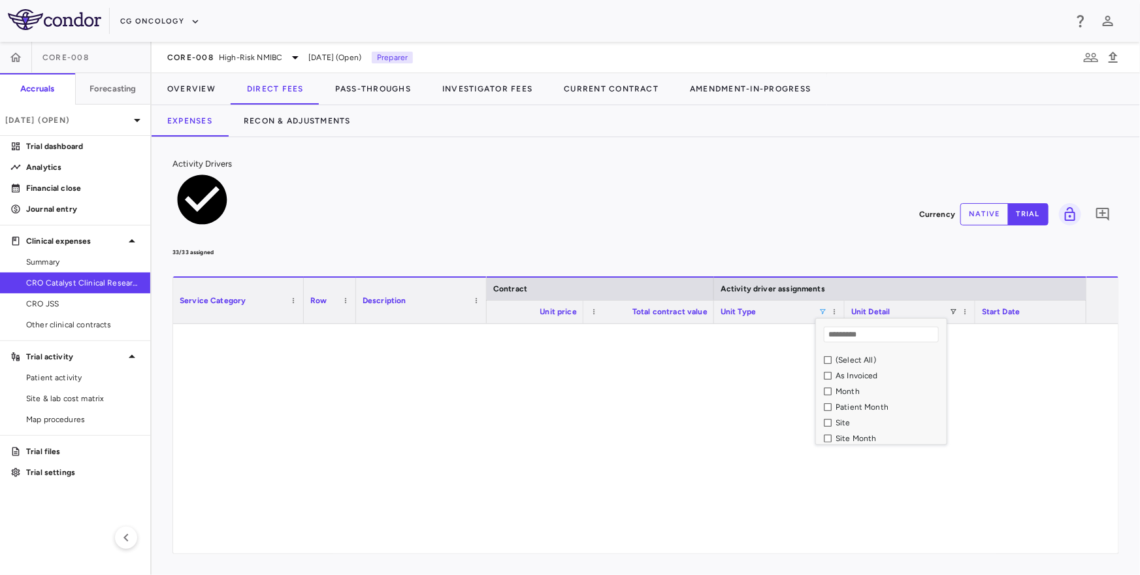
click at [860, 434] on div "Site Month" at bounding box center [889, 438] width 107 height 9
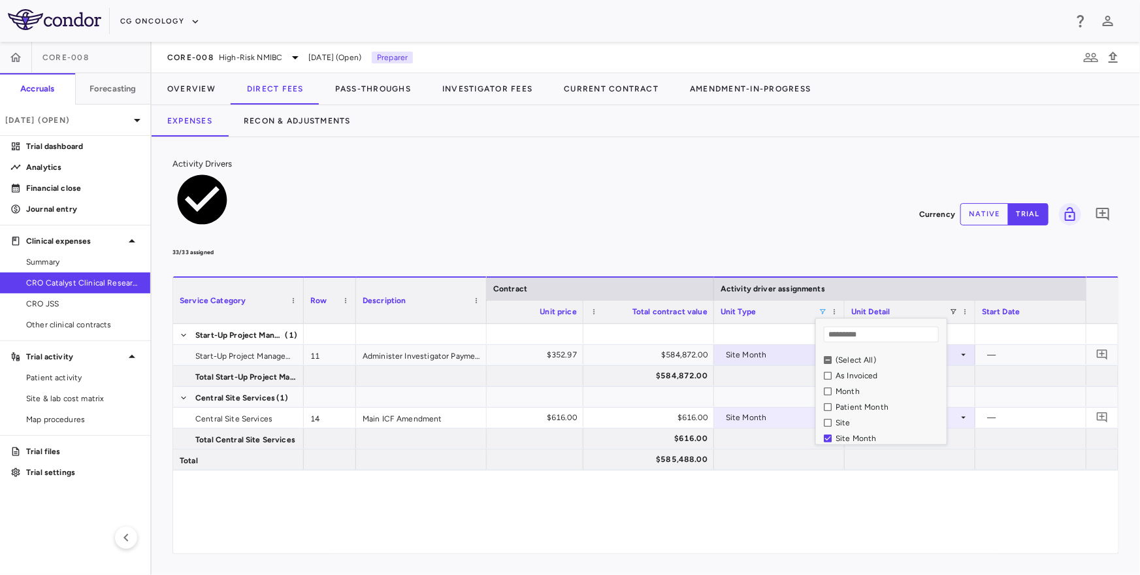
scroll to position [3, 0]
click at [774, 134] on div "Expenses Recon & Adjustments" at bounding box center [646, 120] width 989 height 31
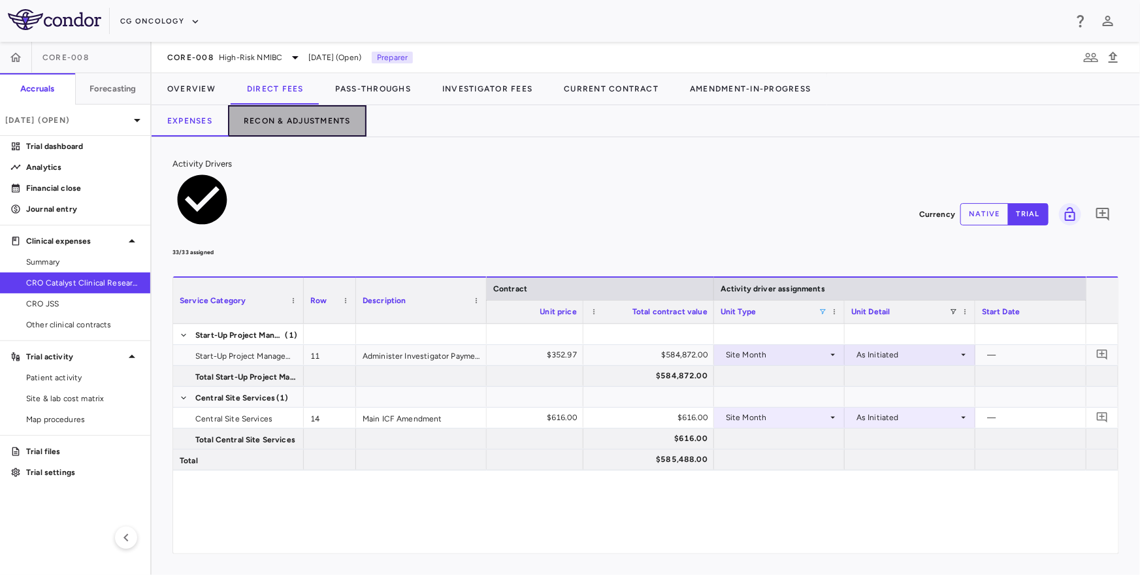
click at [341, 117] on button "Recon & Adjustments" at bounding box center [297, 120] width 139 height 31
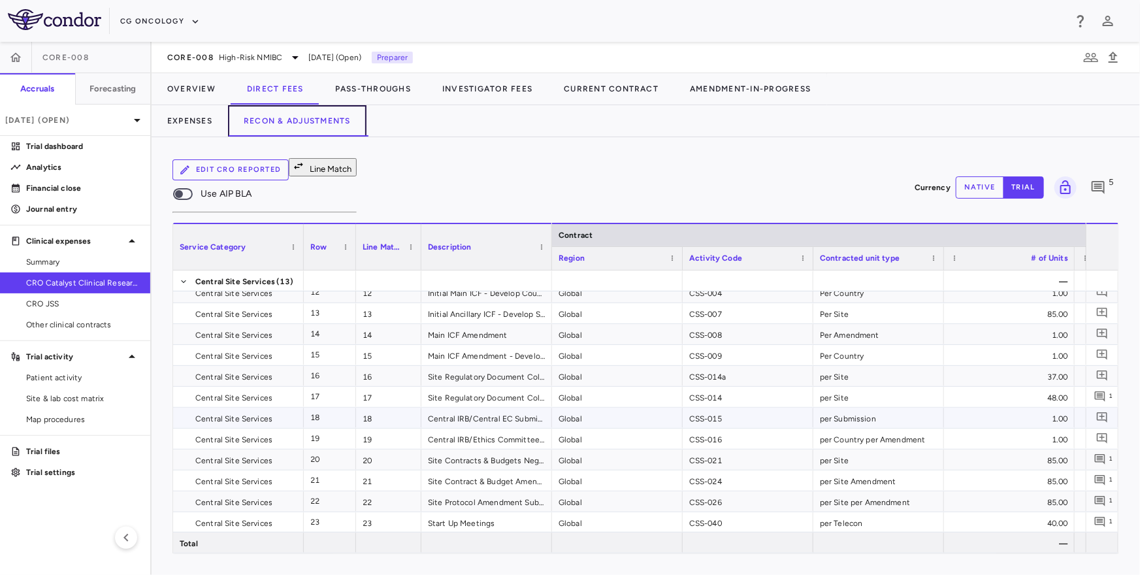
scroll to position [367, 0]
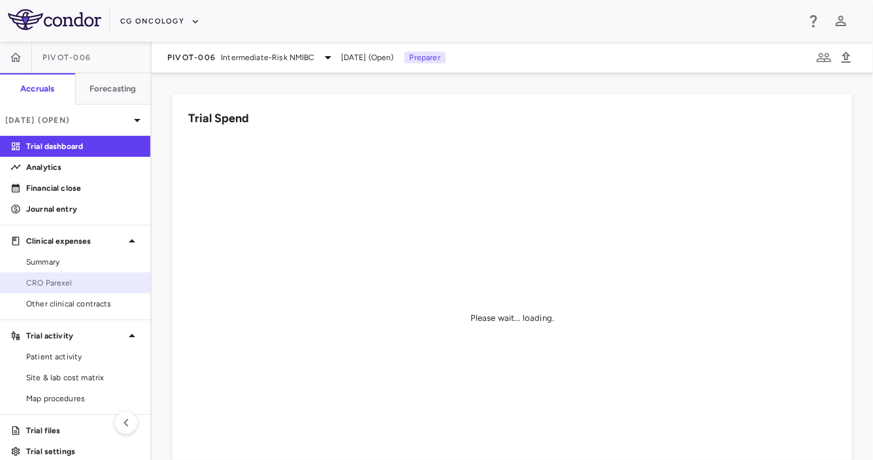
click at [74, 278] on span "CRO Parexel" at bounding box center [83, 283] width 114 height 12
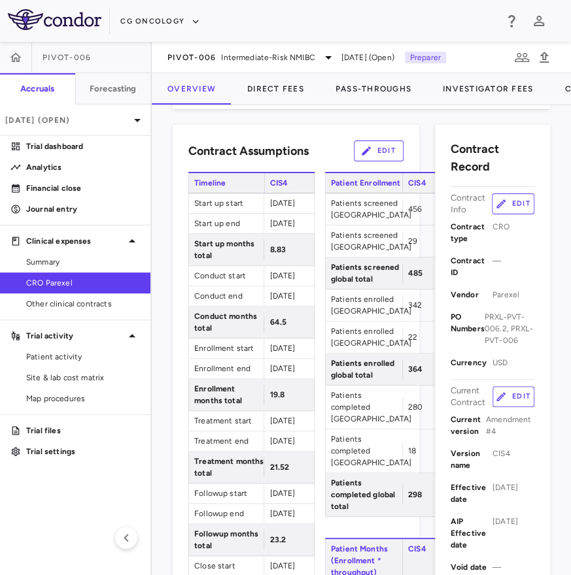
scroll to position [203, 0]
click at [61, 352] on span "Patient activity" at bounding box center [83, 357] width 114 height 12
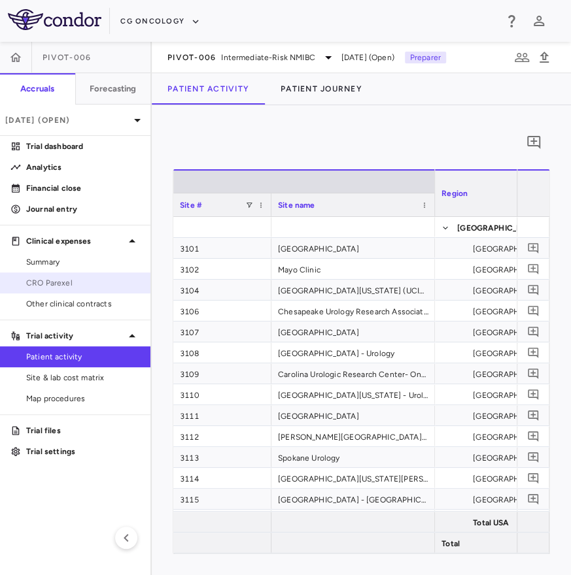
click at [69, 281] on span "CRO Parexel" at bounding box center [83, 283] width 114 height 12
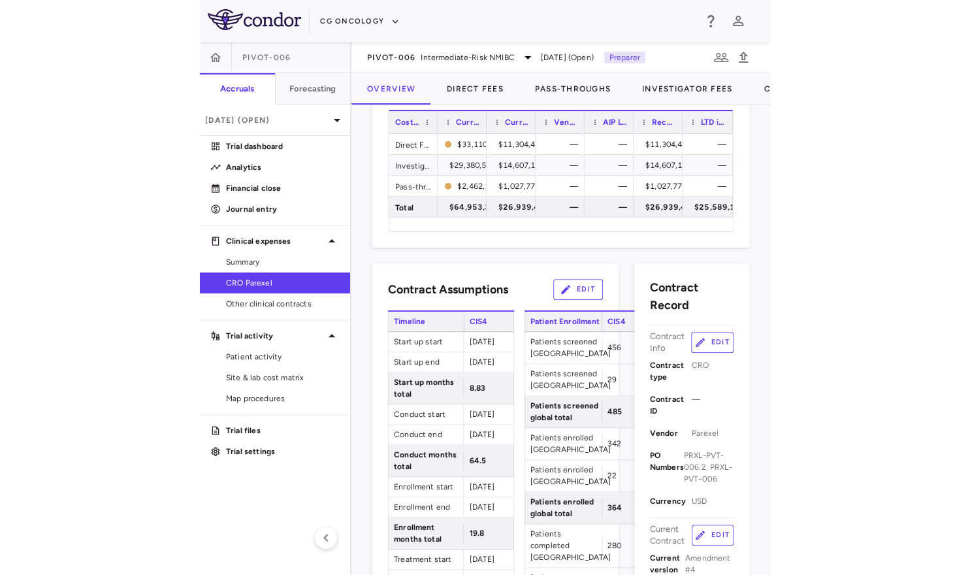
scroll to position [67, 0]
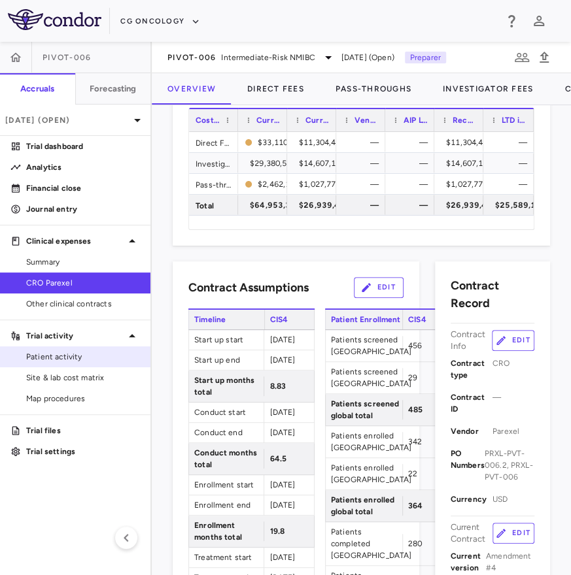
click at [118, 356] on span "Patient activity" at bounding box center [83, 357] width 114 height 12
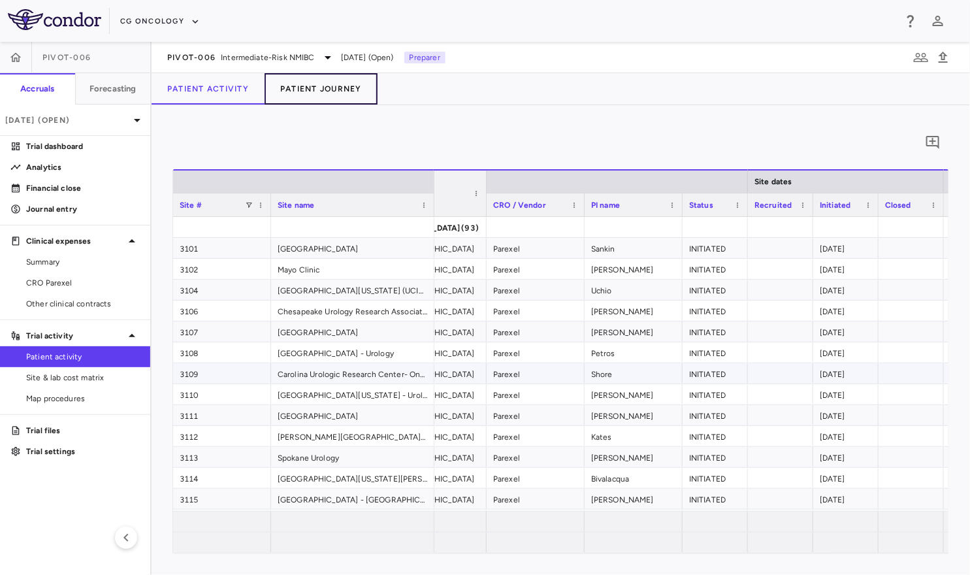
click at [333, 97] on button "Patient Journey" at bounding box center [321, 88] width 113 height 31
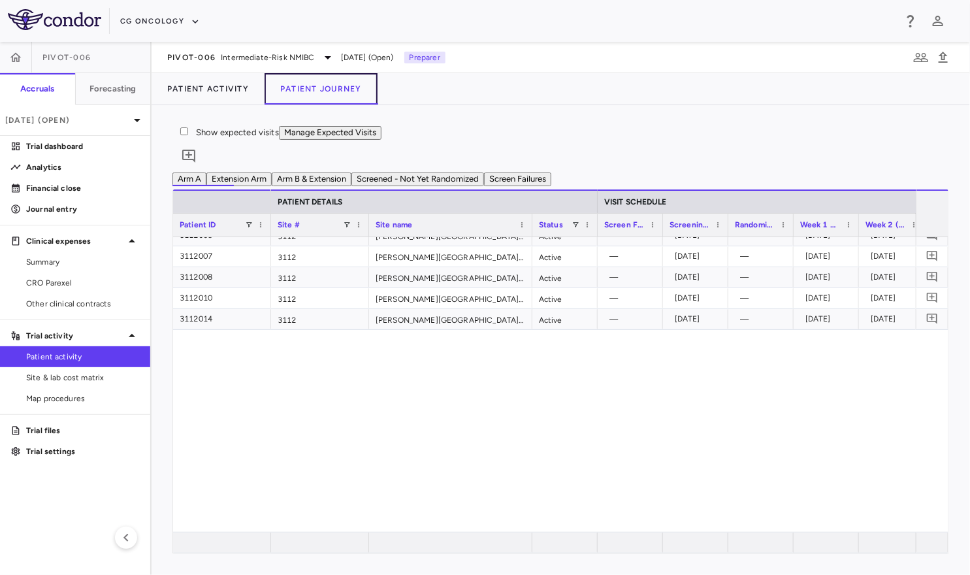
scroll to position [451, 0]
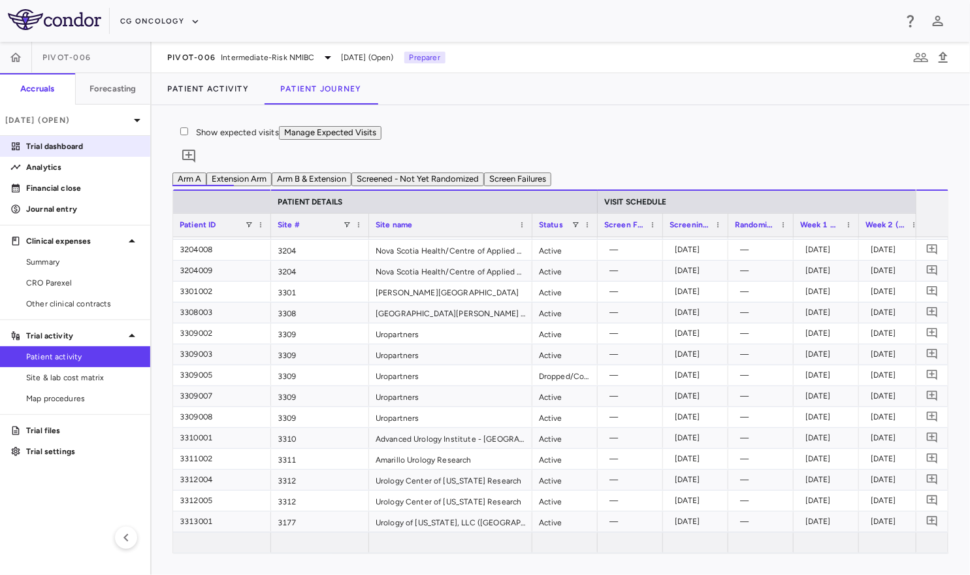
click at [69, 151] on p "Trial dashboard" at bounding box center [83, 147] width 114 height 12
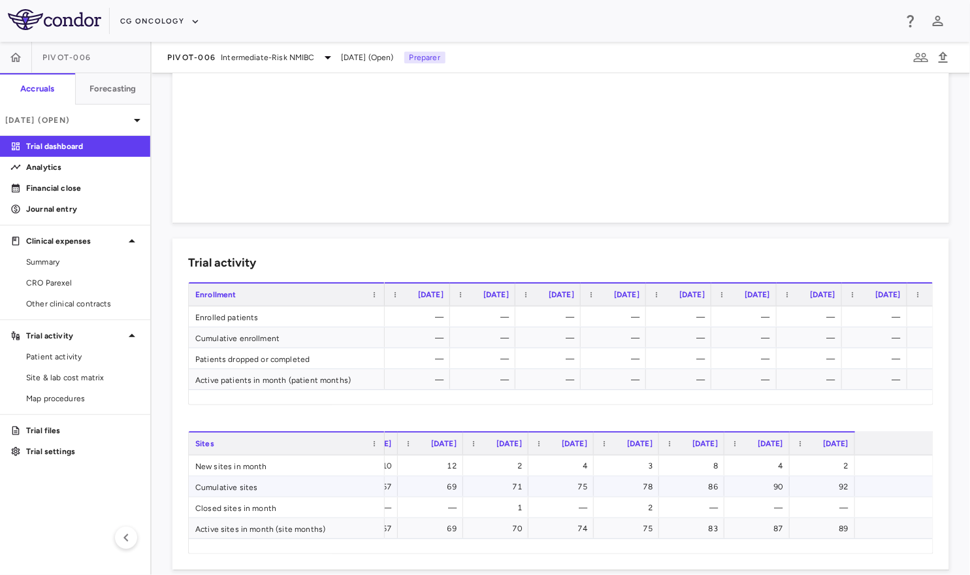
scroll to position [0, 1412]
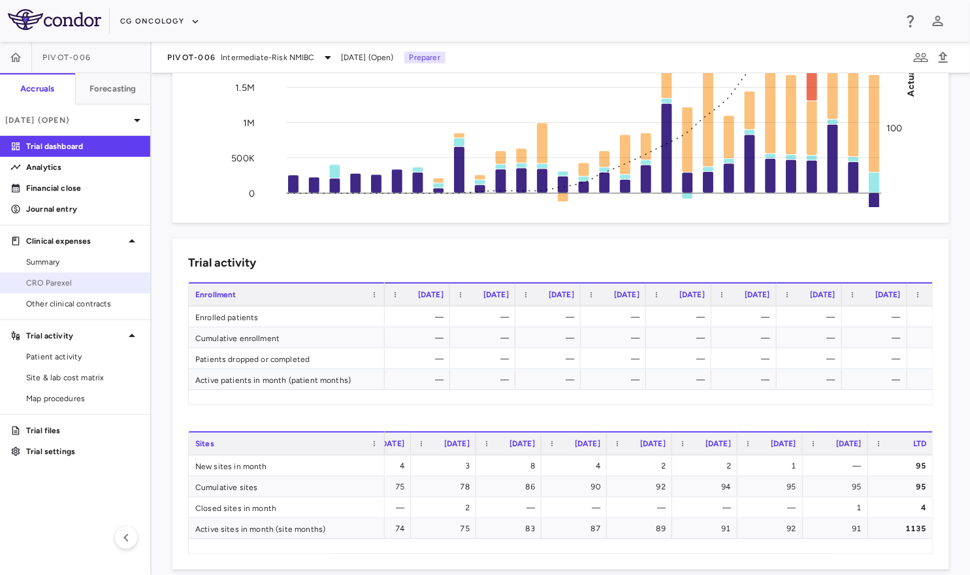
click at [73, 287] on span "CRO Parexel" at bounding box center [83, 283] width 114 height 12
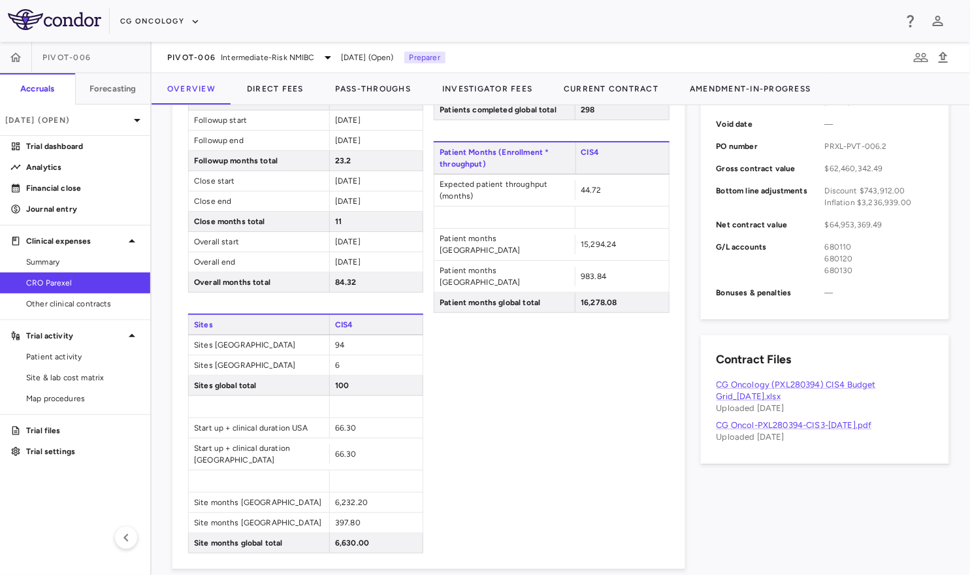
scroll to position [637, 0]
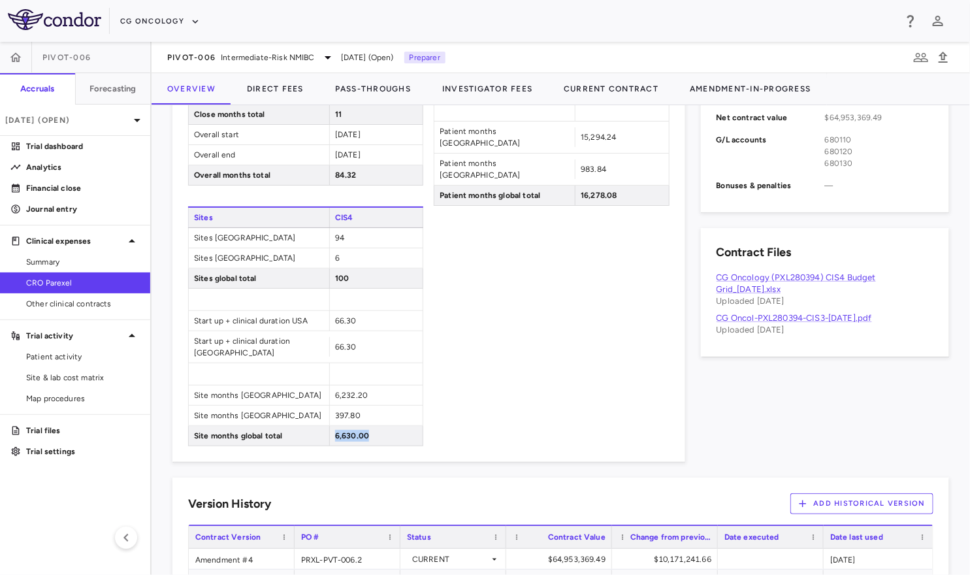
drag, startPoint x: 337, startPoint y: 422, endPoint x: 373, endPoint y: 419, distance: 36.1
click at [373, 426] on div "6,630.00" at bounding box center [375, 436] width 93 height 20
click at [347, 431] on span "6,630.00" at bounding box center [352, 435] width 34 height 9
drag, startPoint x: 336, startPoint y: 318, endPoint x: 371, endPoint y: 318, distance: 34.6
click at [371, 318] on div "66.30" at bounding box center [375, 321] width 93 height 20
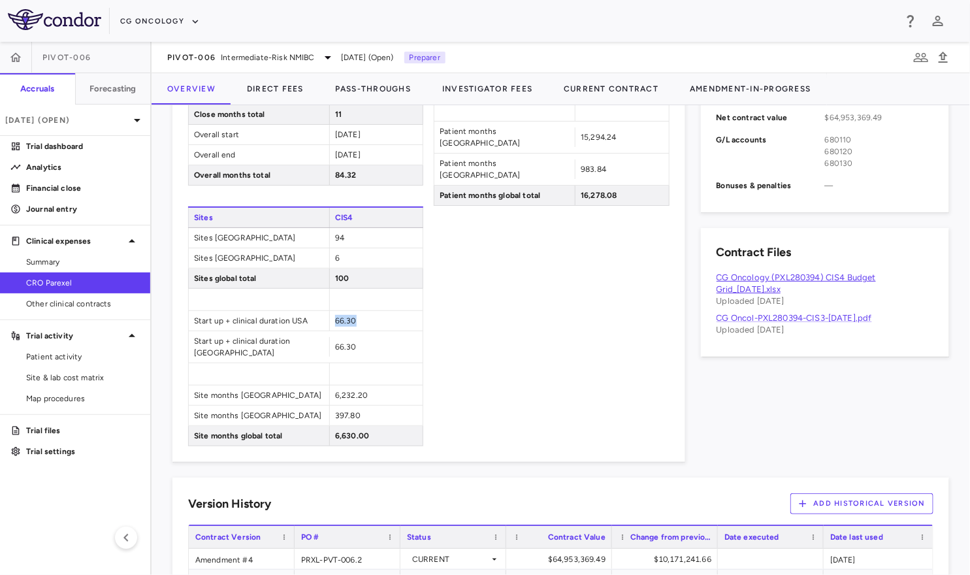
click at [787, 277] on link "CG Oncology (PXL280394) CIS4 Budget Grid_11Sep2025.xlsx" at bounding box center [796, 284] width 159 height 22
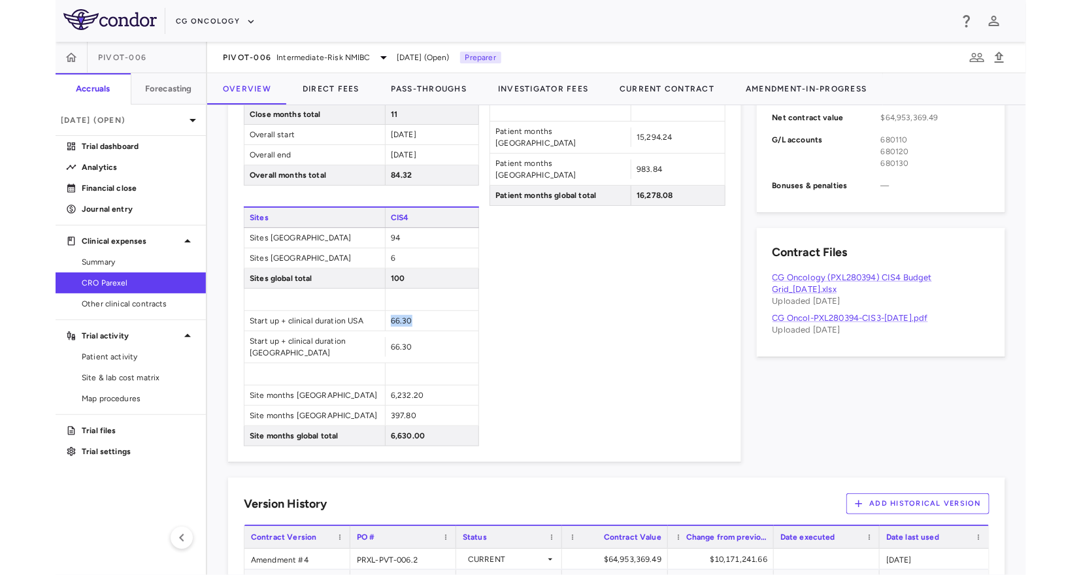
scroll to position [731, 0]
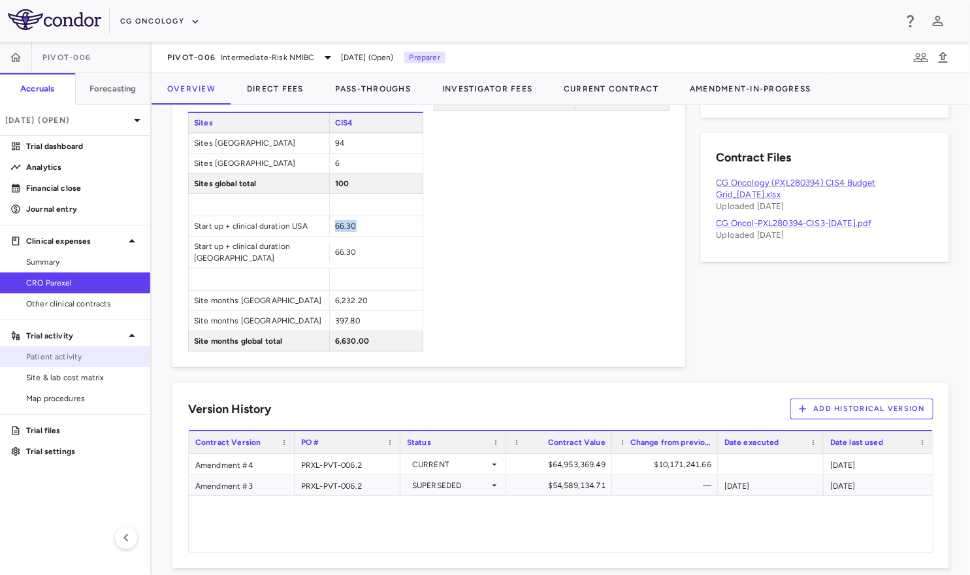
click at [61, 354] on span "Patient activity" at bounding box center [83, 357] width 114 height 12
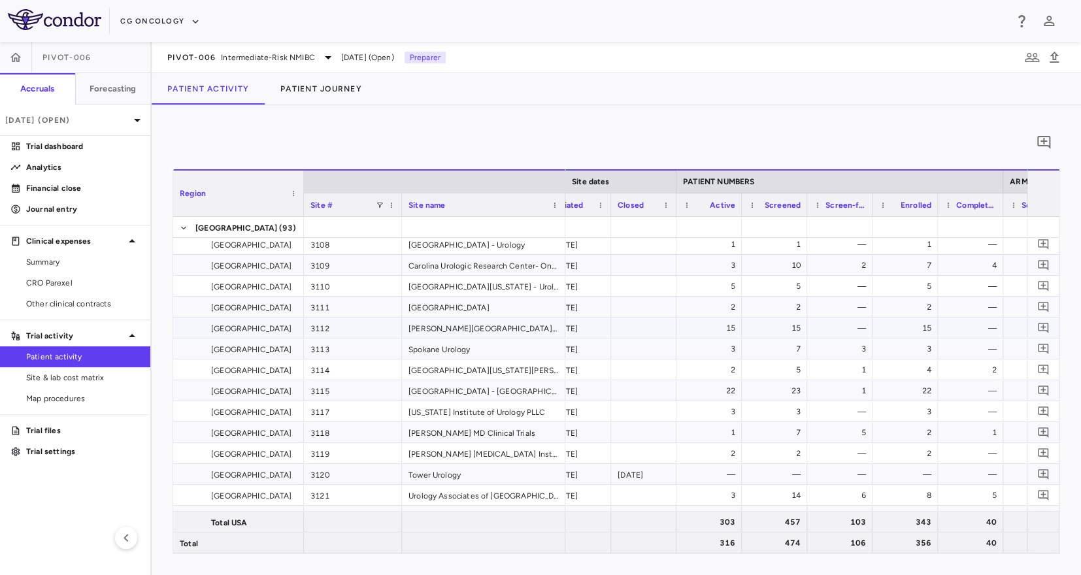
scroll to position [142, 0]
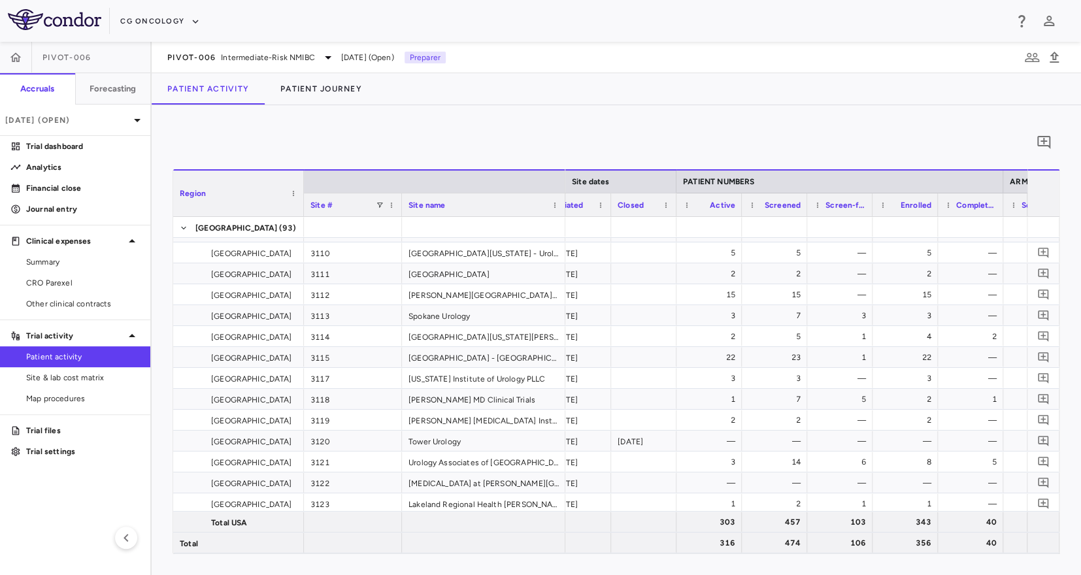
click at [872, 208] on span "Enrolled" at bounding box center [916, 205] width 31 height 9
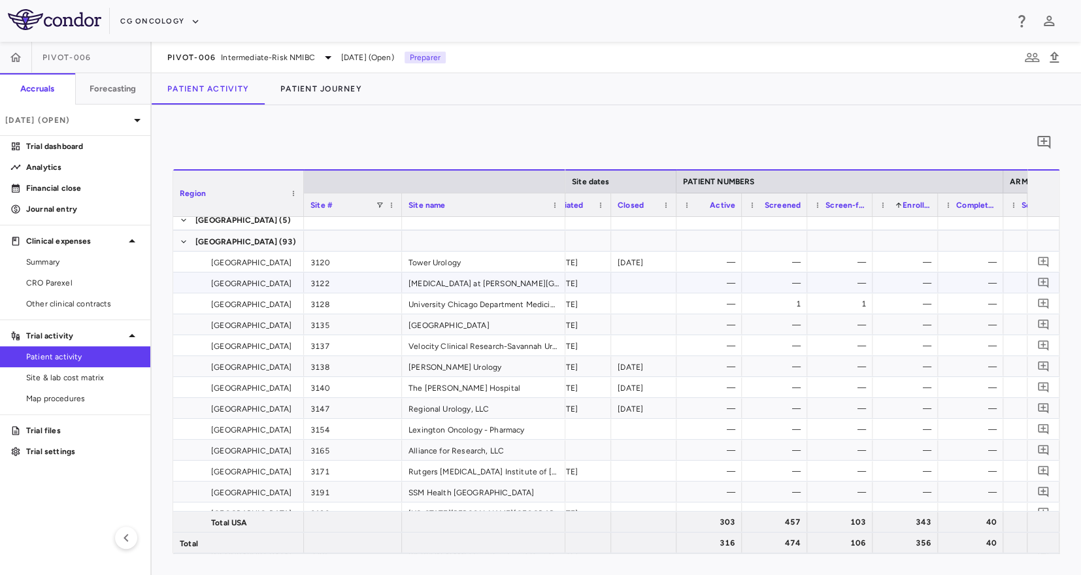
scroll to position [156, 0]
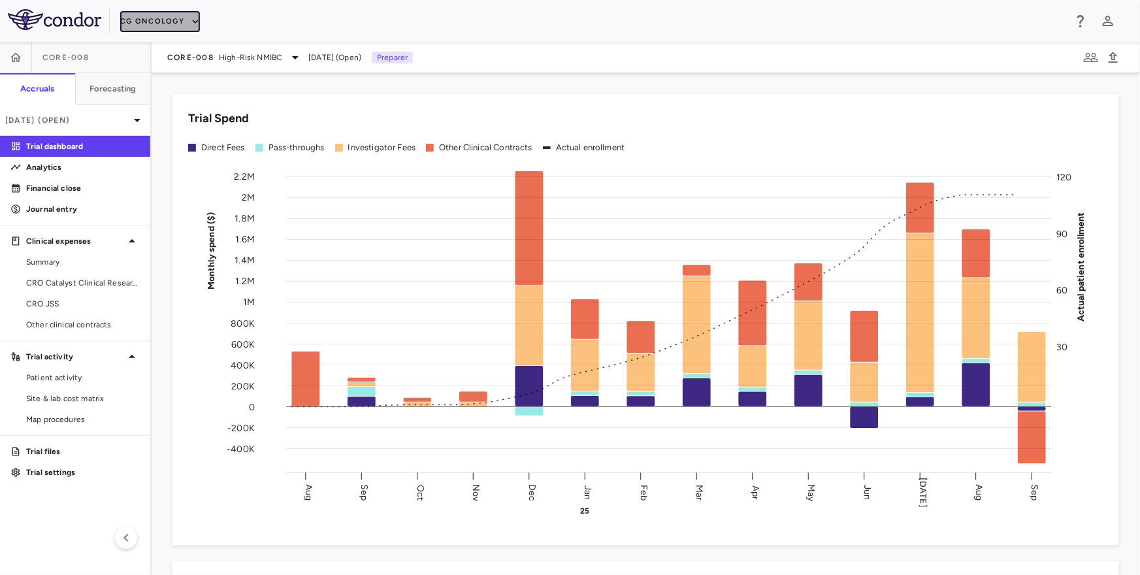
click at [139, 25] on button "CG Oncology" at bounding box center [160, 21] width 80 height 21
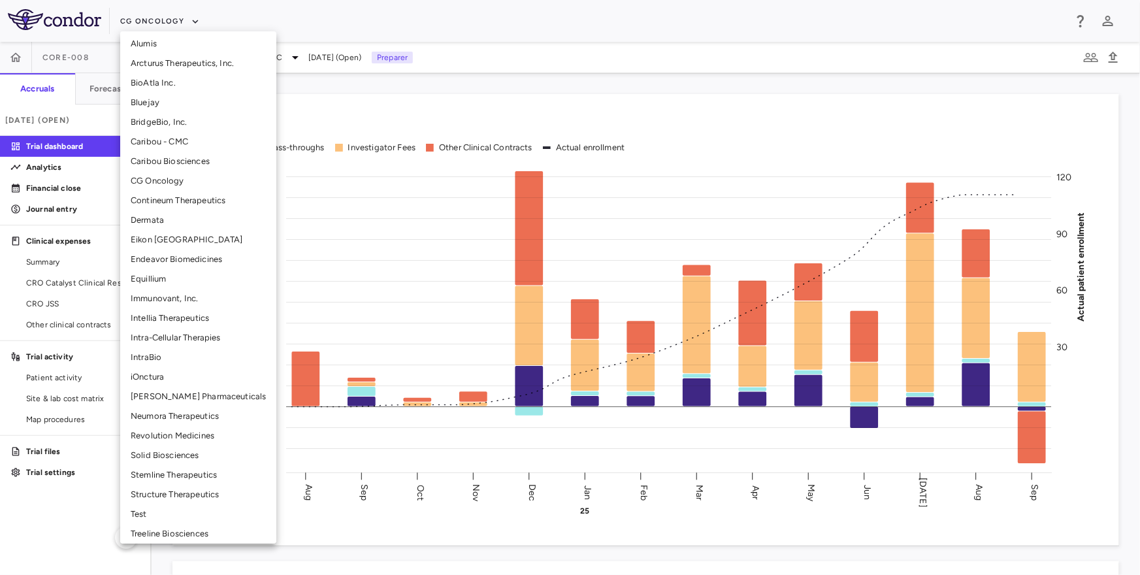
scroll to position [223, 0]
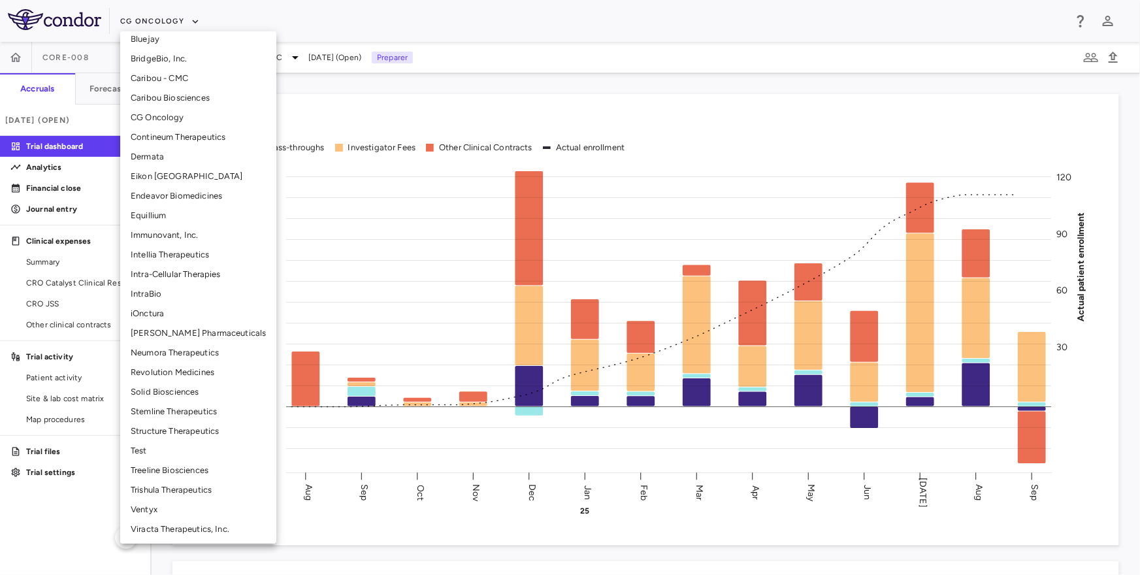
click at [161, 464] on li "Treeline Biosciences" at bounding box center [198, 471] width 156 height 20
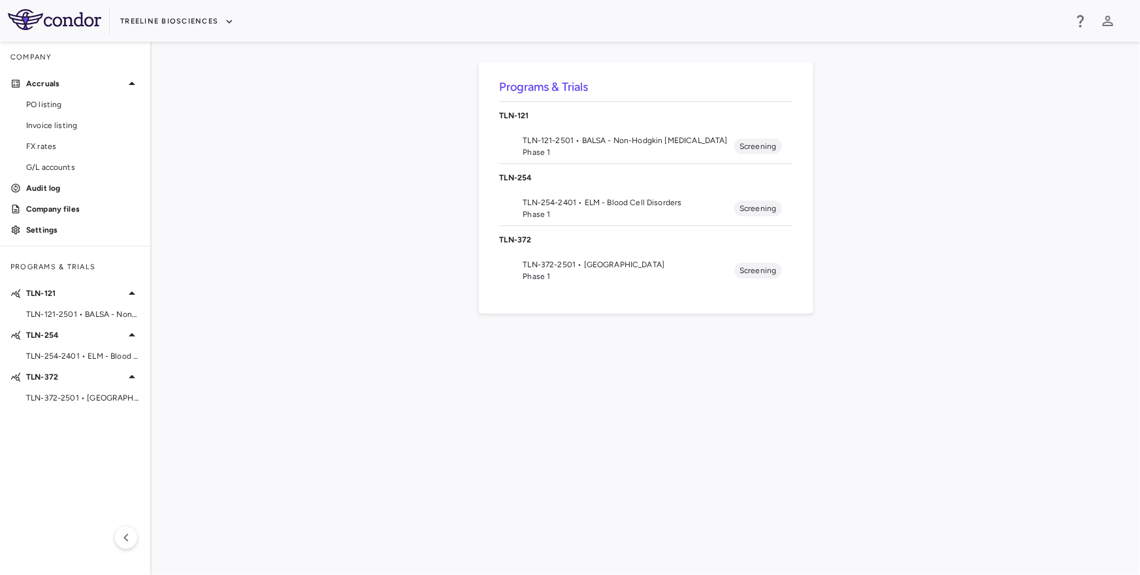
click at [614, 263] on span "TLN-372-2501 • SPRUCE" at bounding box center [629, 265] width 212 height 12
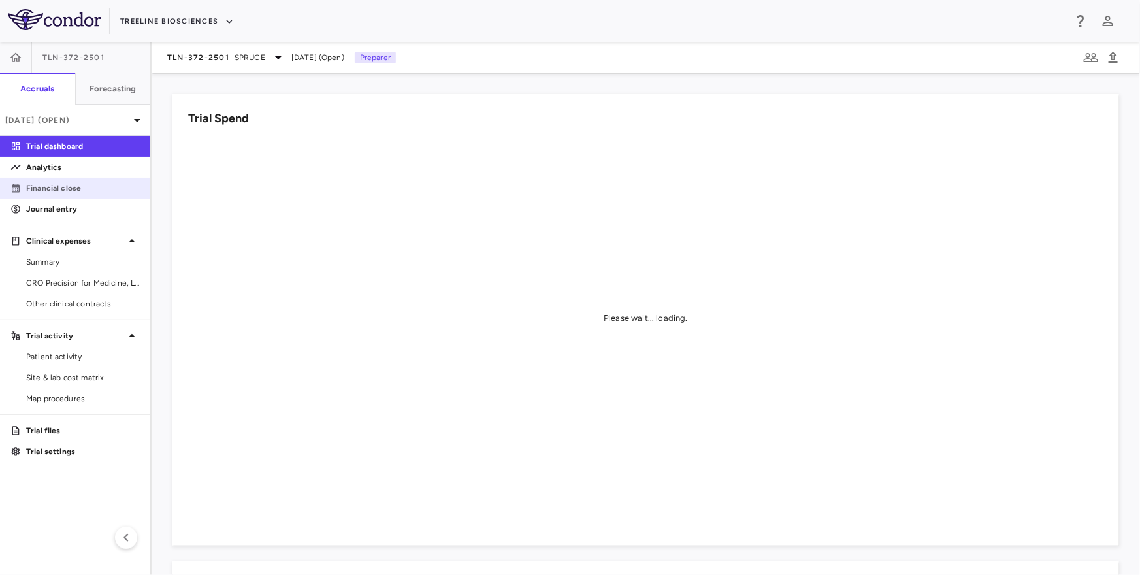
click at [77, 186] on p "Financial close" at bounding box center [83, 188] width 114 height 12
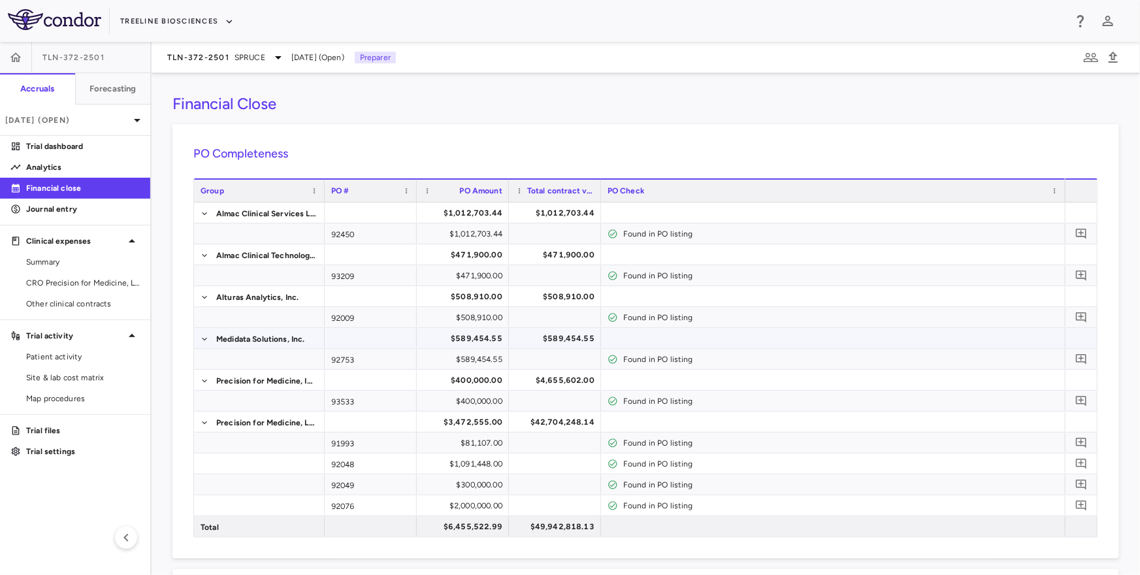
scroll to position [1, 0]
click at [1085, 403] on icon "Add comment" at bounding box center [1082, 401] width 12 height 12
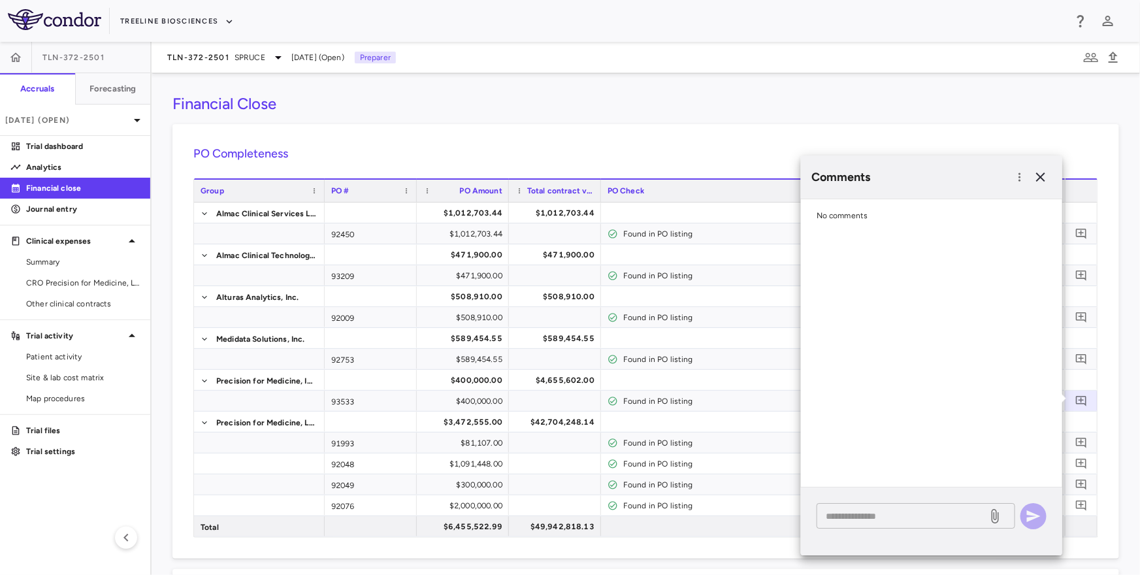
click at [899, 511] on textarea at bounding box center [902, 516] width 153 height 14
type textarea "*"
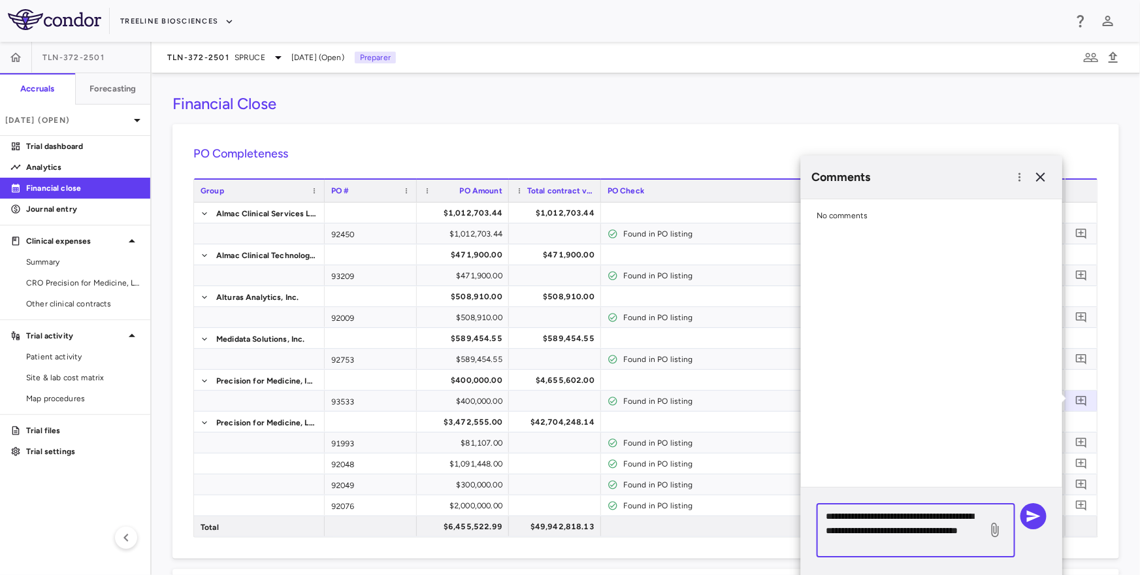
click at [934, 533] on textarea "**********" at bounding box center [902, 530] width 153 height 43
click at [850, 544] on textarea "**********" at bounding box center [902, 530] width 153 height 43
click at [951, 544] on textarea "**********" at bounding box center [902, 530] width 153 height 43
drag, startPoint x: 927, startPoint y: 551, endPoint x: 842, endPoint y: 534, distance: 87.3
click at [842, 534] on textarea "**********" at bounding box center [902, 538] width 153 height 58
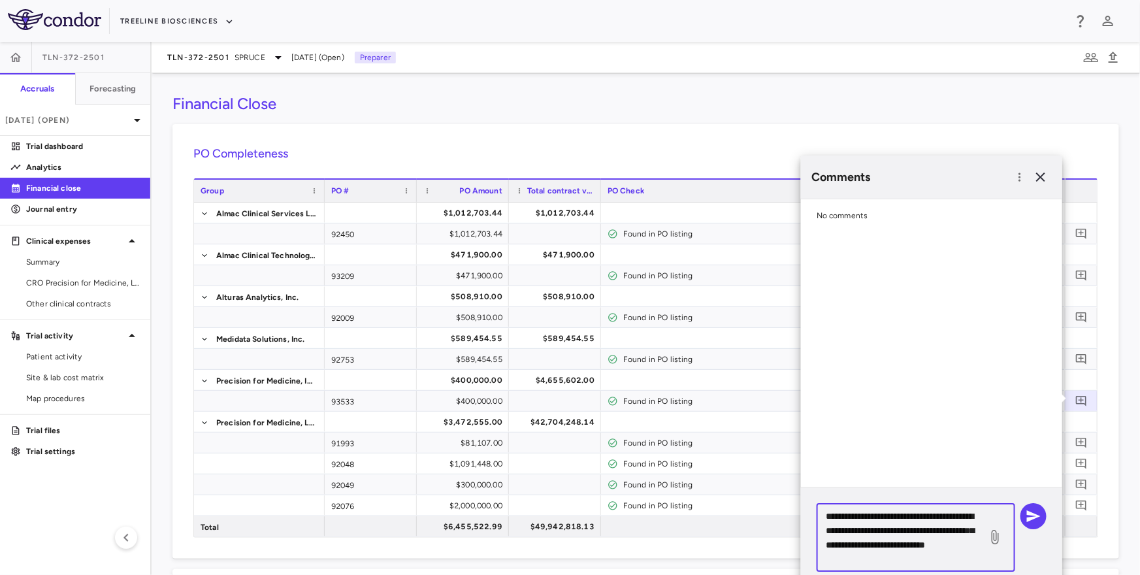
click at [873, 559] on textarea "**********" at bounding box center [902, 538] width 153 height 58
drag, startPoint x: 895, startPoint y: 557, endPoint x: 821, endPoint y: 499, distance: 94.5
click at [821, 499] on div "**********" at bounding box center [931, 543] width 261 height 110
type textarea "**********"
click at [1036, 522] on icon "button" at bounding box center [1034, 516] width 16 height 16
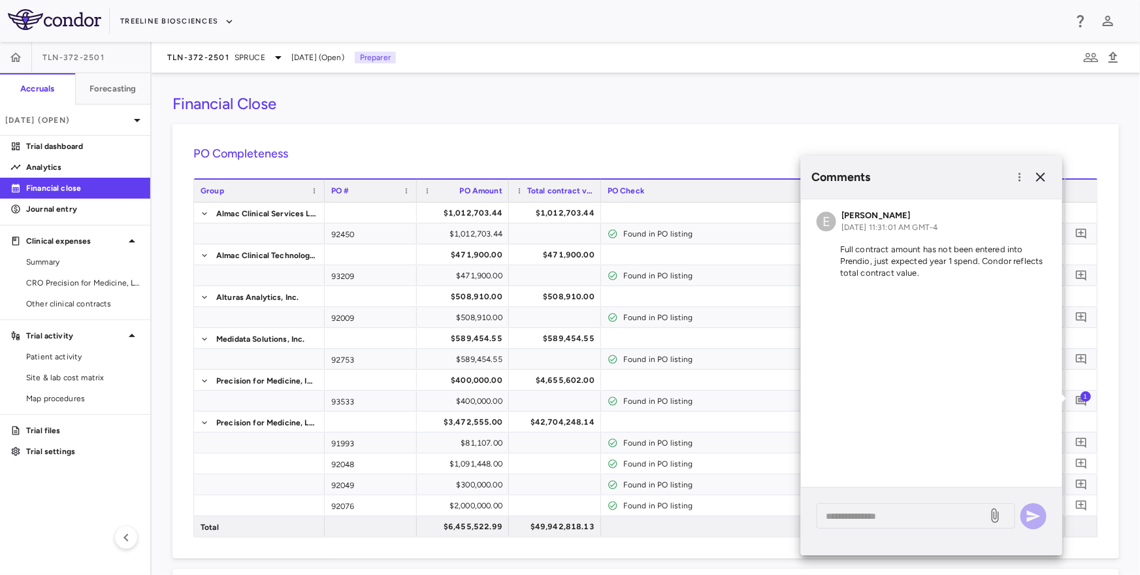
click at [1102, 457] on div "PO Completeness Vendor Drag here to set column labels Group PO # PO Amount" at bounding box center [646, 341] width 947 height 435
click at [1085, 441] on icon "Add comment" at bounding box center [1082, 443] width 12 height 12
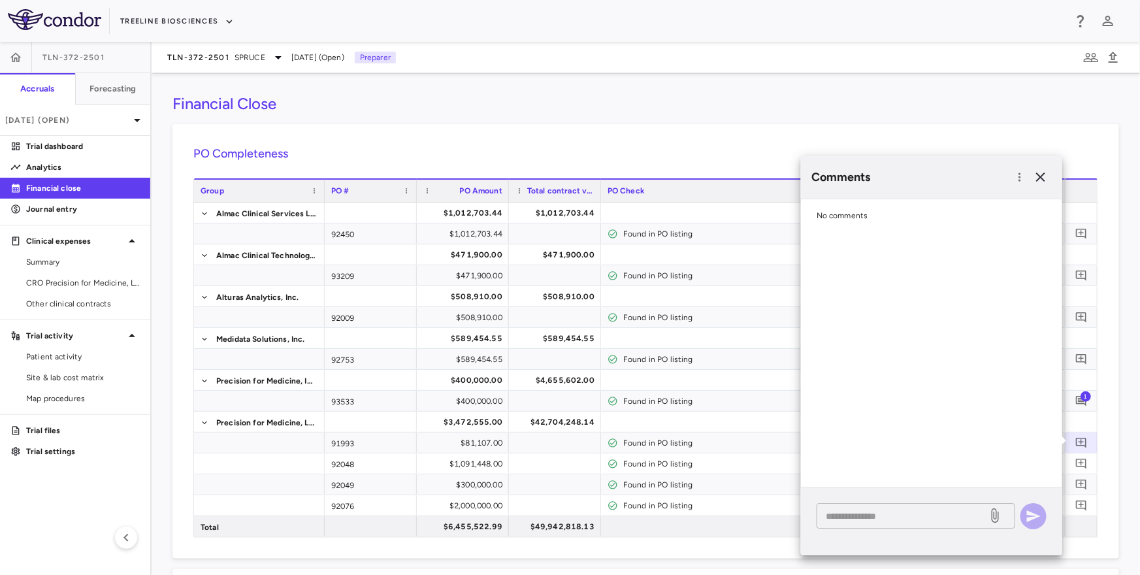
click at [960, 512] on textarea at bounding box center [902, 516] width 153 height 14
paste textarea "**********"
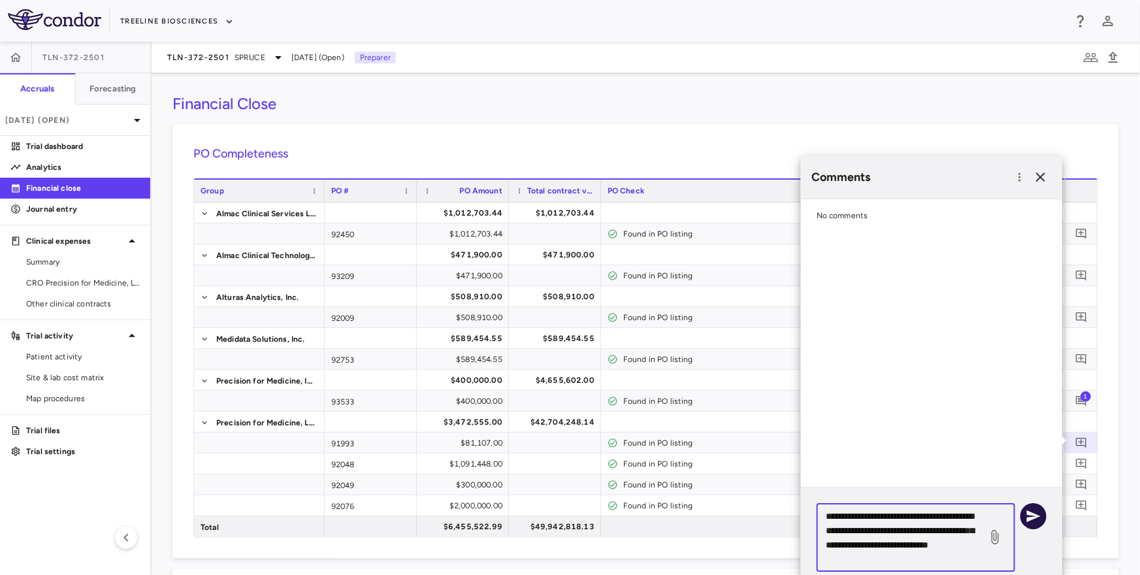
type textarea "**********"
click at [1023, 520] on button "button" at bounding box center [1034, 516] width 26 height 26
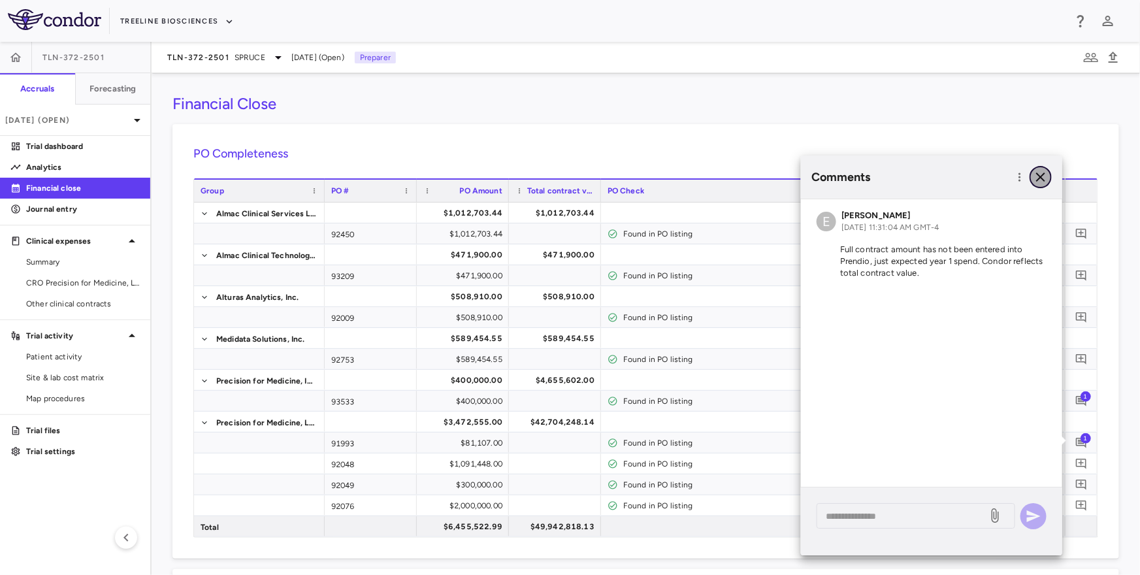
click at [1042, 178] on icon "button" at bounding box center [1040, 177] width 9 height 9
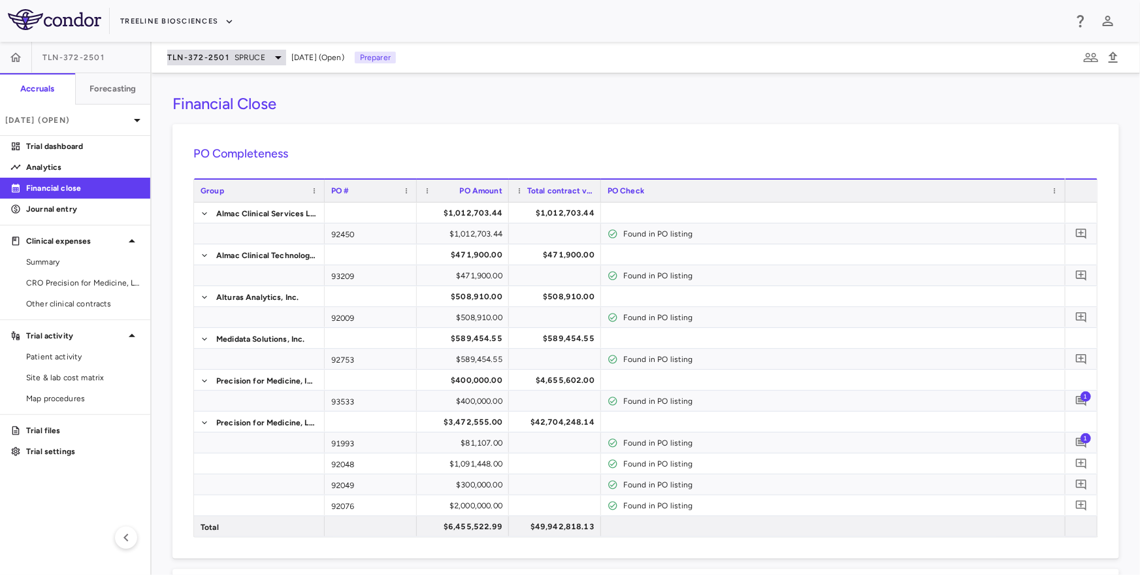
click at [228, 62] on span "TLN-372-2501" at bounding box center [198, 57] width 62 height 10
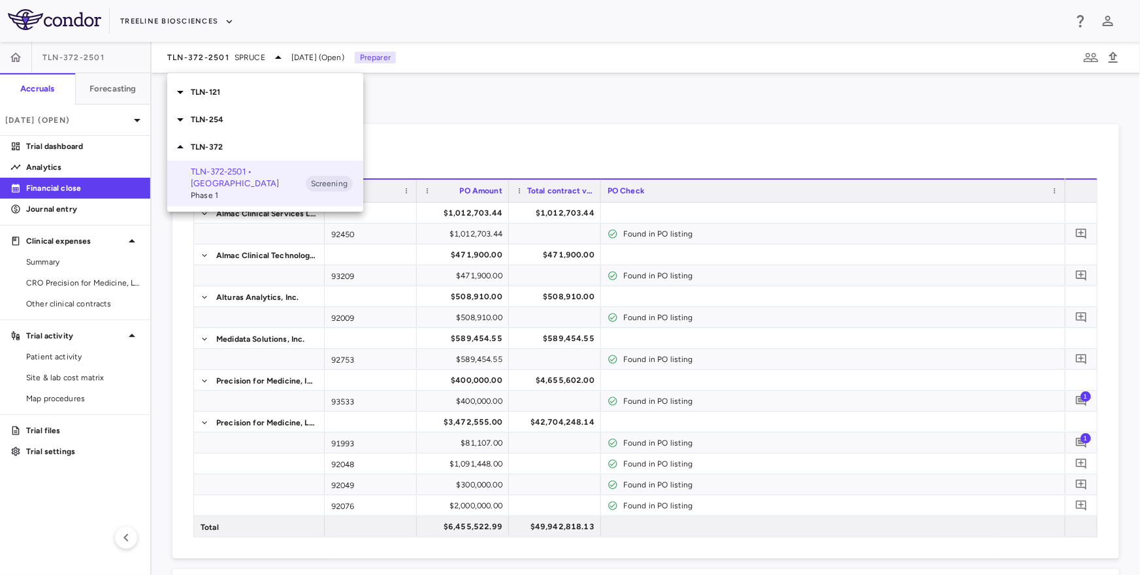
click at [227, 126] on div "TLN-254" at bounding box center [265, 119] width 196 height 27
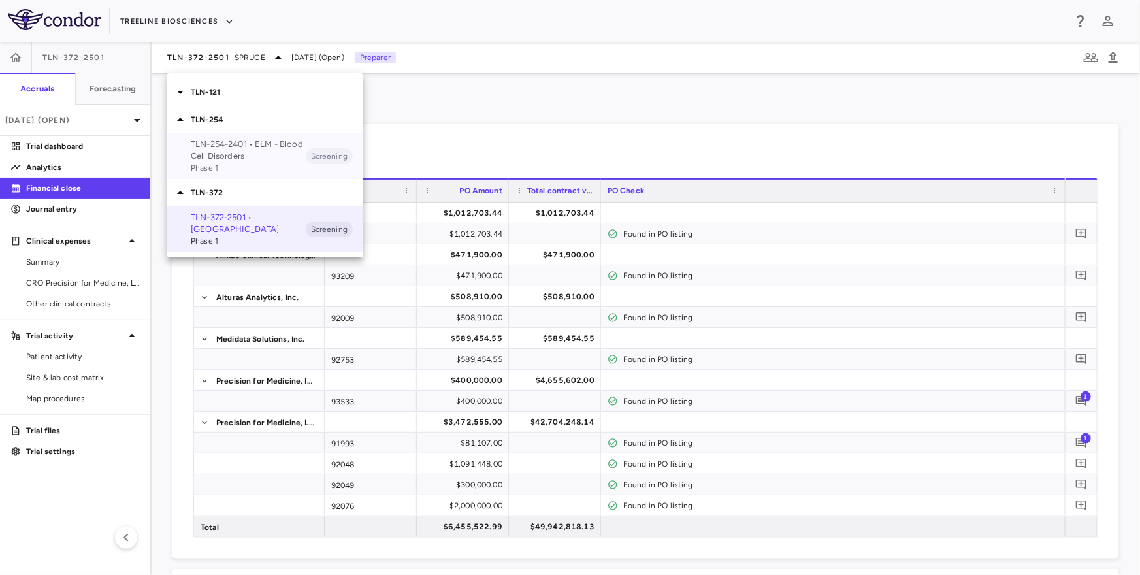
click at [227, 153] on p "TLN-254-2401 • ELM - Blood Cell Disorders" at bounding box center [248, 151] width 115 height 24
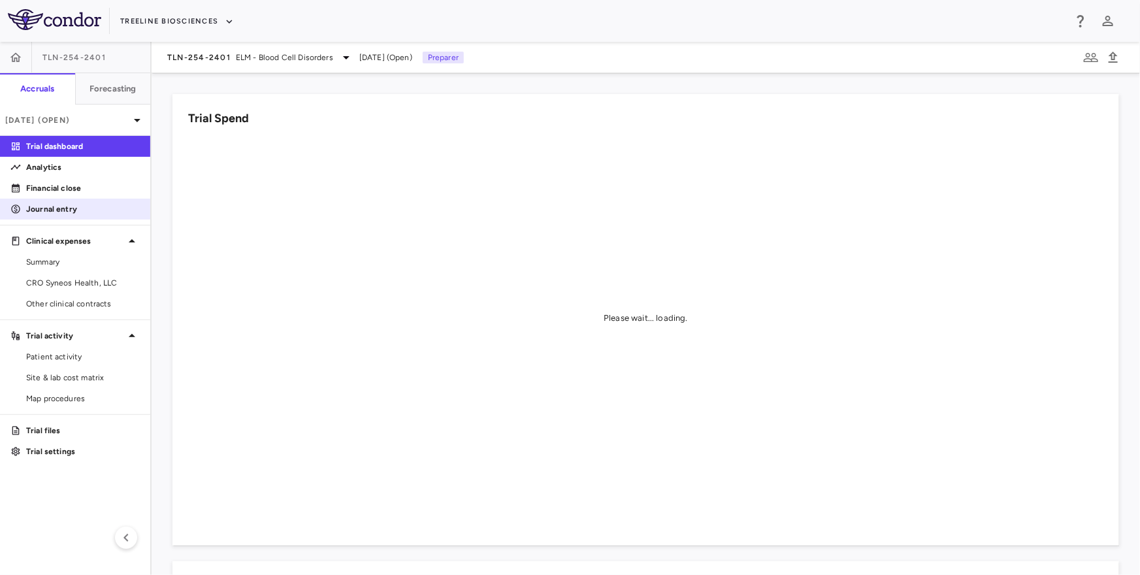
click at [106, 200] on link "Journal entry" at bounding box center [75, 209] width 150 height 20
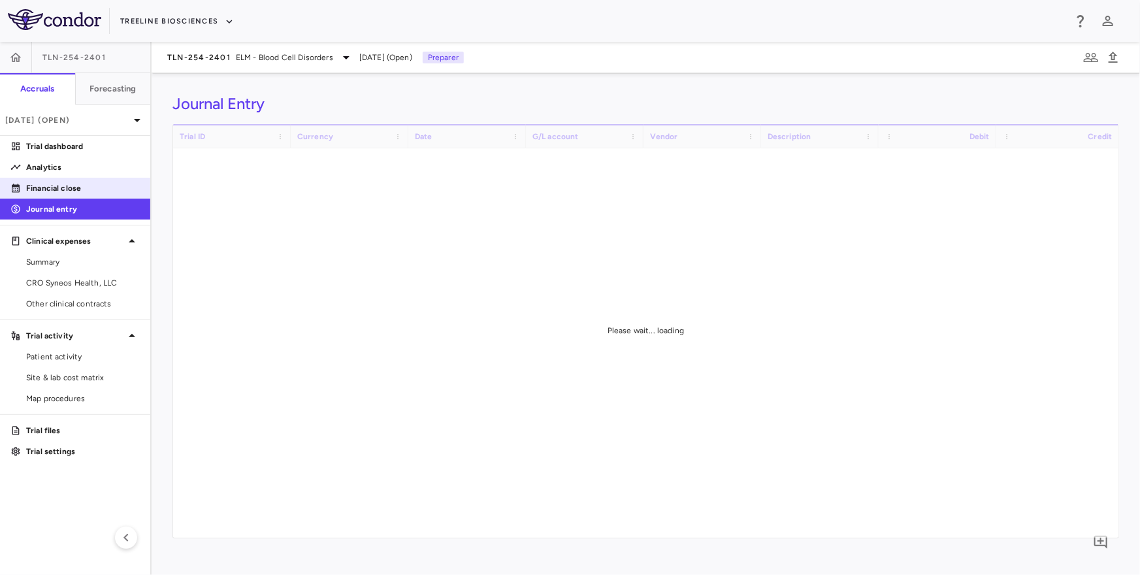
click at [110, 188] on p "Financial close" at bounding box center [83, 188] width 114 height 12
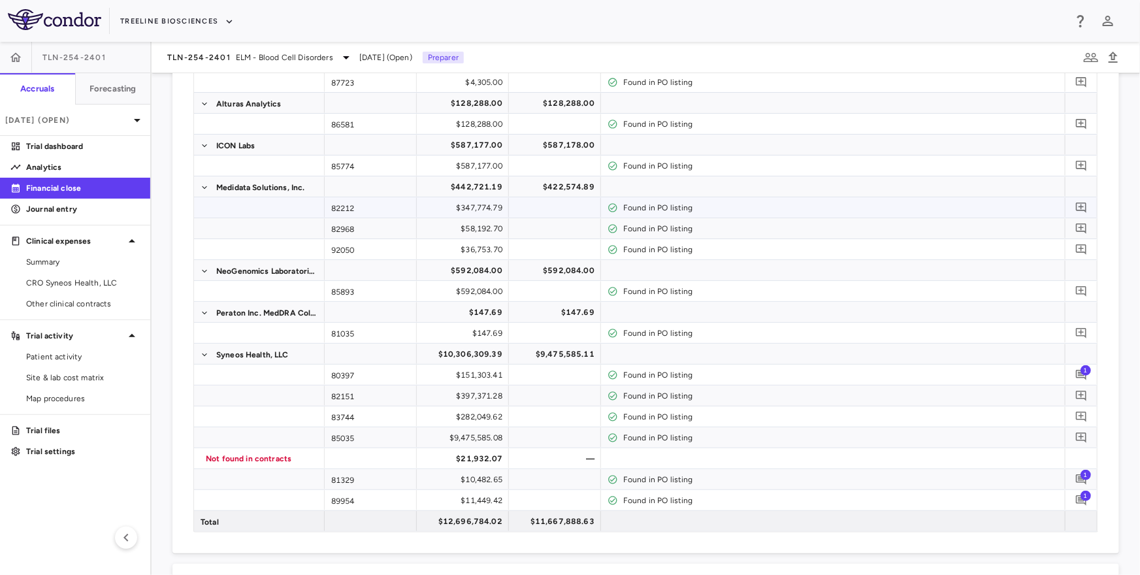
scroll to position [263, 0]
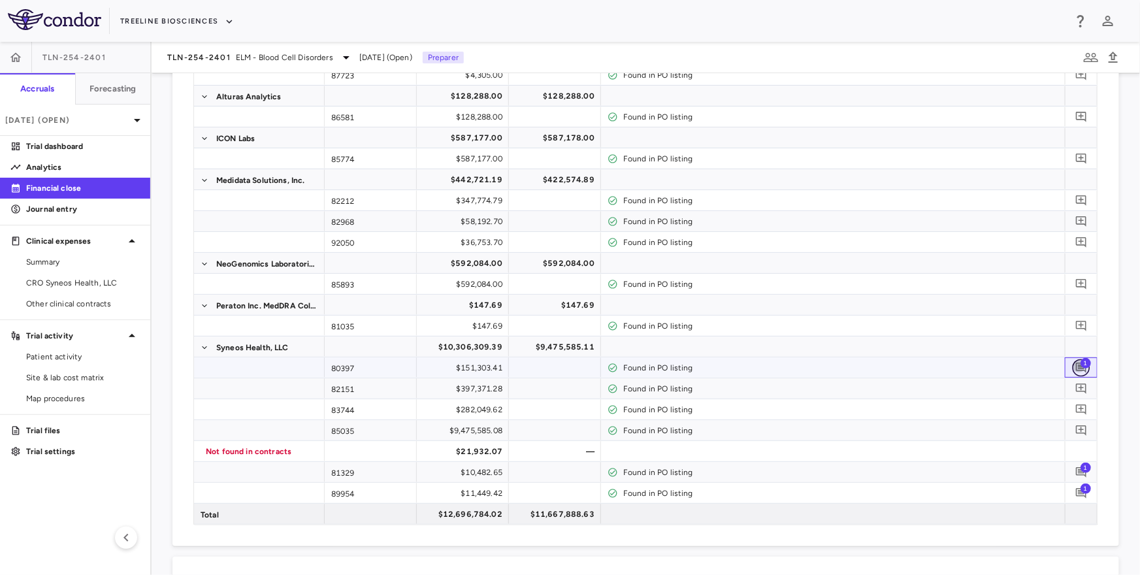
click at [1081, 368] on icon "Add comment" at bounding box center [1081, 368] width 10 height 10
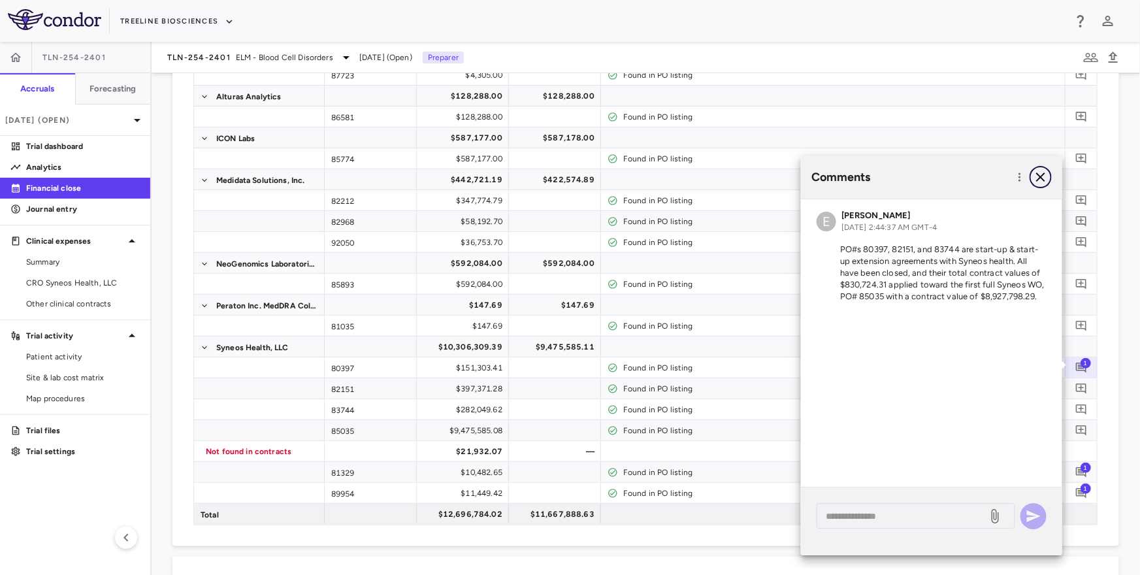
click at [1050, 180] on button "button" at bounding box center [1041, 177] width 22 height 22
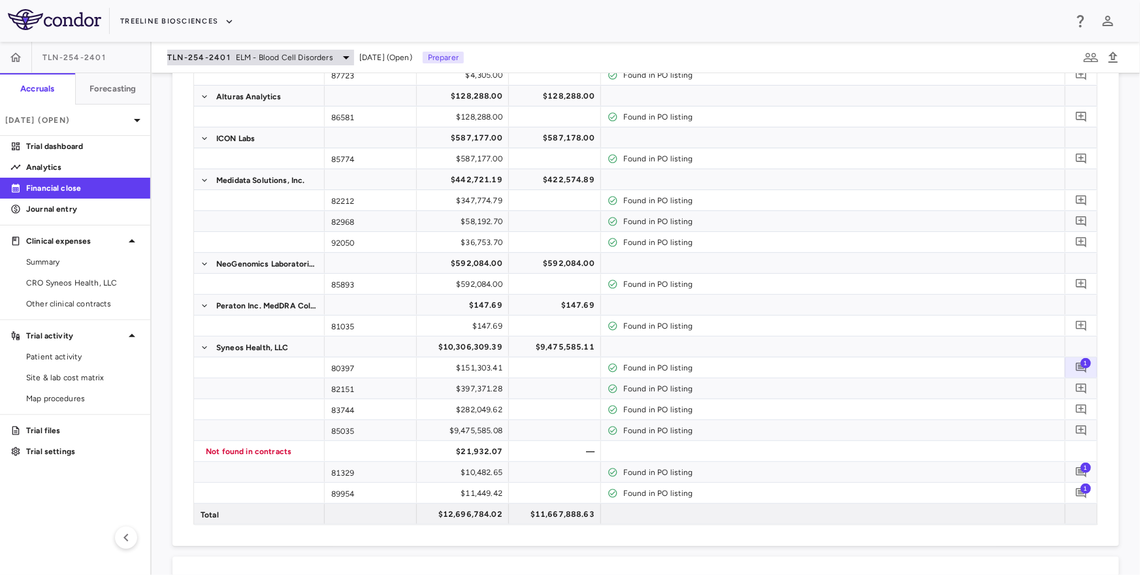
click at [252, 58] on span "ELM - Blood Cell Disorders" at bounding box center [284, 58] width 97 height 12
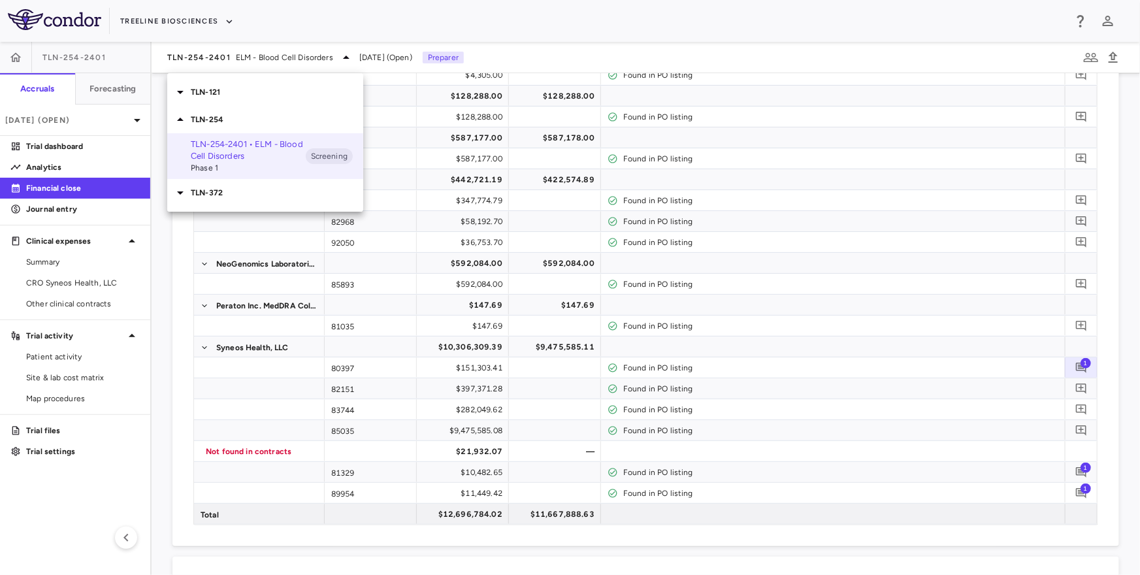
click at [220, 102] on div "TLN-121" at bounding box center [265, 91] width 196 height 27
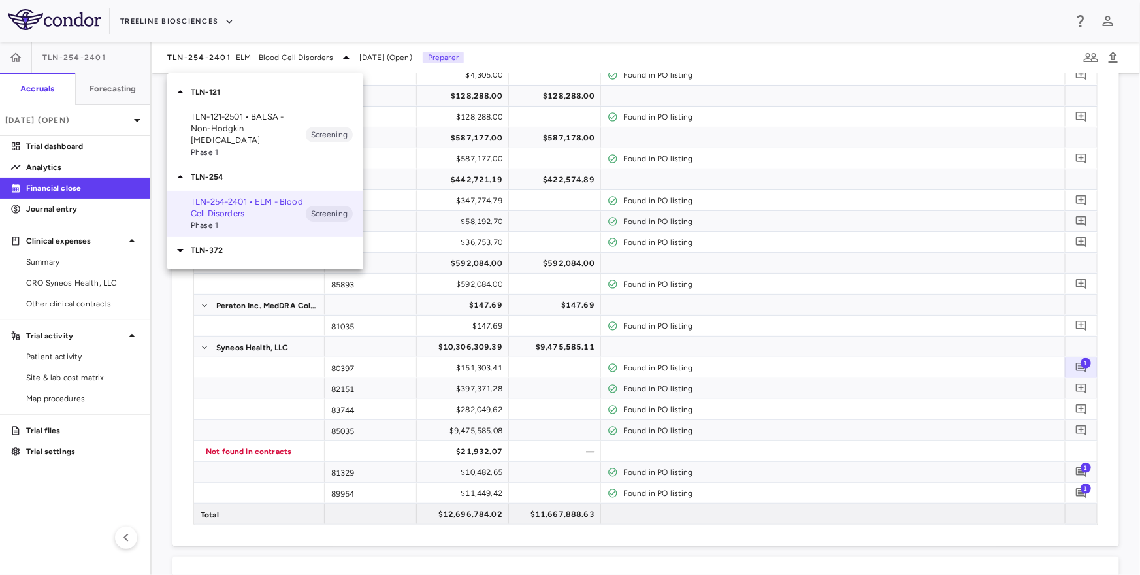
click at [163, 318] on div at bounding box center [570, 287] width 1140 height 575
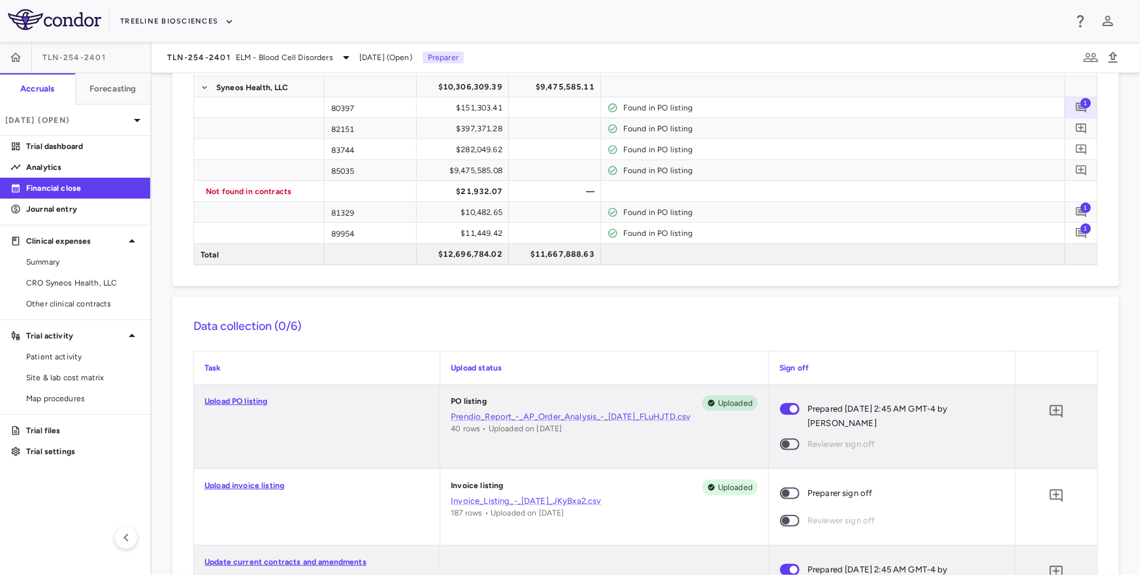
scroll to position [0, 0]
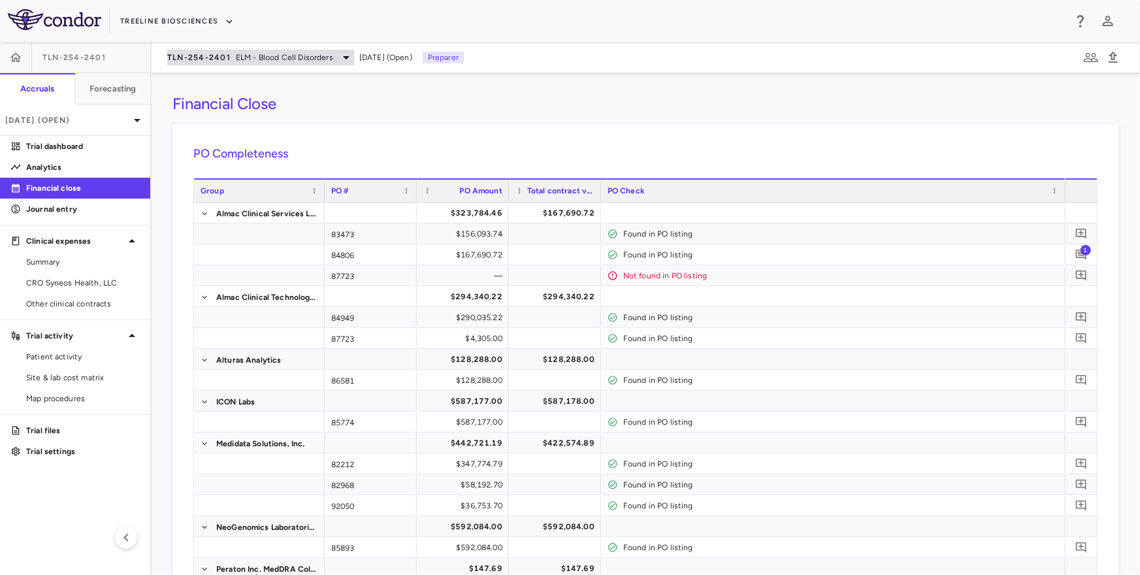
click at [212, 56] on span "TLN-254-2401" at bounding box center [198, 57] width 63 height 10
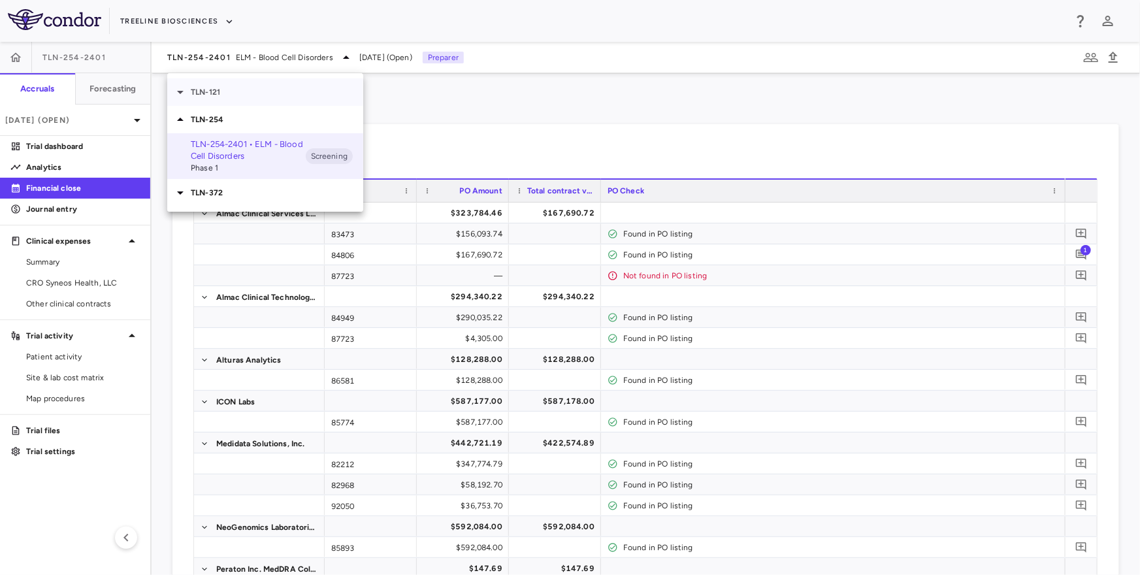
click at [223, 91] on p "TLN-121" at bounding box center [277, 92] width 173 height 12
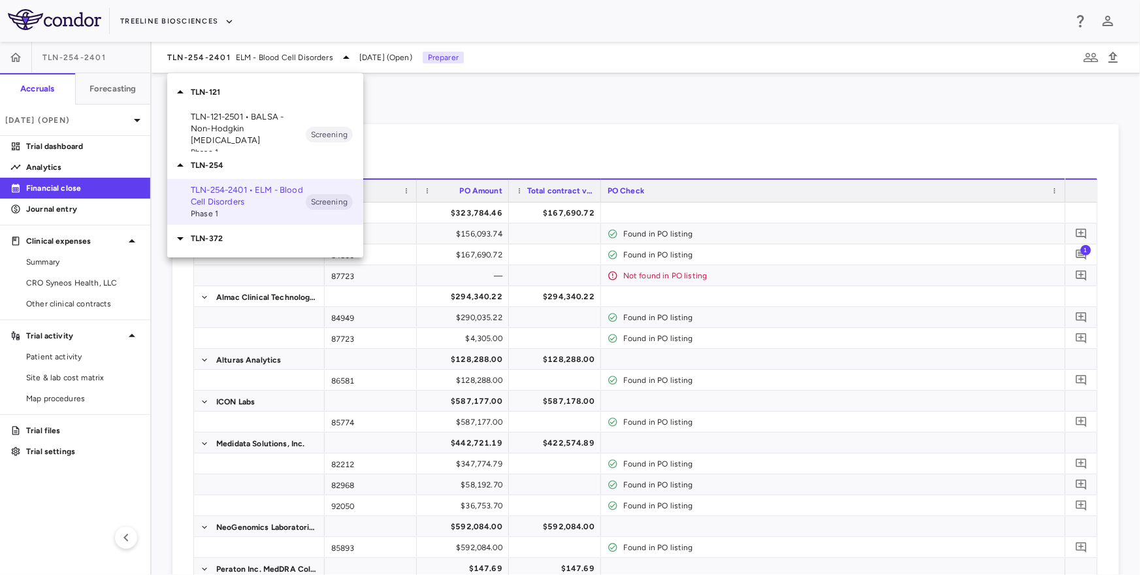
click at [225, 118] on p "TLN-121-2501 • BALSA - Non-Hodgkin Lymphomas" at bounding box center [248, 128] width 115 height 35
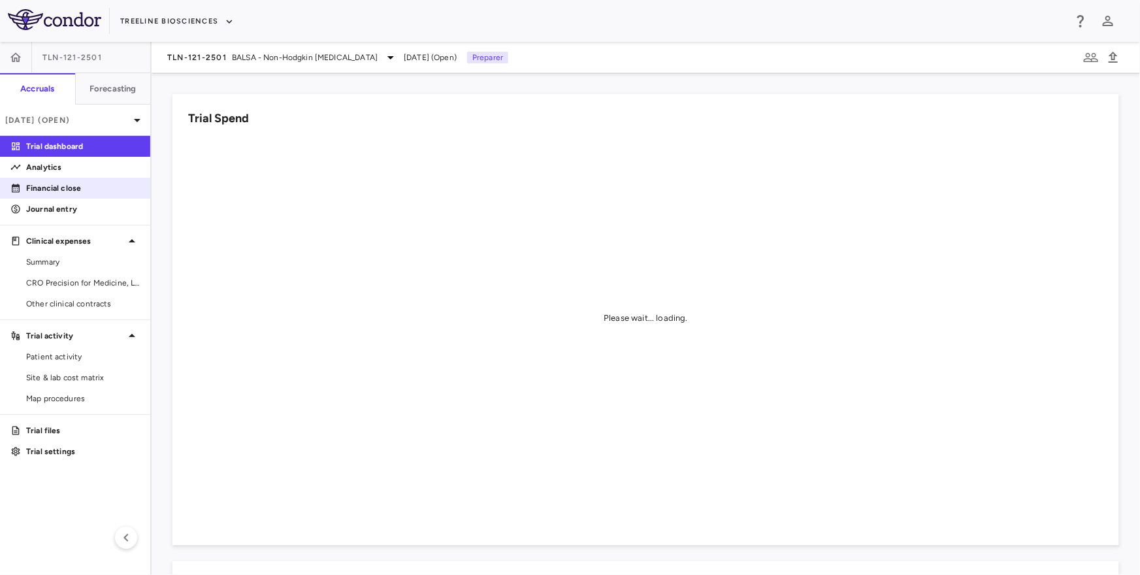
click at [103, 193] on p "Financial close" at bounding box center [83, 188] width 114 height 12
